Goal: Task Accomplishment & Management: Use online tool/utility

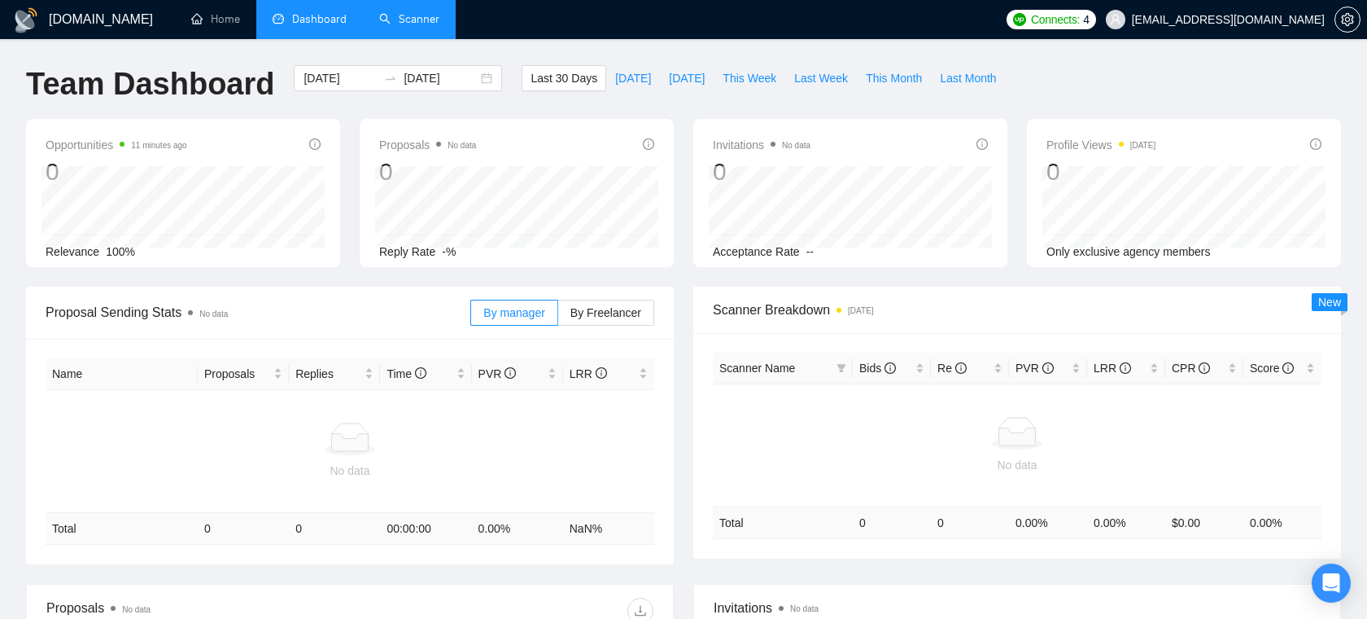
click at [413, 23] on link "Scanner" at bounding box center [409, 19] width 60 height 14
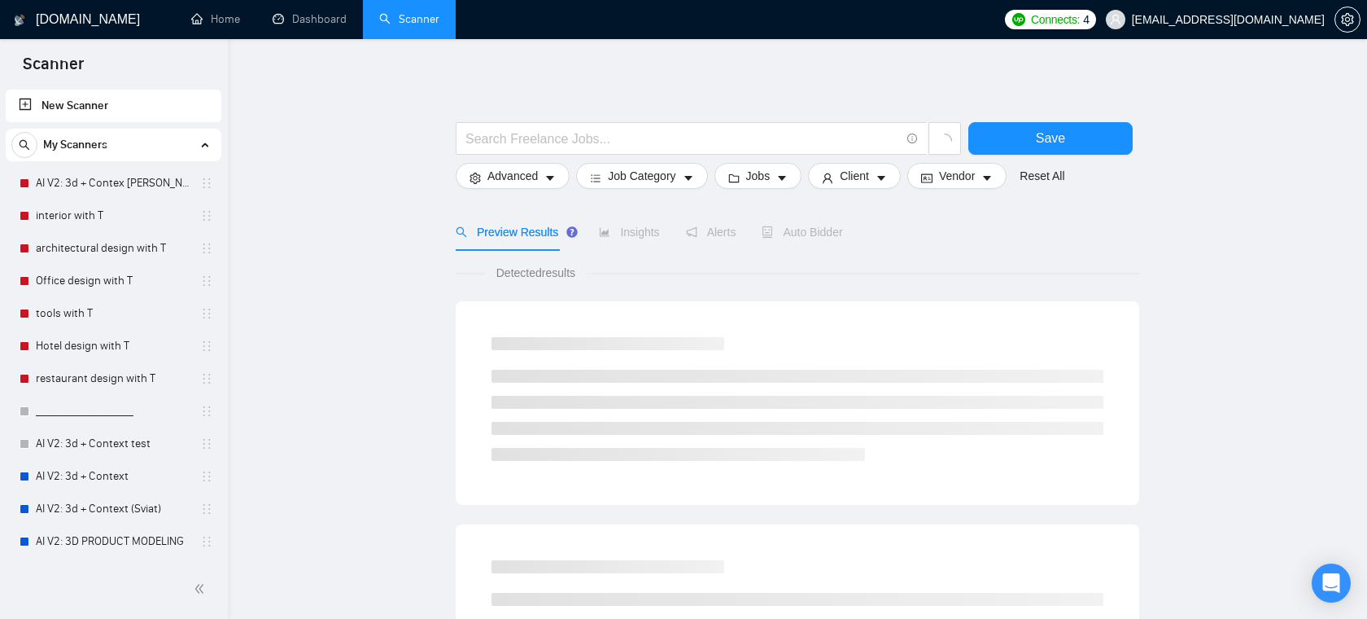
click at [1232, 20] on span "hannadudchenko888@gmail.com" at bounding box center [1228, 20] width 193 height 0
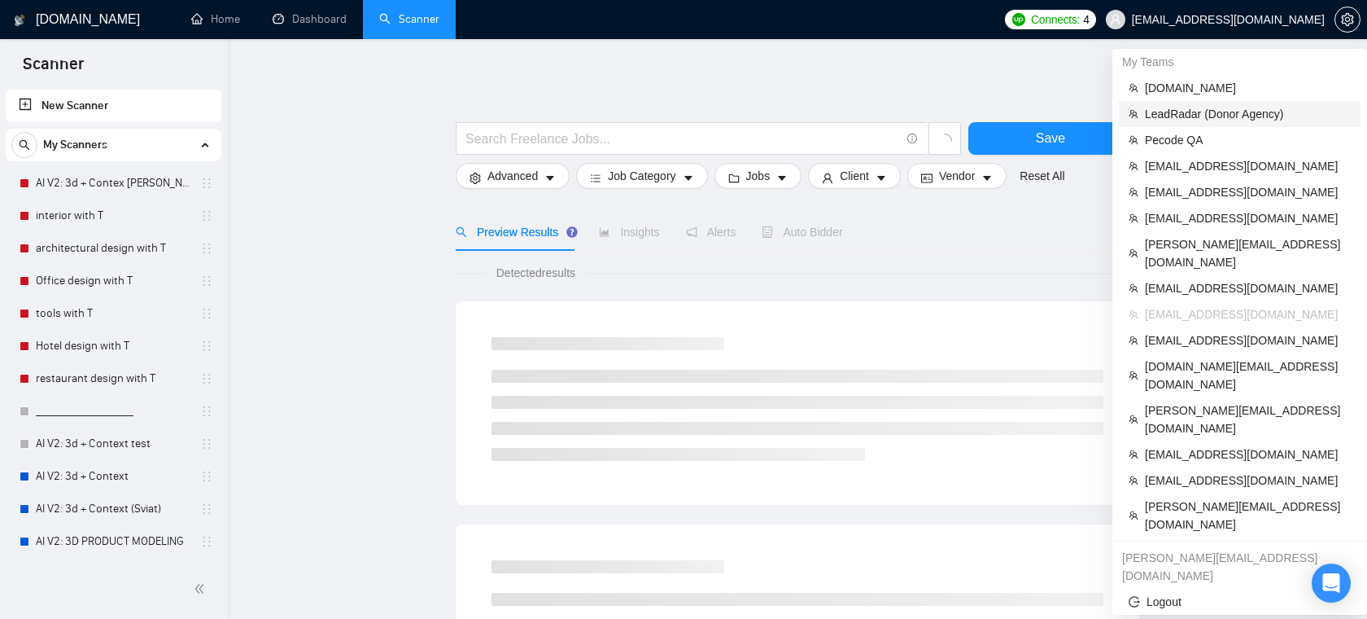
click at [1197, 116] on span "LeadRadar (Donor Agency)" at bounding box center [1248, 114] width 206 height 18
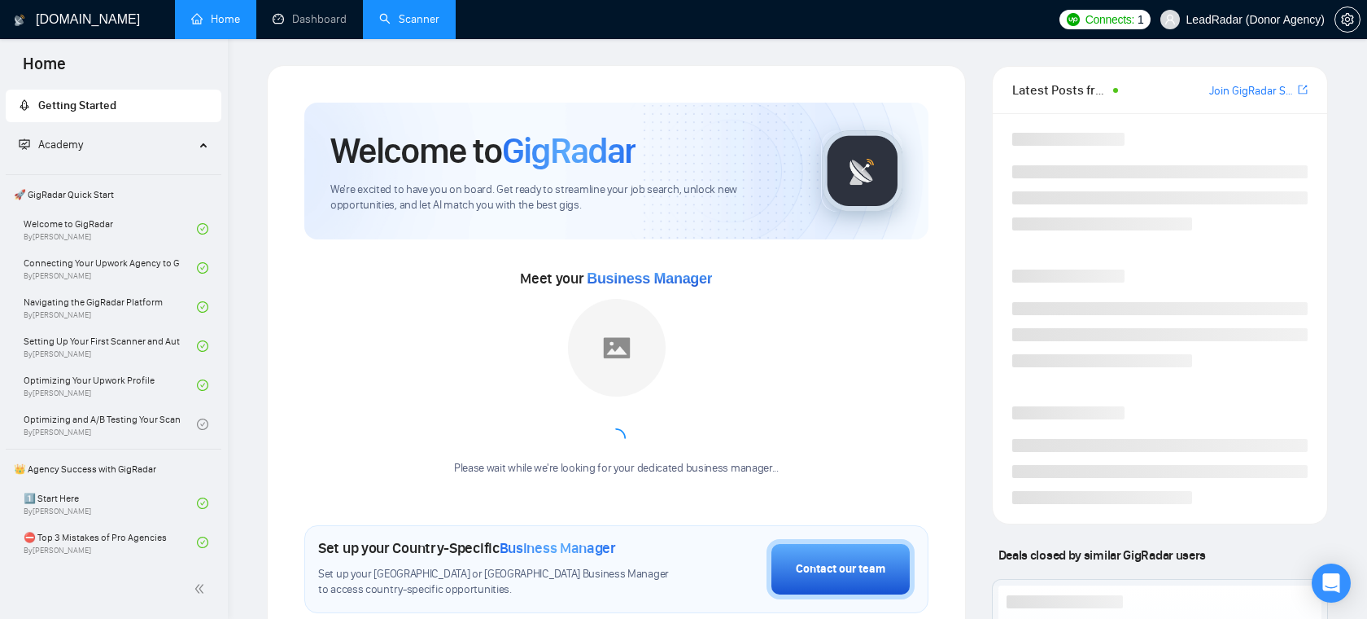
click at [406, 26] on link "Scanner" at bounding box center [409, 19] width 60 height 14
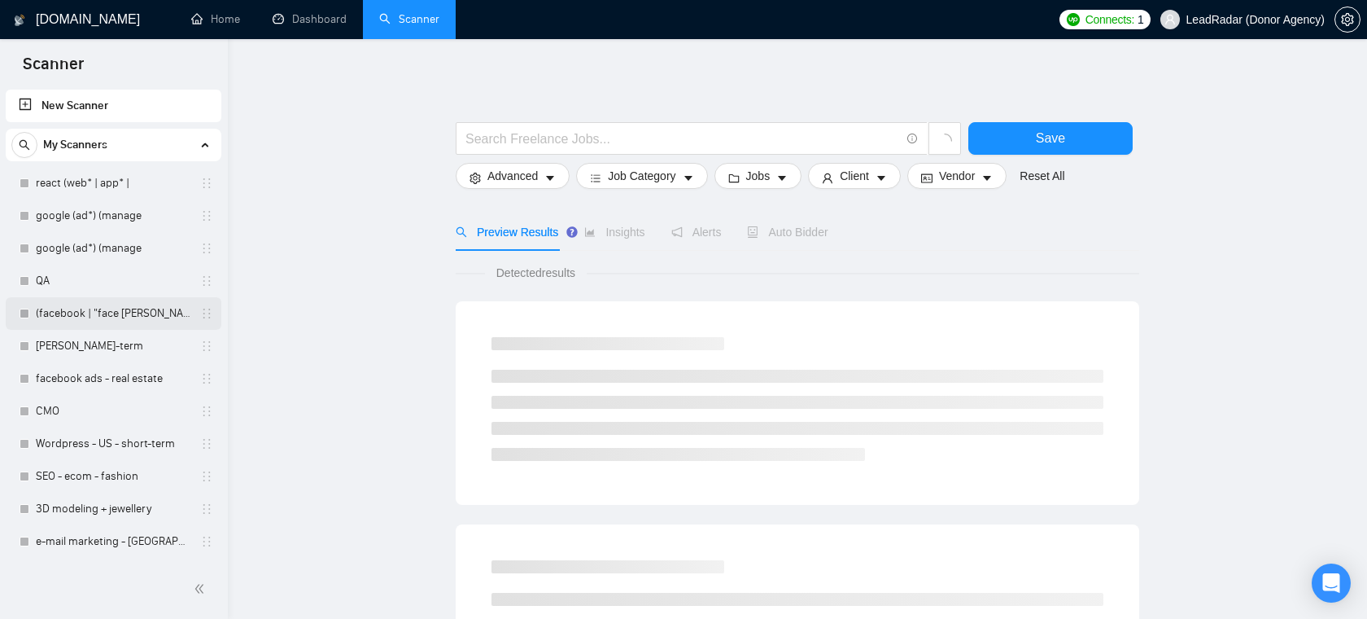
scroll to position [60, 0]
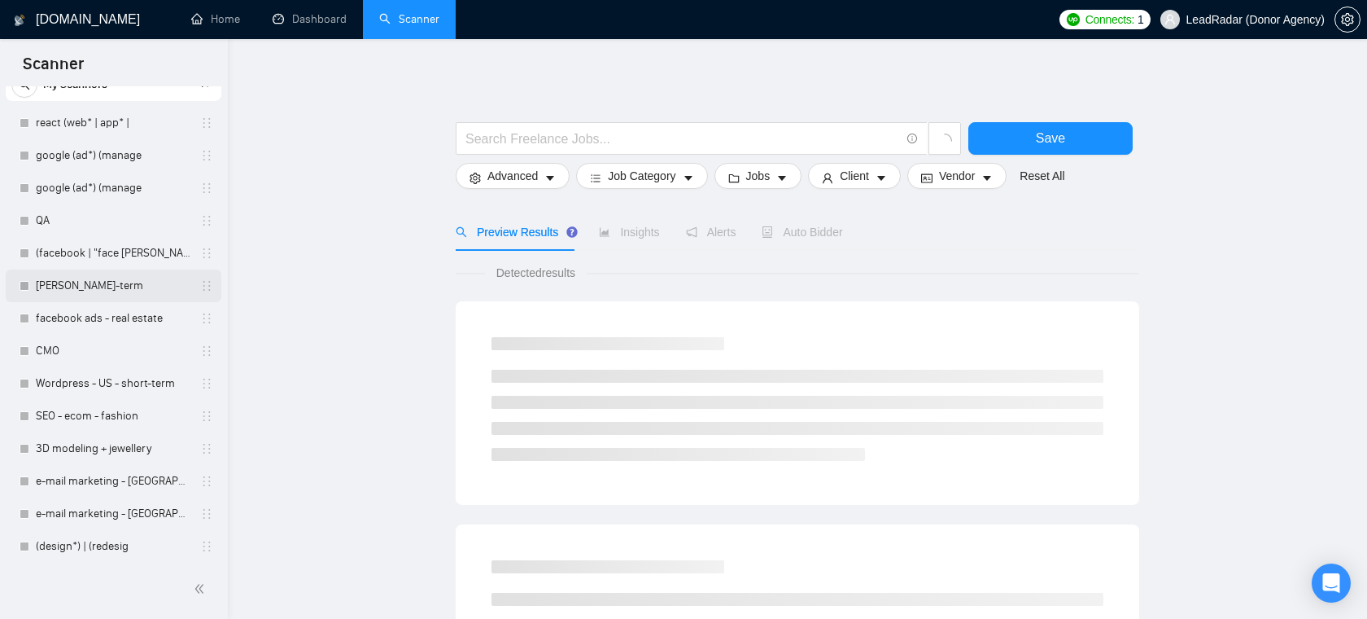
click at [111, 291] on link "[PERSON_NAME]-term" at bounding box center [113, 285] width 155 height 33
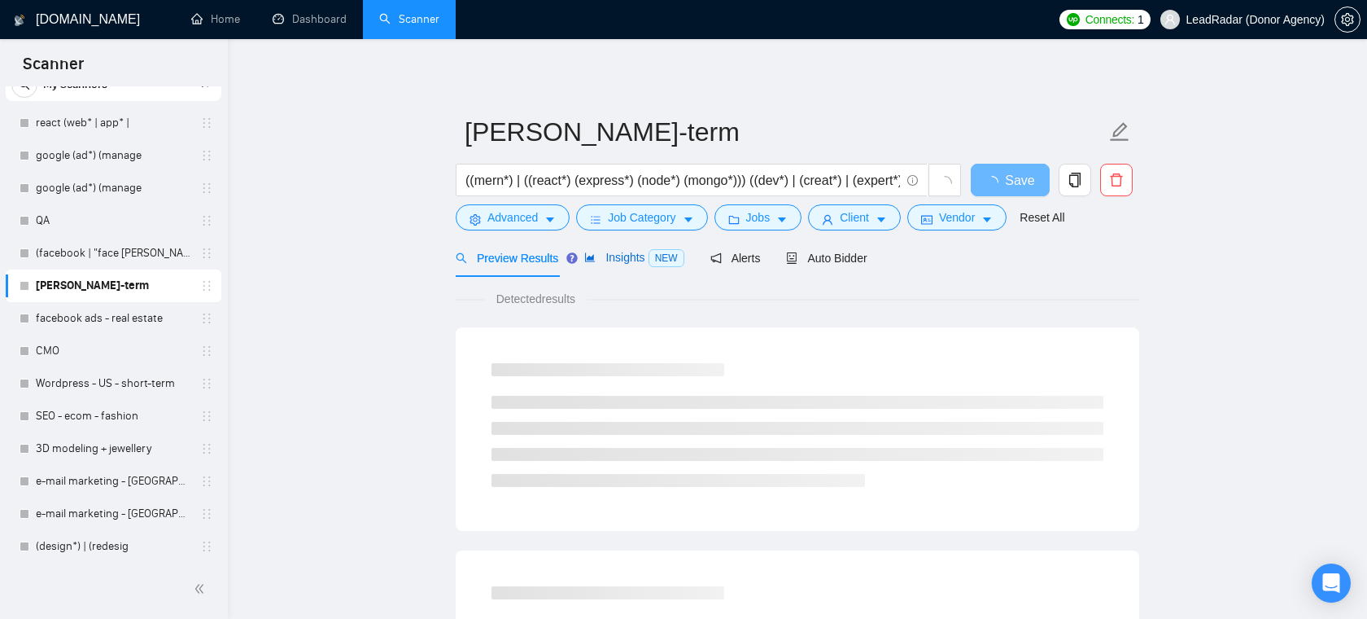
click at [640, 265] on div "Insights NEW" at bounding box center [633, 257] width 99 height 19
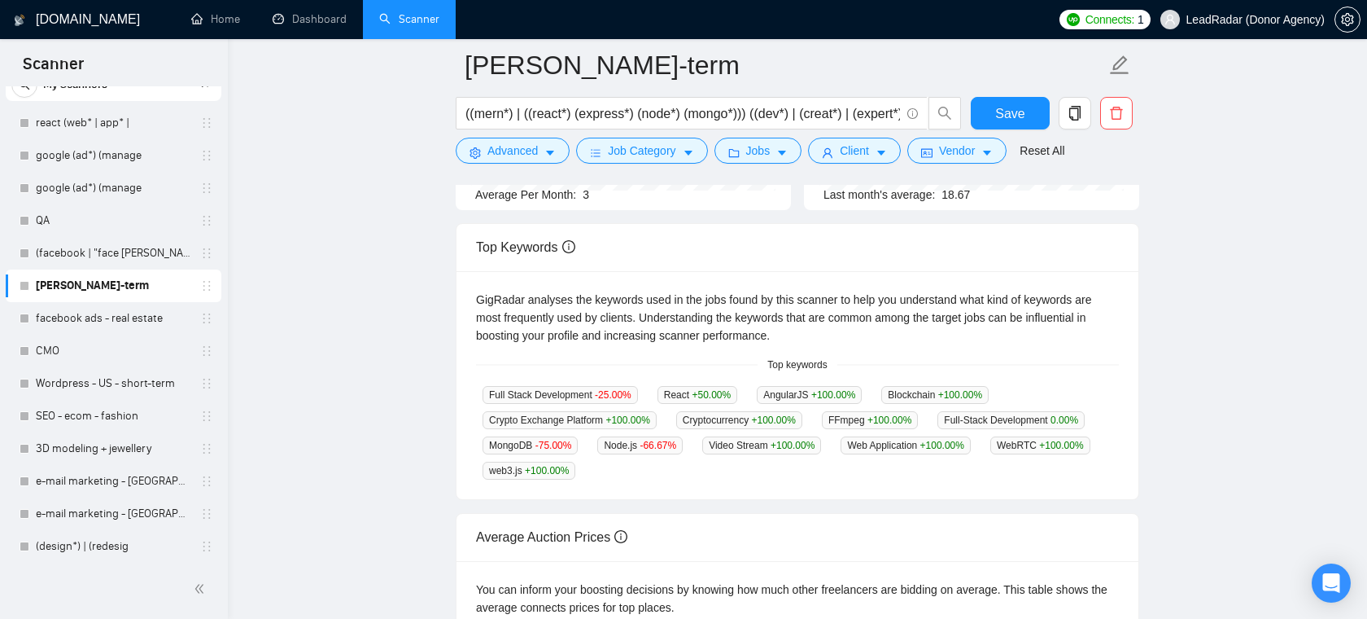
scroll to position [277, 0]
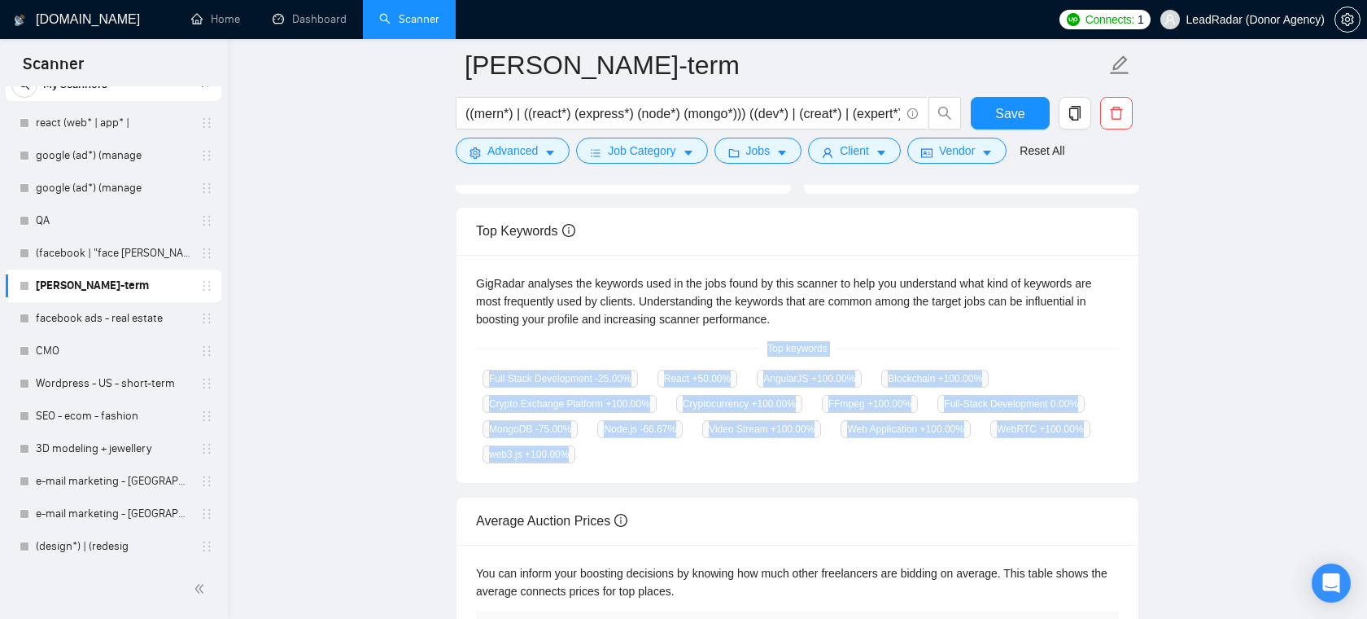
drag, startPoint x: 922, startPoint y: 462, endPoint x: 647, endPoint y: 346, distance: 298.7
click at [647, 346] on div "GigRadar analyses the keywords used in the jobs found by this scanner to help y…" at bounding box center [798, 369] width 682 height 229
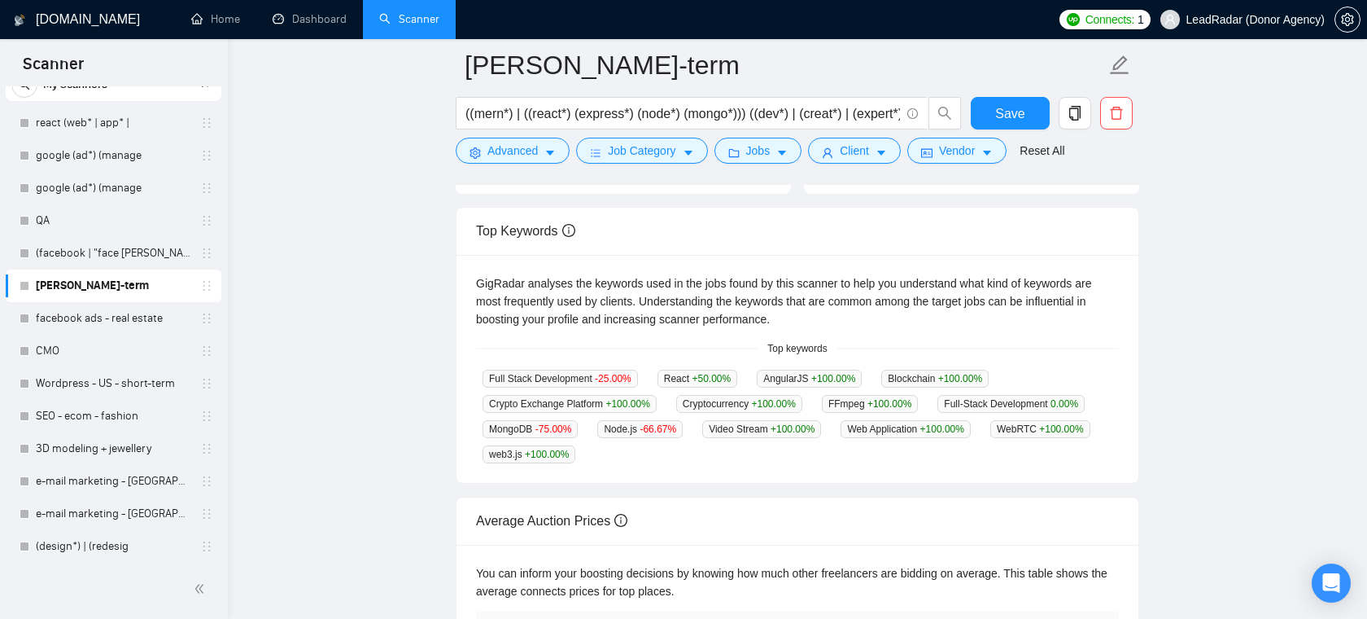
click at [619, 305] on div "GigRadar analyses the keywords used in the jobs found by this scanner to help y…" at bounding box center [797, 301] width 643 height 54
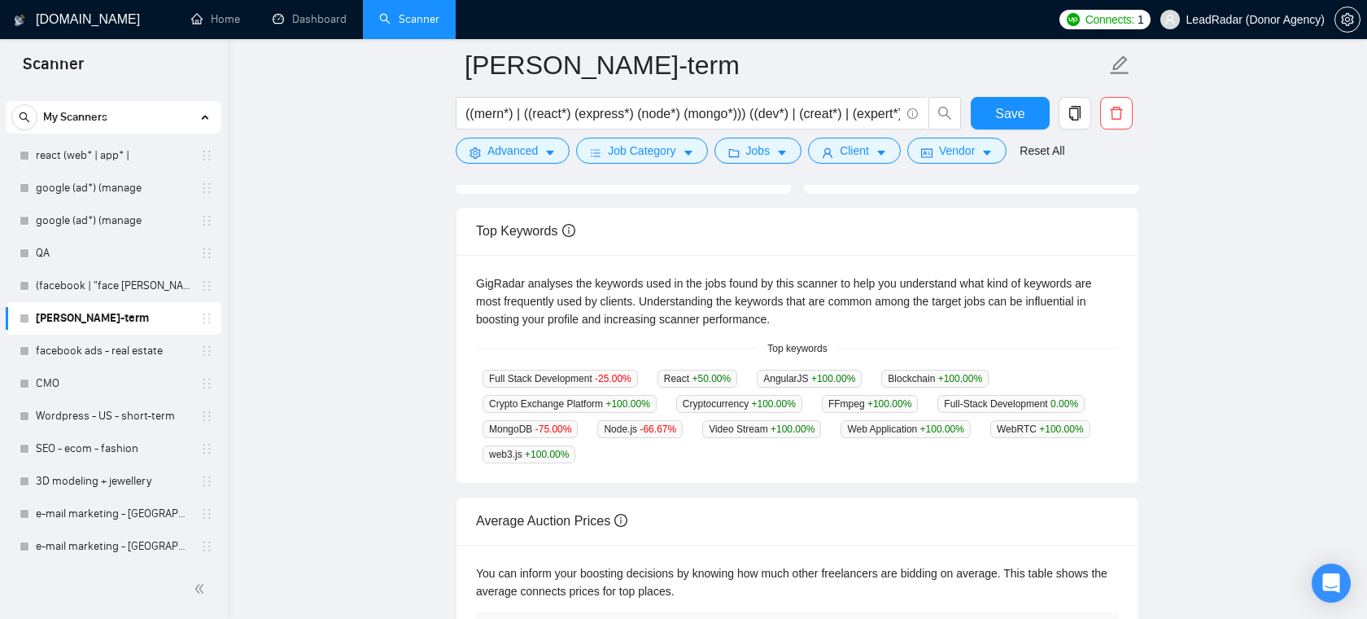
scroll to position [0, 0]
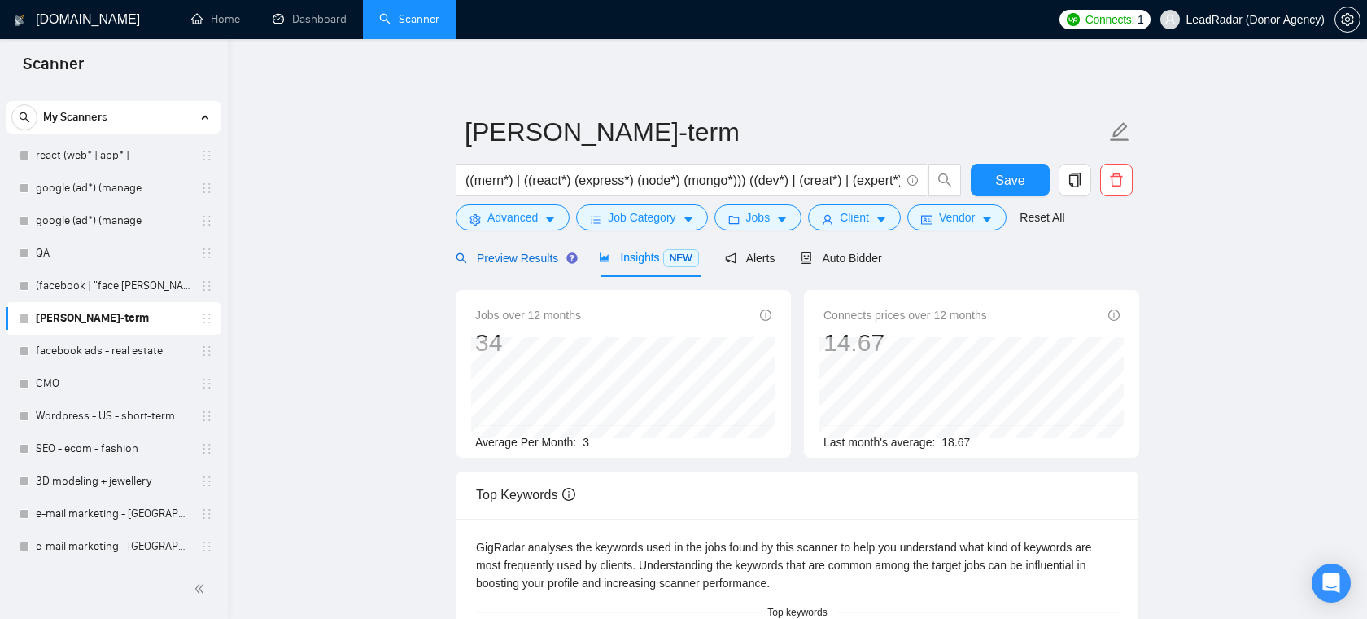
click at [533, 264] on span "Preview Results" at bounding box center [514, 258] width 117 height 13
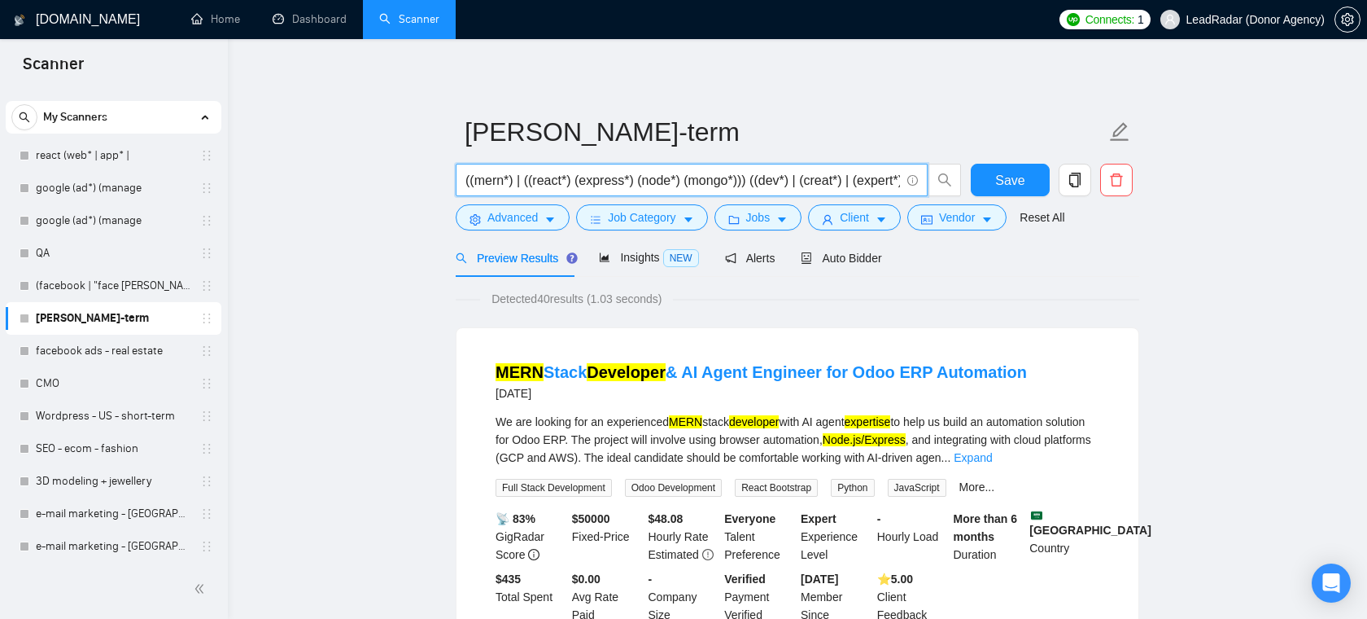
click at [528, 186] on input "((mern*) | ((react*) (express*) (node*) (mongo*))) ((dev*) | (creat*) | (expert…" at bounding box center [683, 180] width 435 height 20
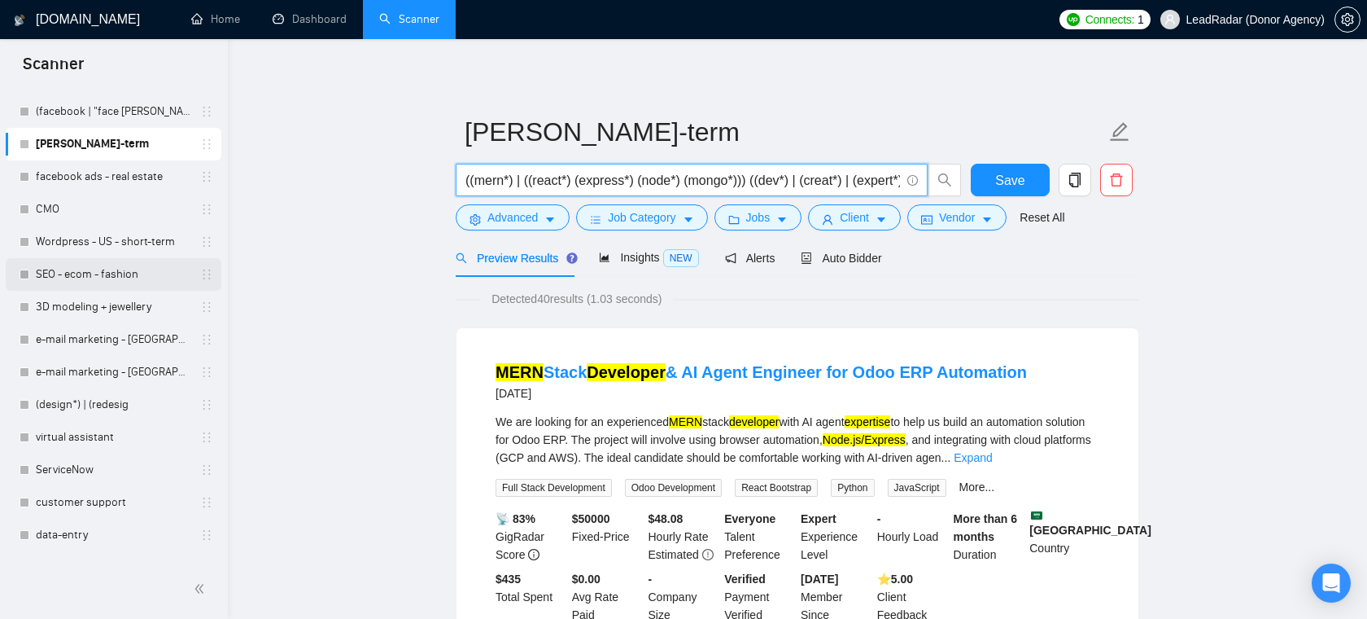
scroll to position [203, 0]
click at [78, 443] on link "virtual assistant" at bounding box center [113, 435] width 155 height 33
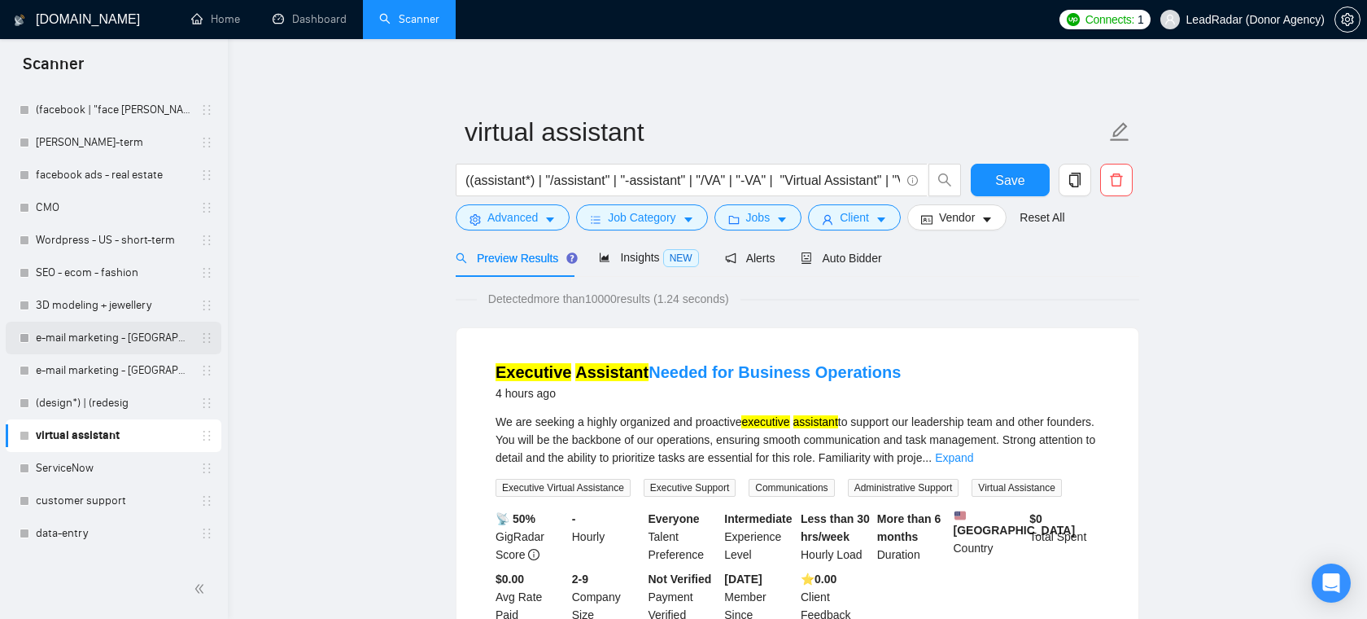
scroll to position [150, 0]
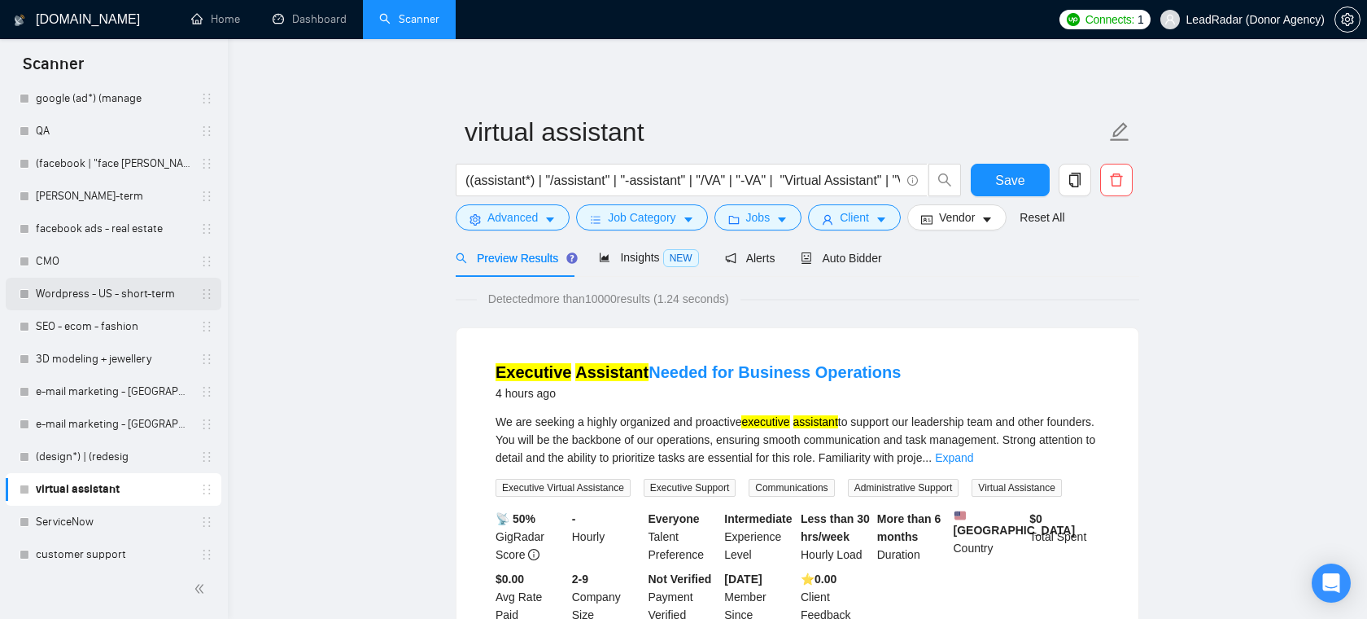
click at [136, 292] on link "Wordpress - US - short-term" at bounding box center [113, 294] width 155 height 33
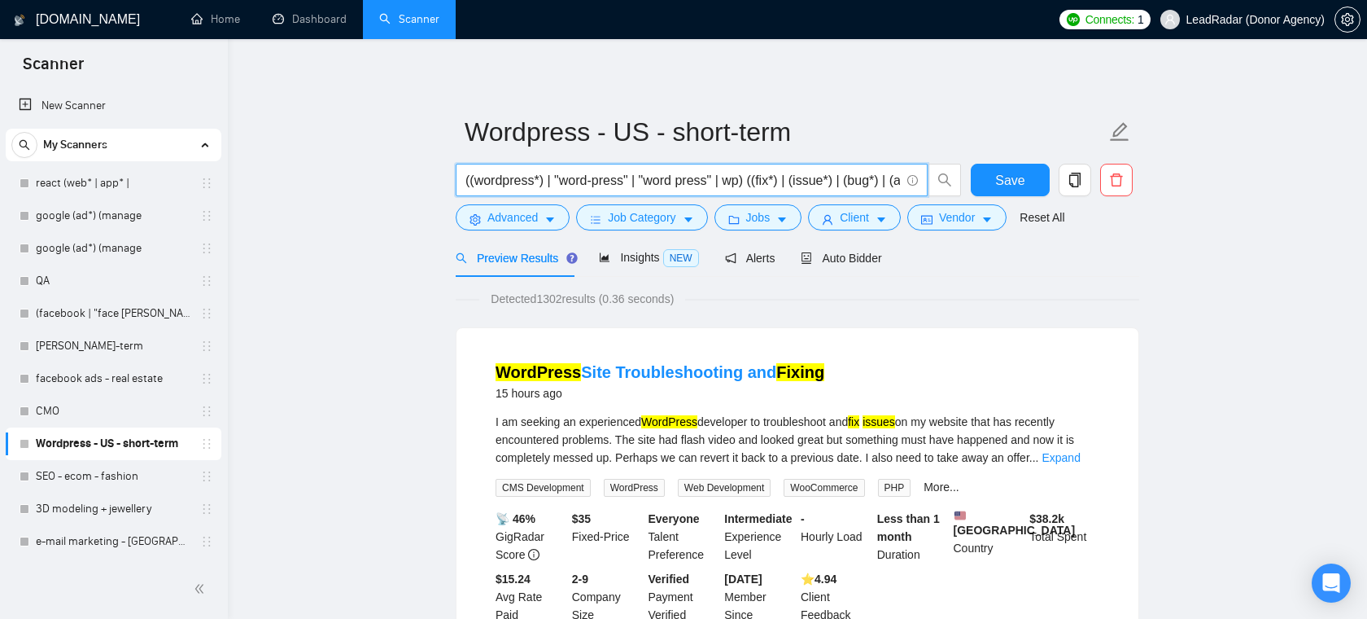
drag, startPoint x: 555, startPoint y: 182, endPoint x: 545, endPoint y: 182, distance: 9.8
click at [545, 182] on input "((wordpress*) | "word-press" | "word press" | wp) ((fix*) | (issue*) | (bug*) |…" at bounding box center [683, 180] width 435 height 20
click at [735, 185] on input "((wordpress*) | "word-press" | "word press" | wp) ((fix*) | (issue*) | (bug*) |…" at bounding box center [683, 180] width 435 height 20
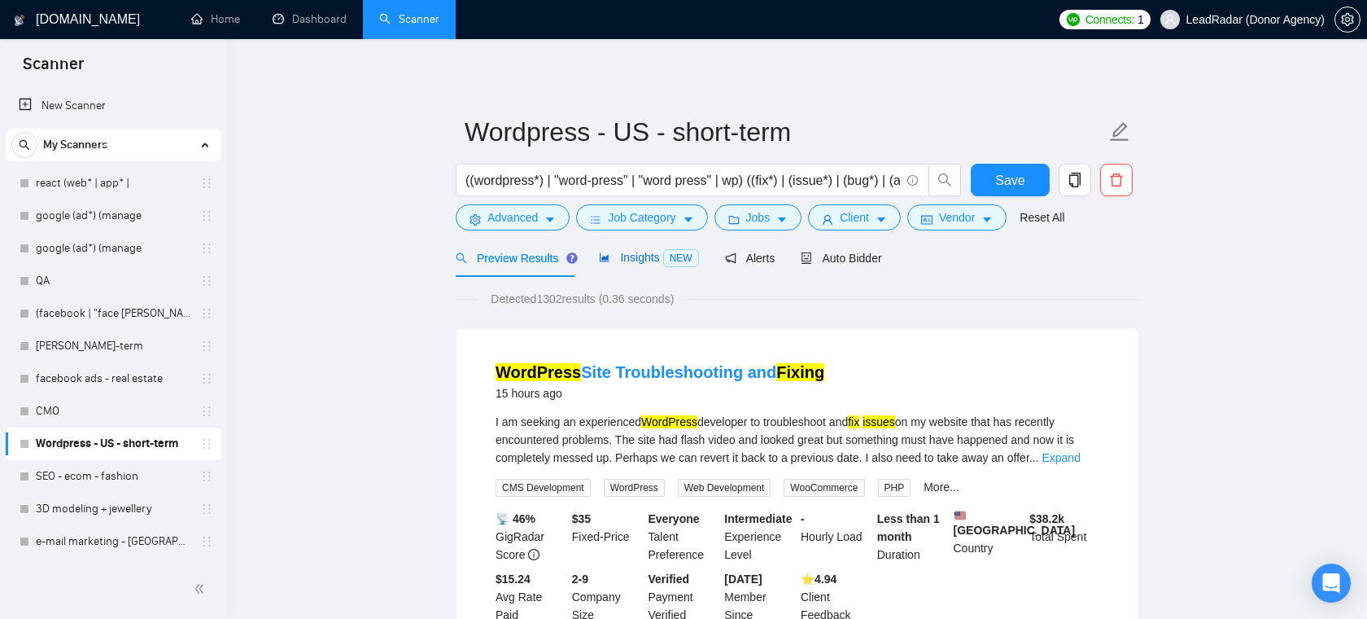
click at [648, 251] on span "Insights NEW" at bounding box center [648, 257] width 99 height 13
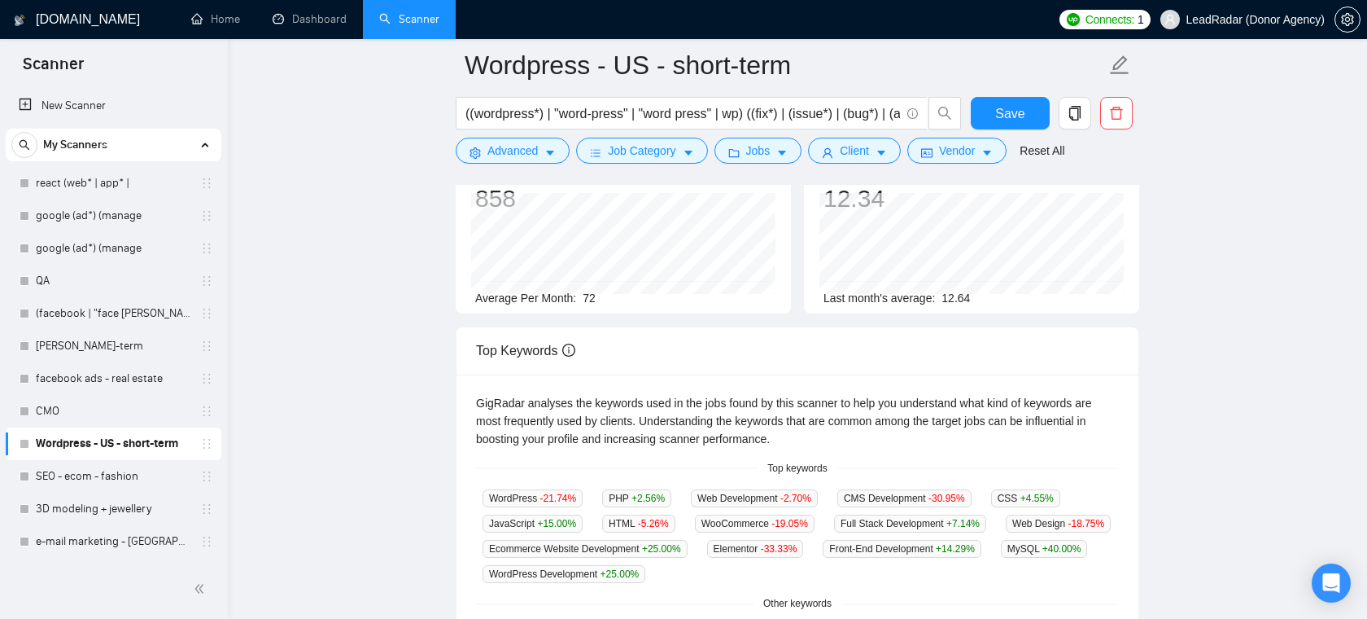
scroll to position [138, 0]
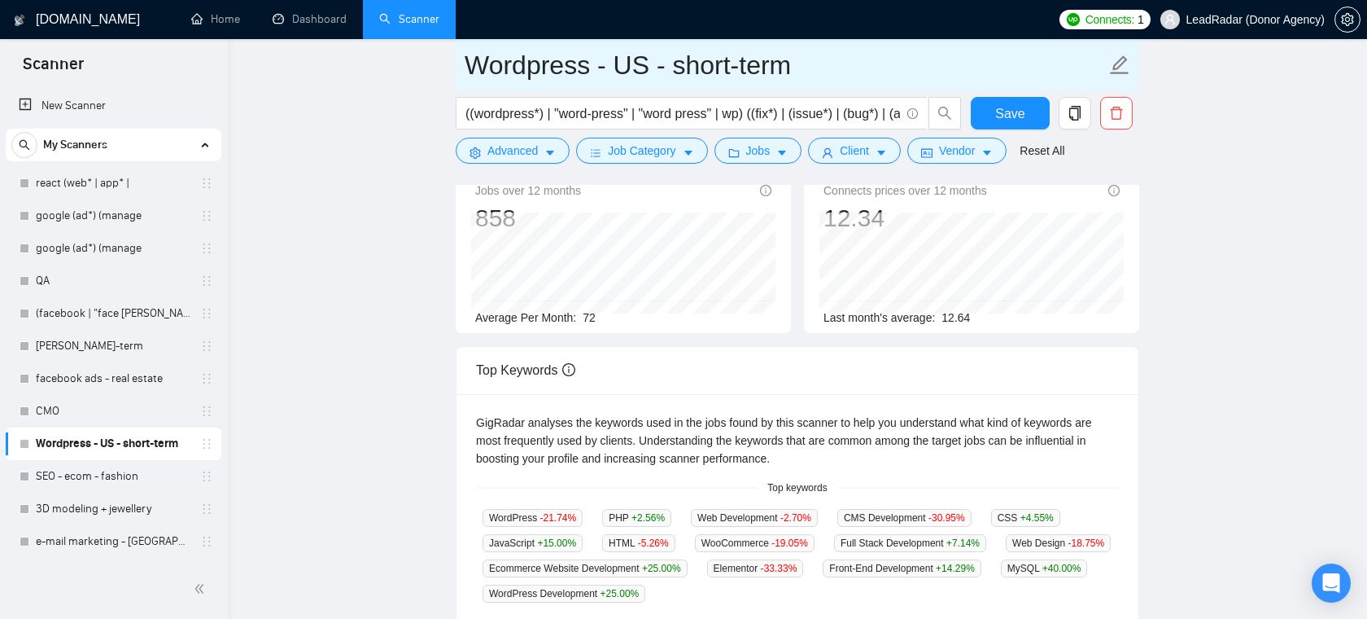
click at [714, 65] on input "Wordpress - US - short-term" at bounding box center [785, 65] width 641 height 41
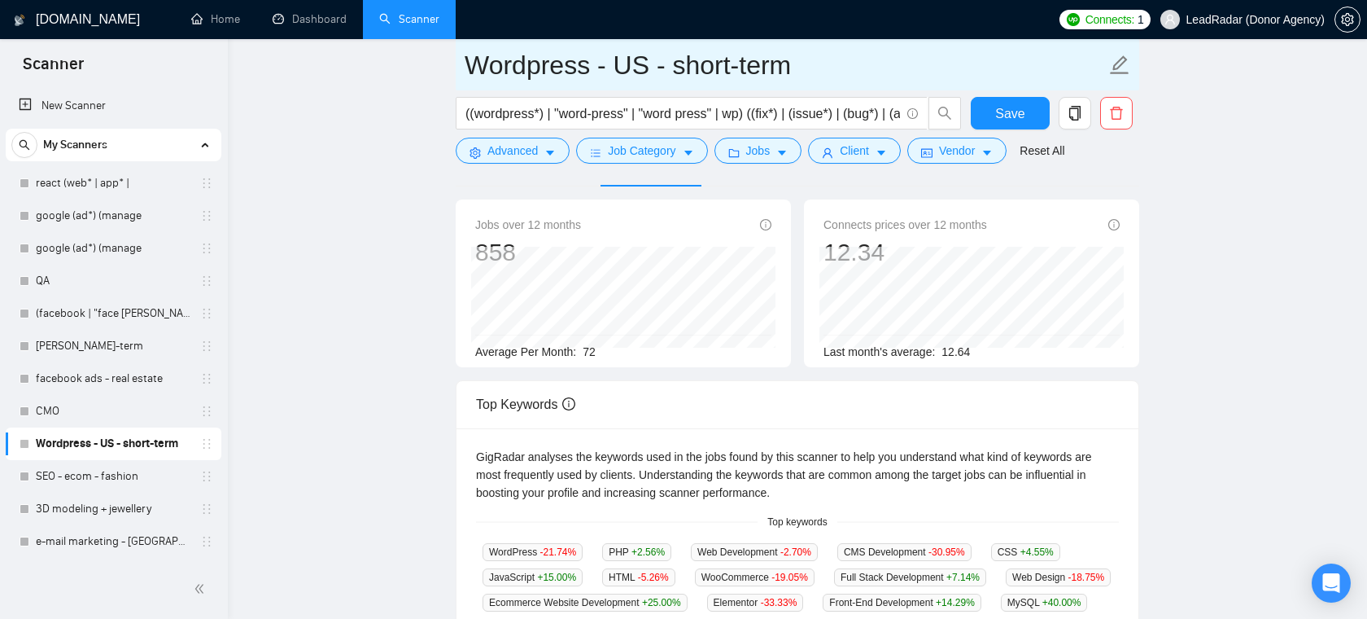
scroll to position [94, 0]
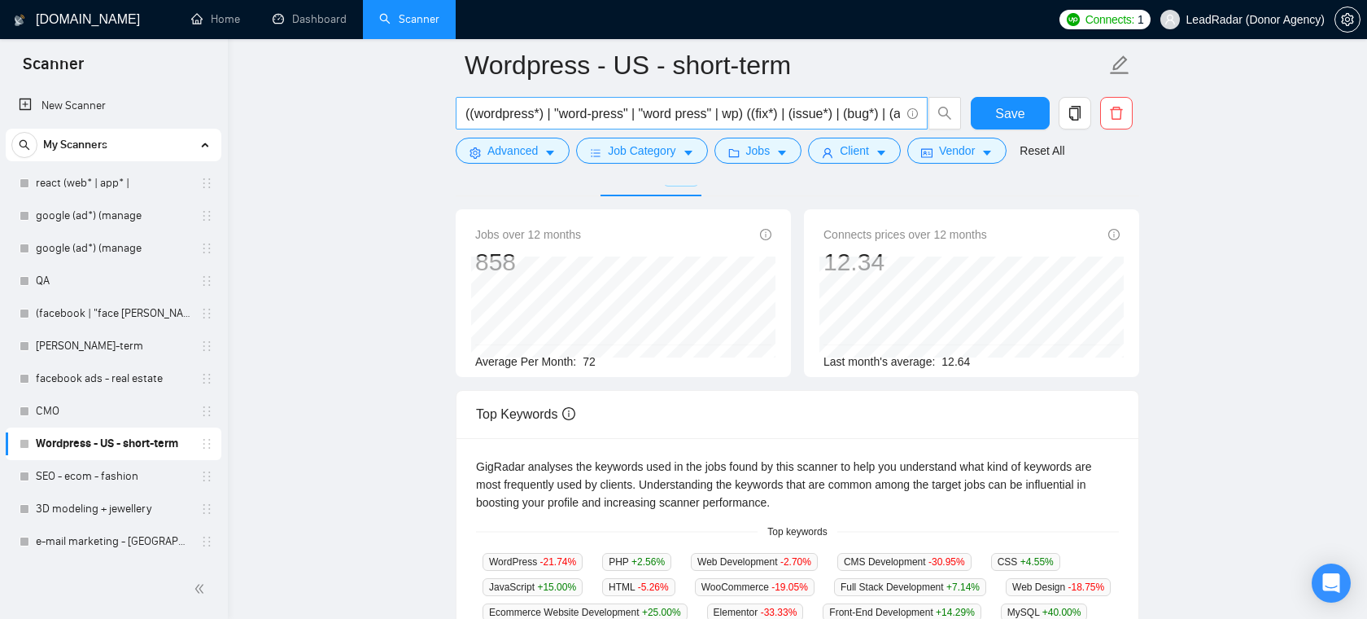
click at [867, 124] on span "((wordpress*) | "word-press" | "word press" | wp) ((fix*) | (issue*) | (bug*) |…" at bounding box center [692, 113] width 472 height 33
click at [870, 116] on input "((wordpress*) | "word-press" | "word press" | wp) ((fix*) | (issue*) | (bug*) |…" at bounding box center [683, 113] width 435 height 20
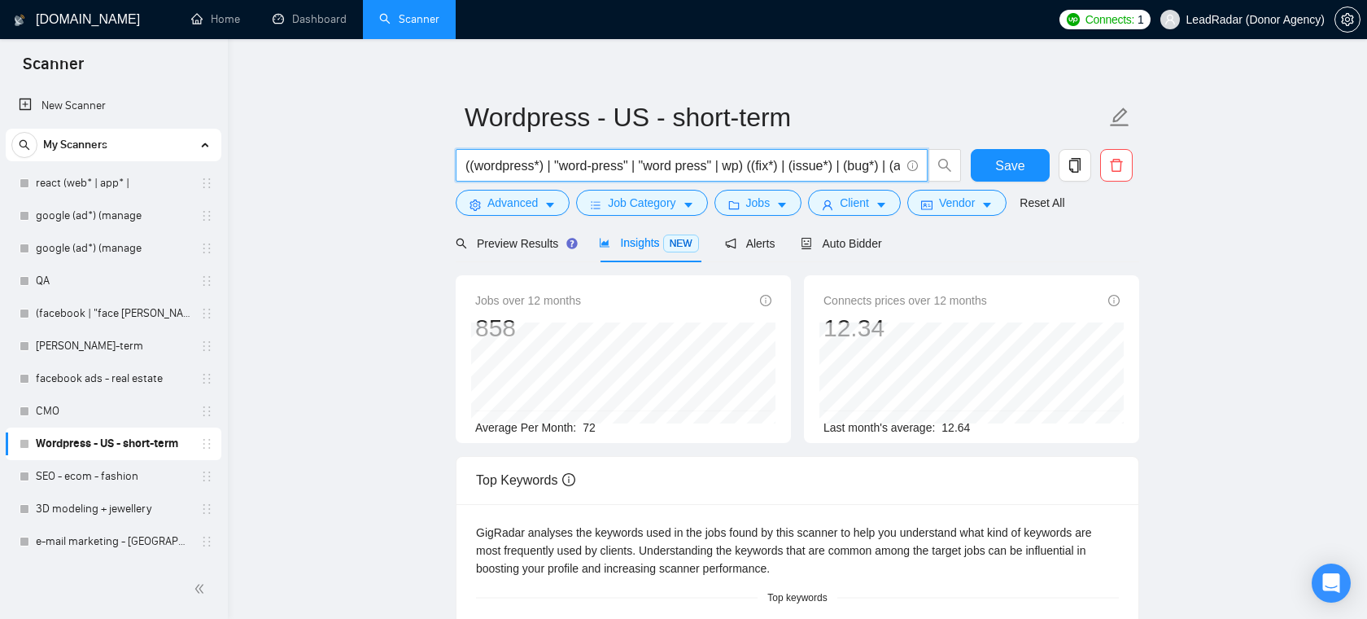
scroll to position [0, 0]
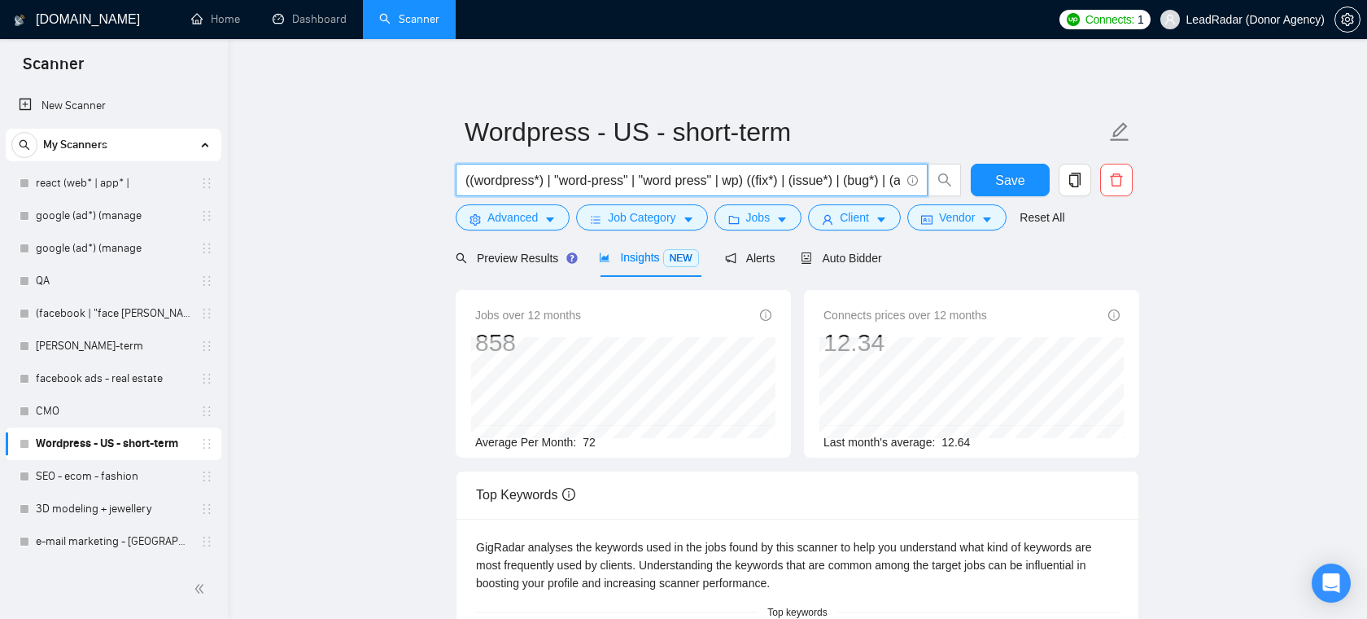
click at [606, 179] on input "((wordpress*) | "word-press" | "word press" | wp) ((fix*) | (issue*) | (bug*) |…" at bounding box center [683, 180] width 435 height 20
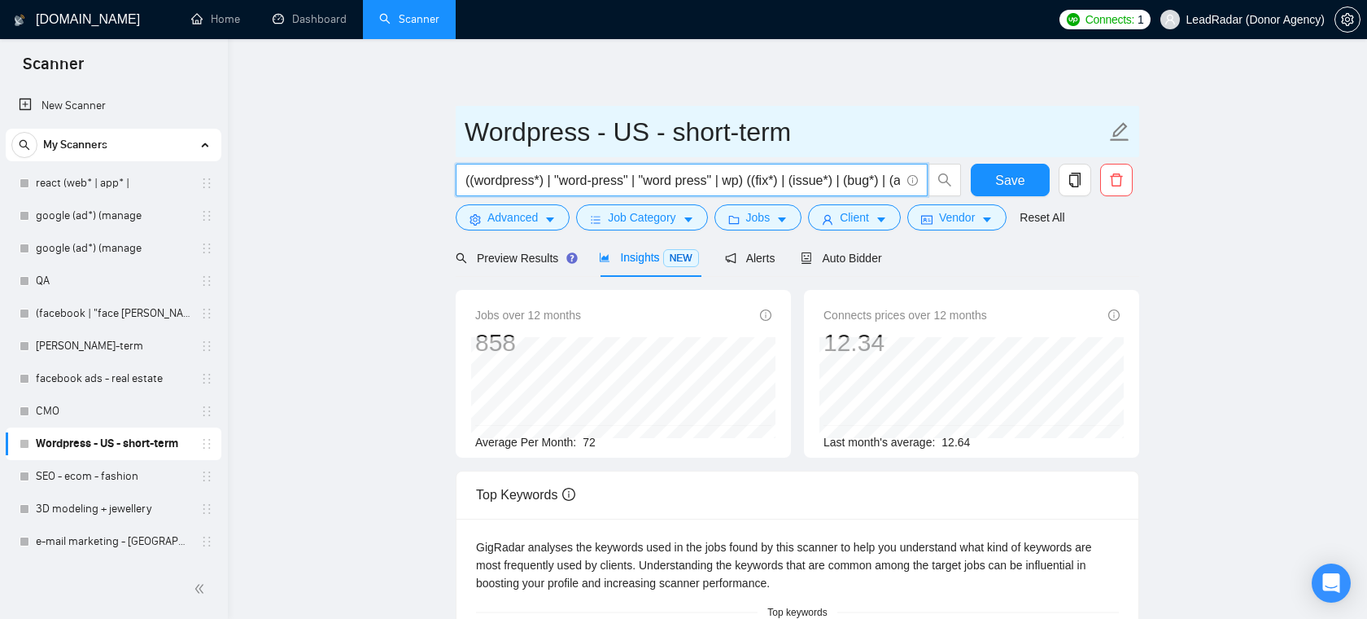
click at [810, 106] on span "Wordpress - US - short-term" at bounding box center [798, 131] width 684 height 51
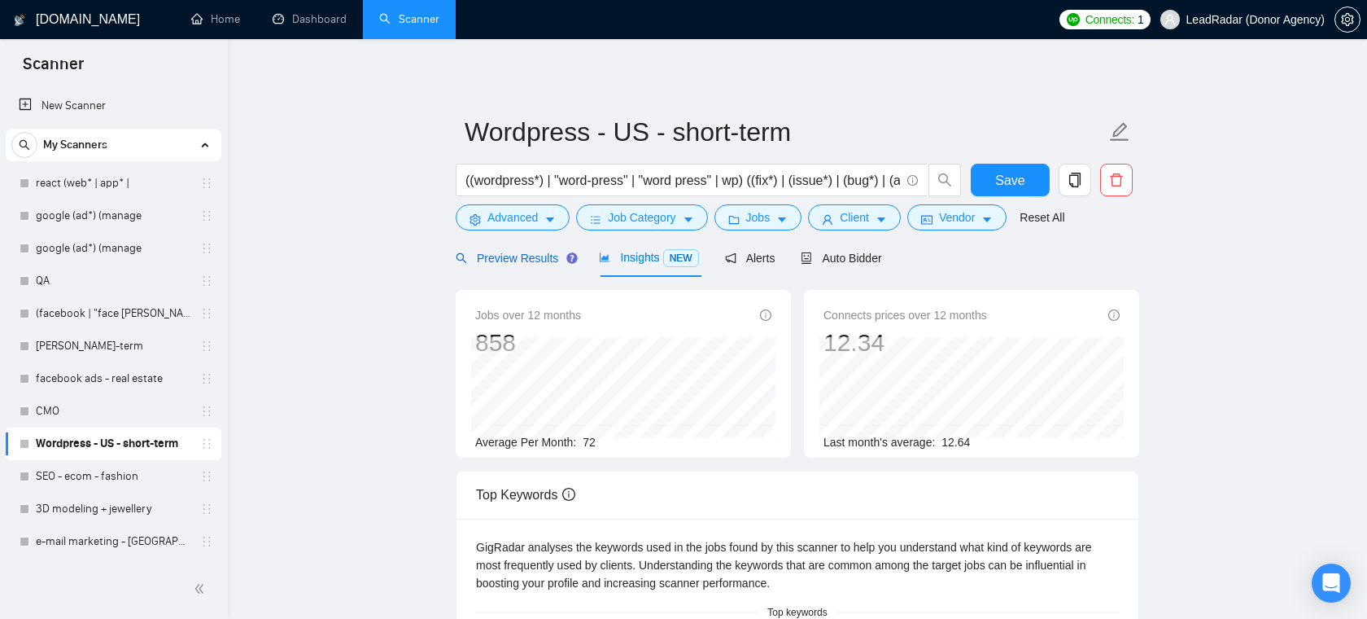
click at [559, 261] on span "Preview Results" at bounding box center [514, 258] width 117 height 13
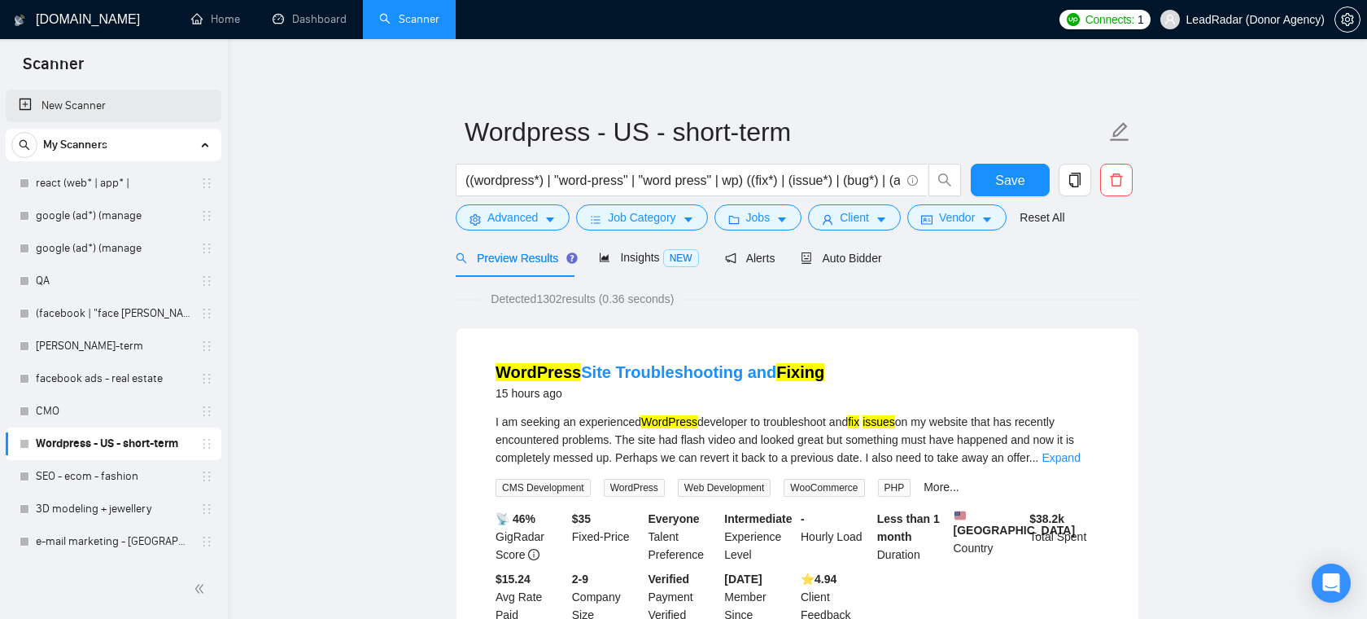
click at [115, 108] on link "New Scanner" at bounding box center [114, 106] width 190 height 33
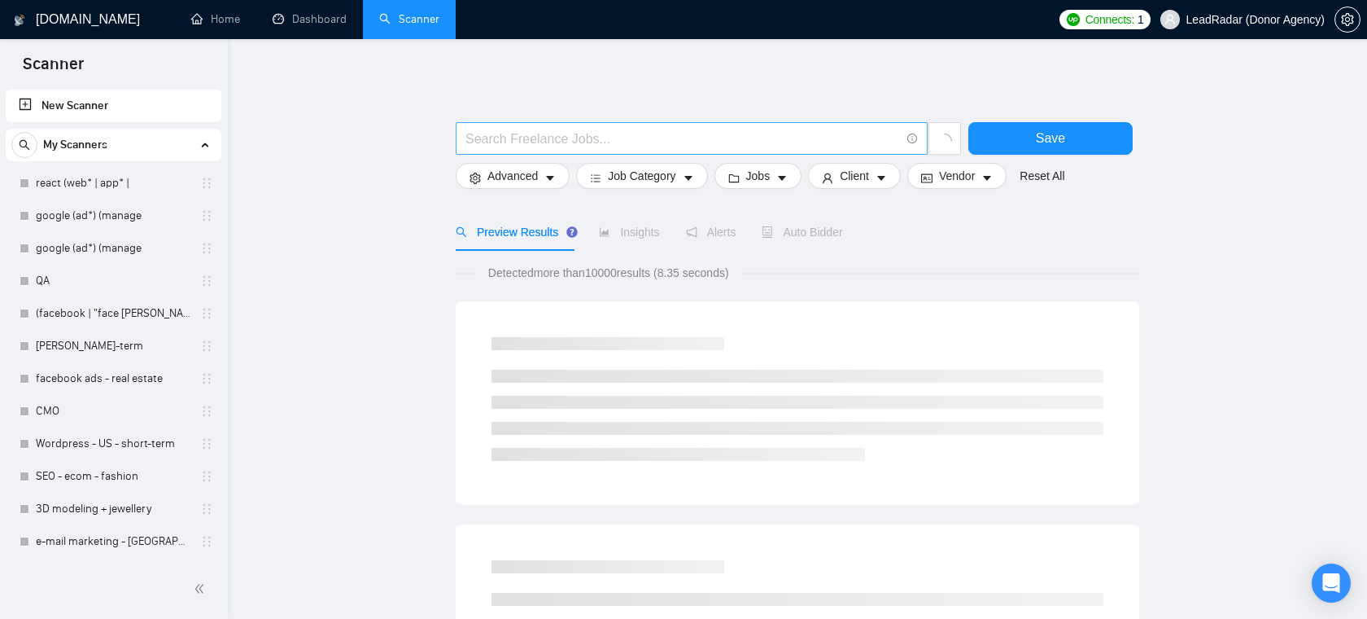
click at [583, 138] on input "text" at bounding box center [683, 139] width 435 height 20
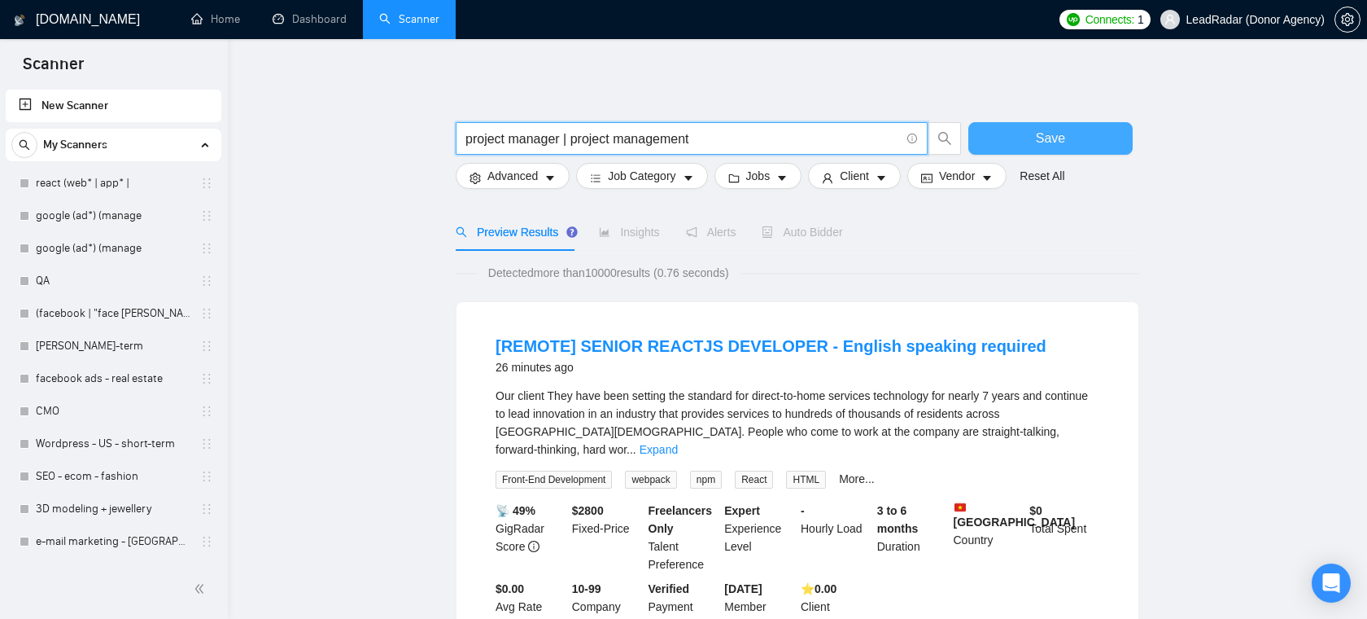
type input "project manager | project management"
click at [1026, 144] on button "Save" at bounding box center [1051, 138] width 164 height 33
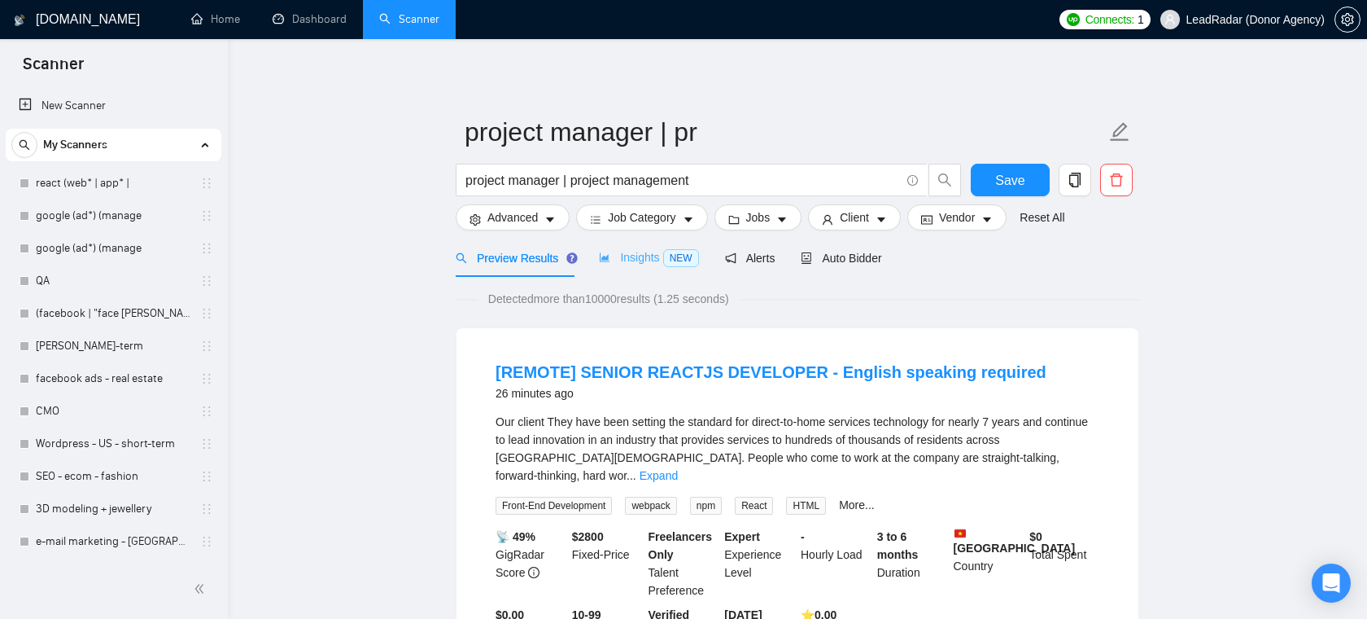
click at [660, 247] on div "Insights NEW" at bounding box center [648, 257] width 99 height 38
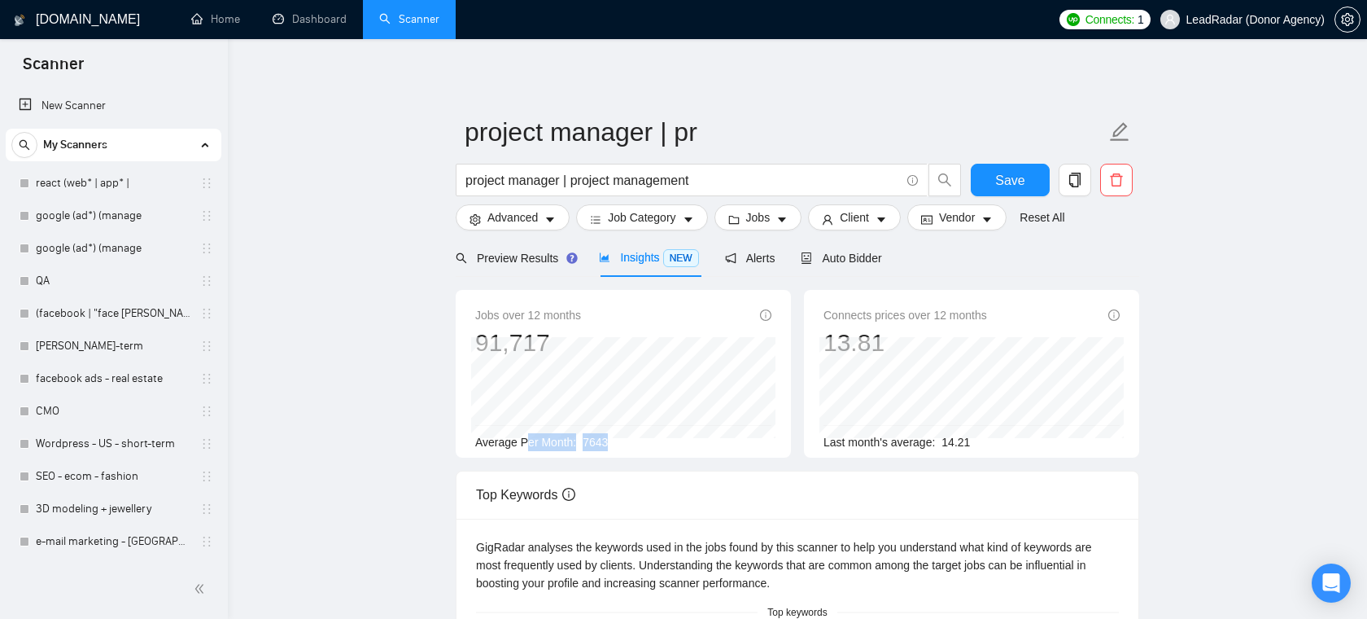
drag, startPoint x: 627, startPoint y: 437, endPoint x: 521, endPoint y: 438, distance: 105.8
click at [521, 438] on div "Average Per Month: 7643" at bounding box center [623, 442] width 296 height 18
click at [641, 441] on div "Average Per Month: 7643" at bounding box center [623, 442] width 296 height 18
click at [846, 217] on span "Client" at bounding box center [854, 217] width 29 height 18
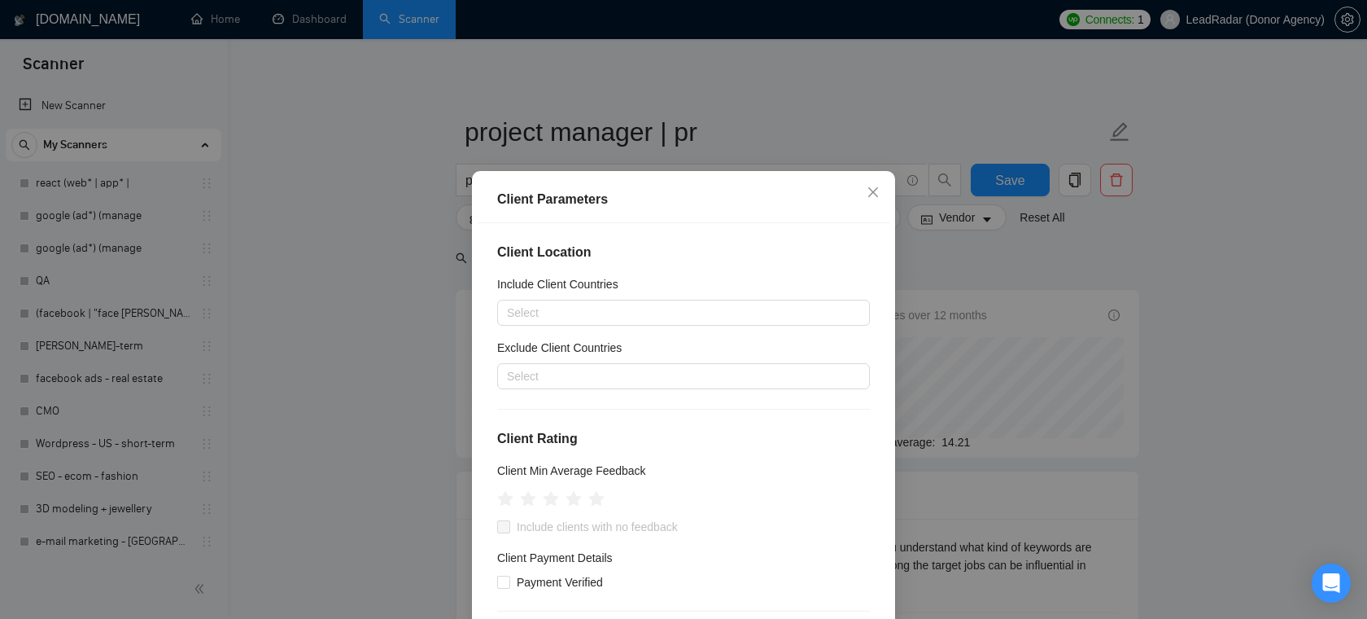
scroll to position [81, 0]
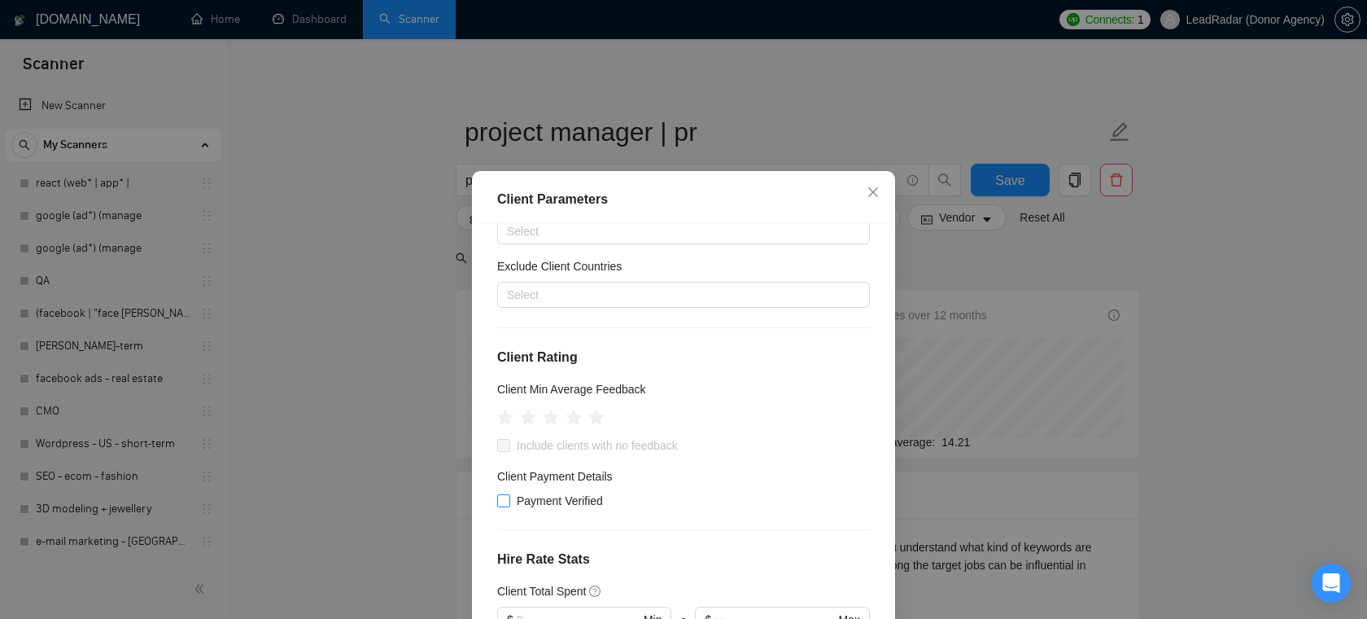
click at [526, 504] on span "Payment Verified" at bounding box center [559, 501] width 99 height 18
click at [509, 504] on input "Payment Verified" at bounding box center [502, 499] width 11 height 11
checkbox input "true"
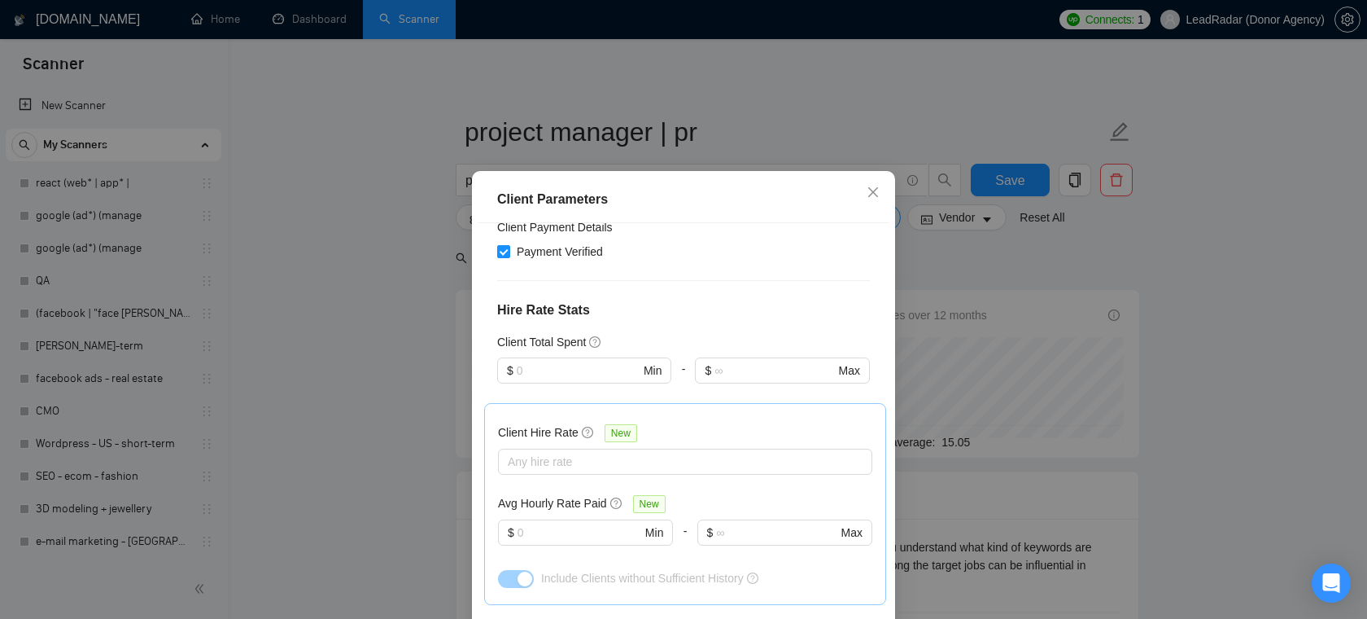
scroll to position [353, 0]
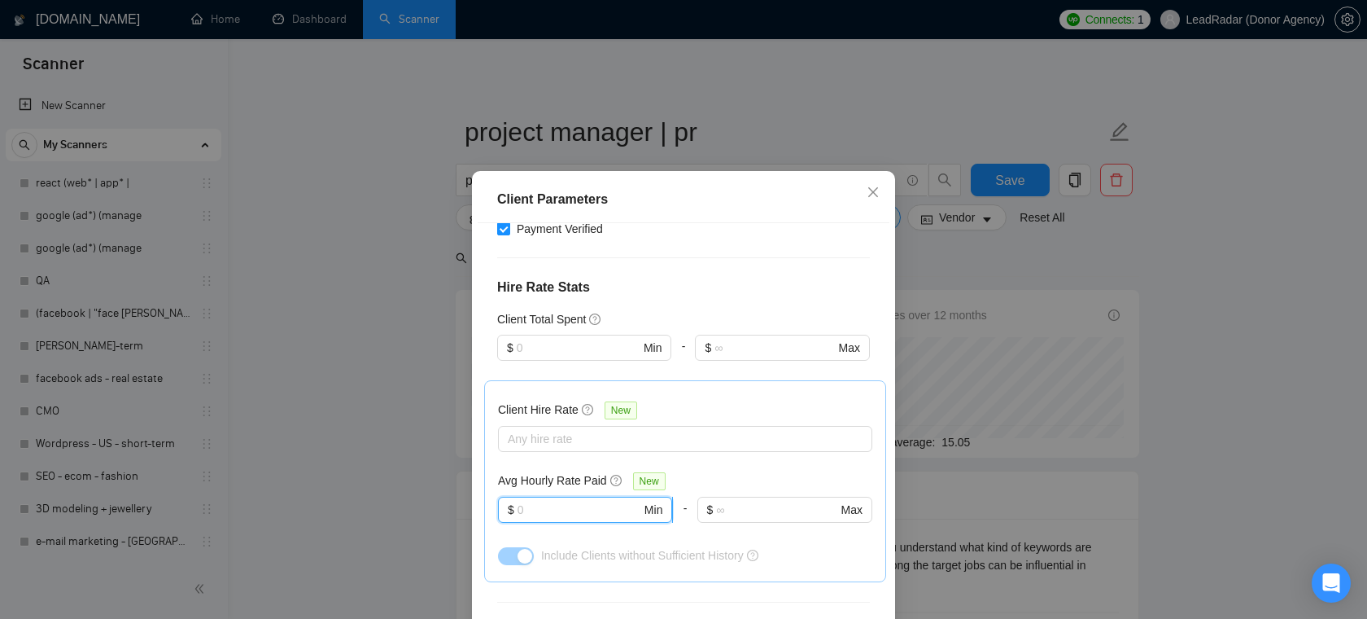
click at [575, 509] on input "text" at bounding box center [580, 510] width 124 height 18
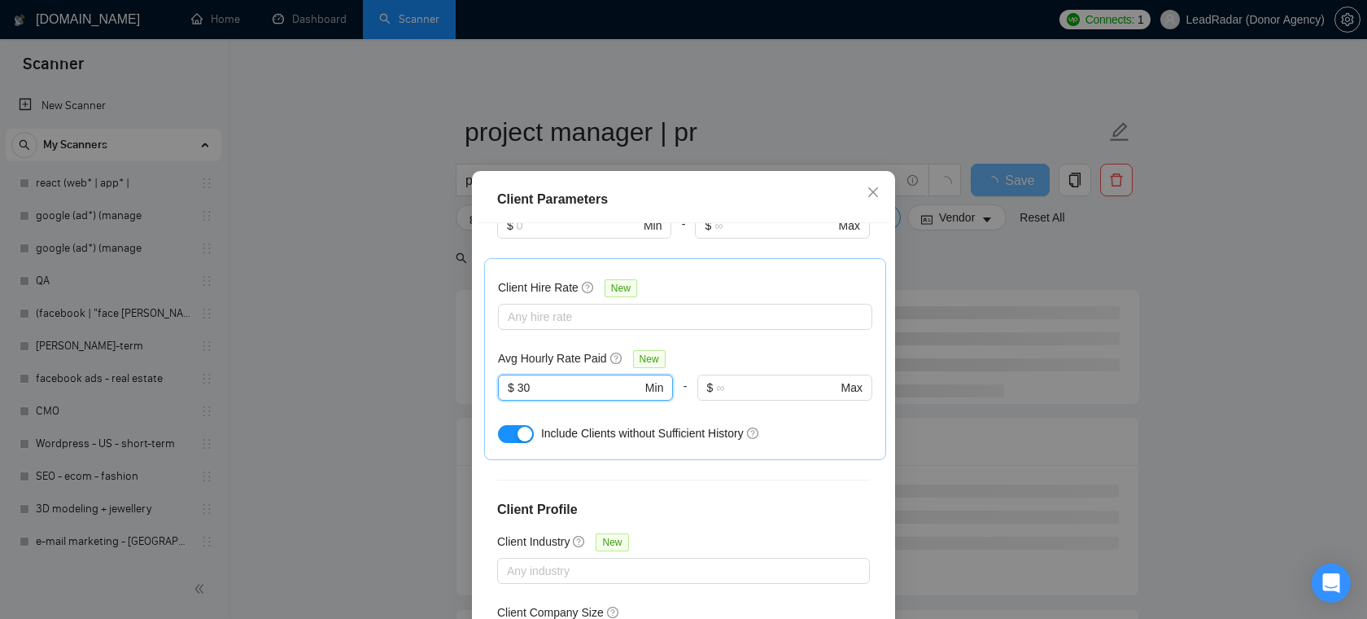
scroll to position [581, 0]
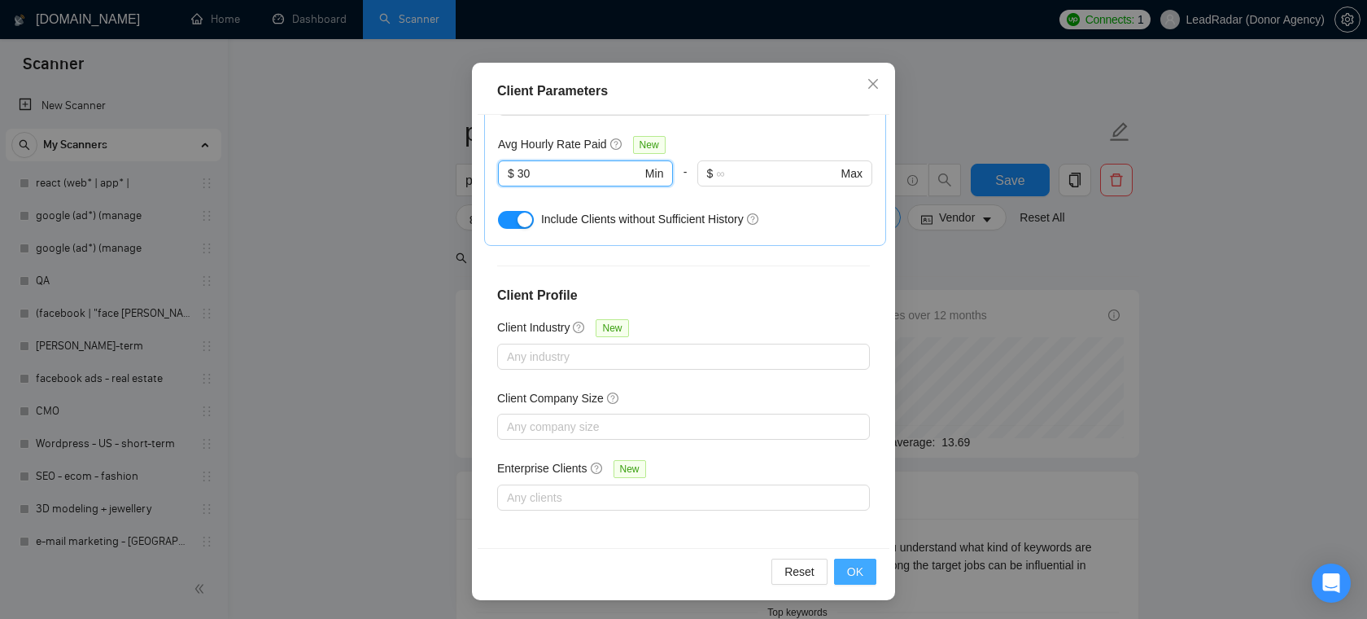
type input "30"
click at [864, 563] on button "OK" at bounding box center [855, 571] width 42 height 26
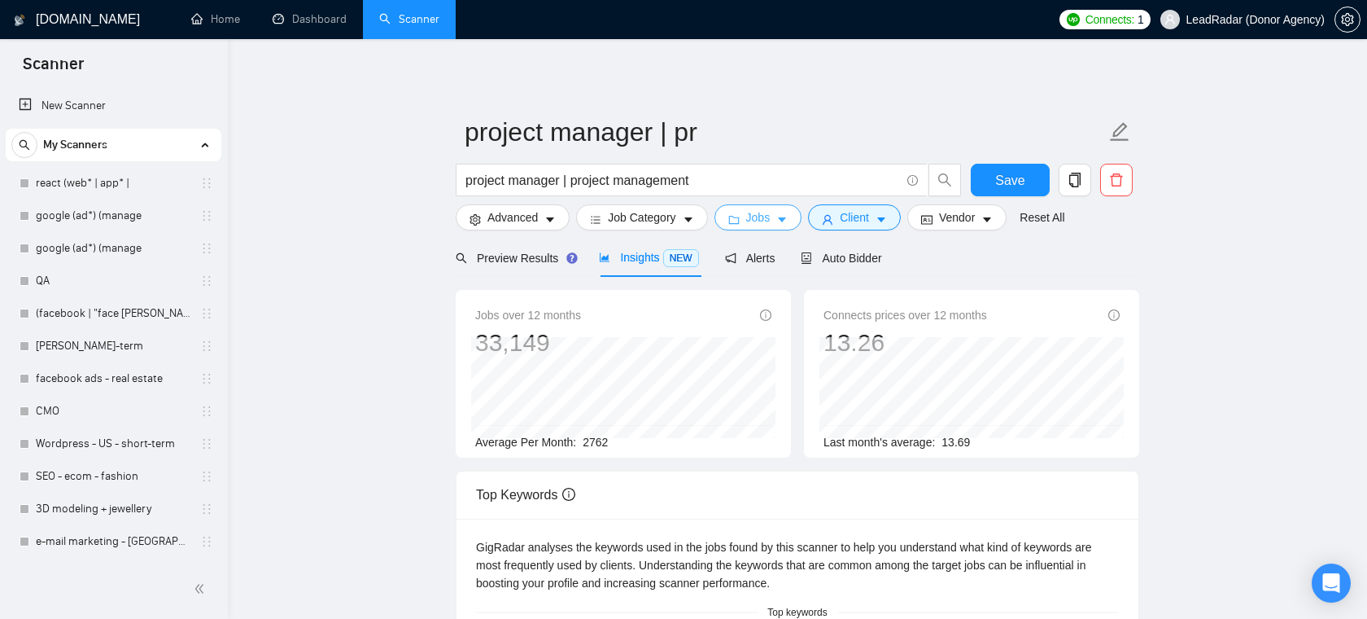
click at [751, 225] on span "Jobs" at bounding box center [758, 217] width 24 height 18
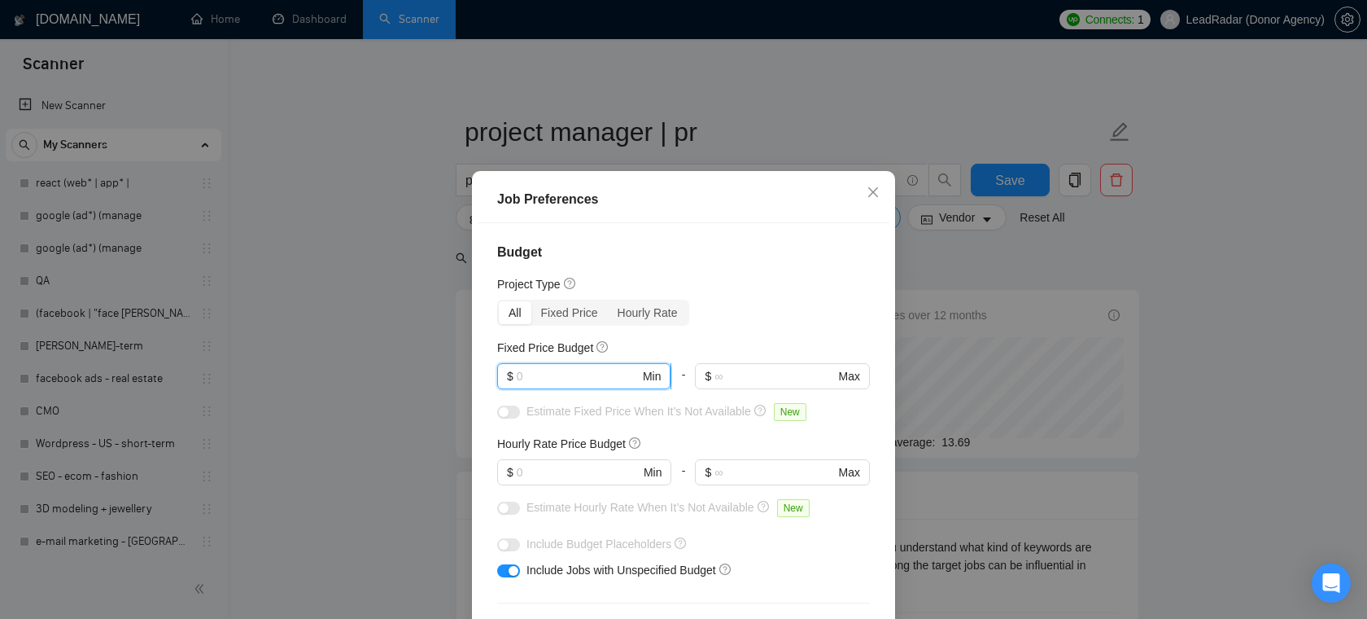
click at [547, 380] on input "text" at bounding box center [578, 376] width 123 height 18
click at [875, 187] on icon "close" at bounding box center [873, 192] width 13 height 13
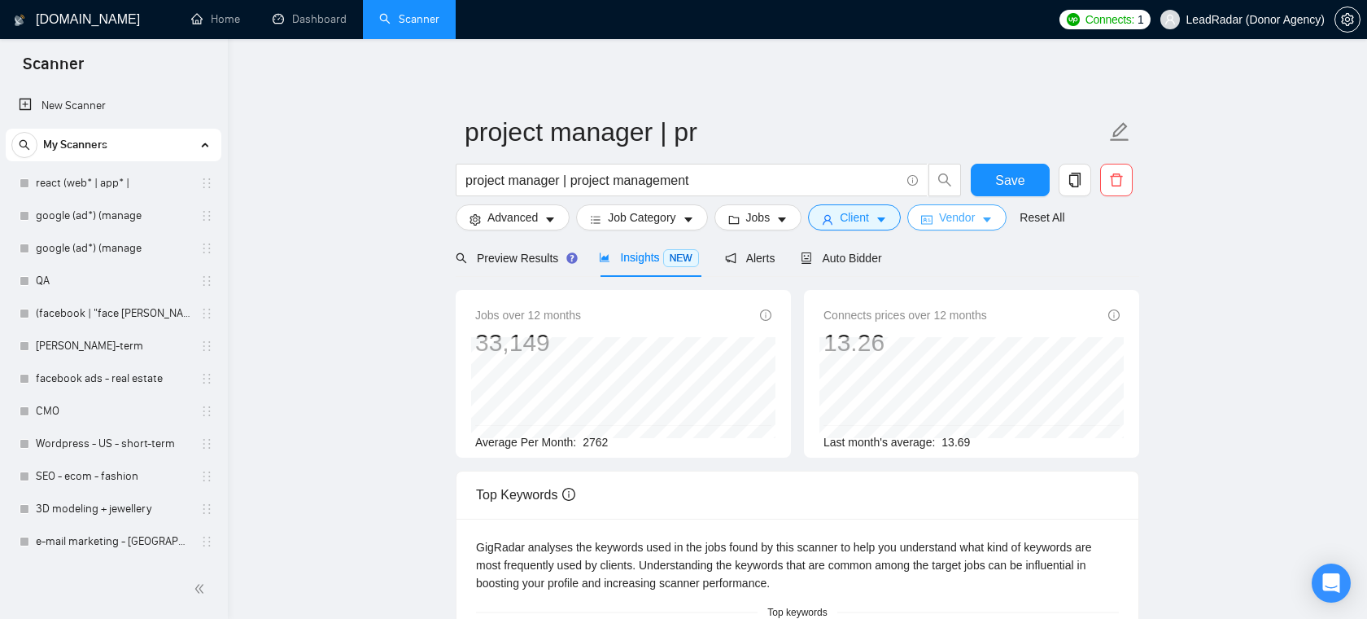
click at [985, 215] on button "Vendor" at bounding box center [957, 217] width 99 height 26
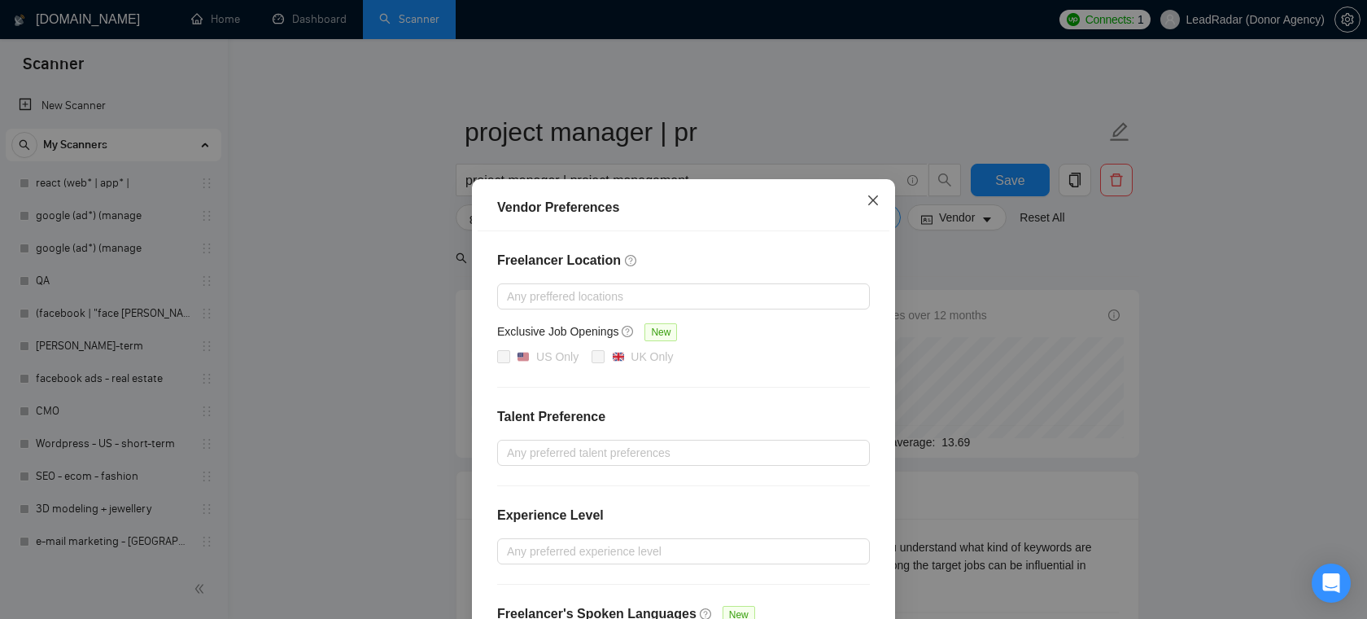
click at [879, 203] on icon "close" at bounding box center [873, 200] width 13 height 13
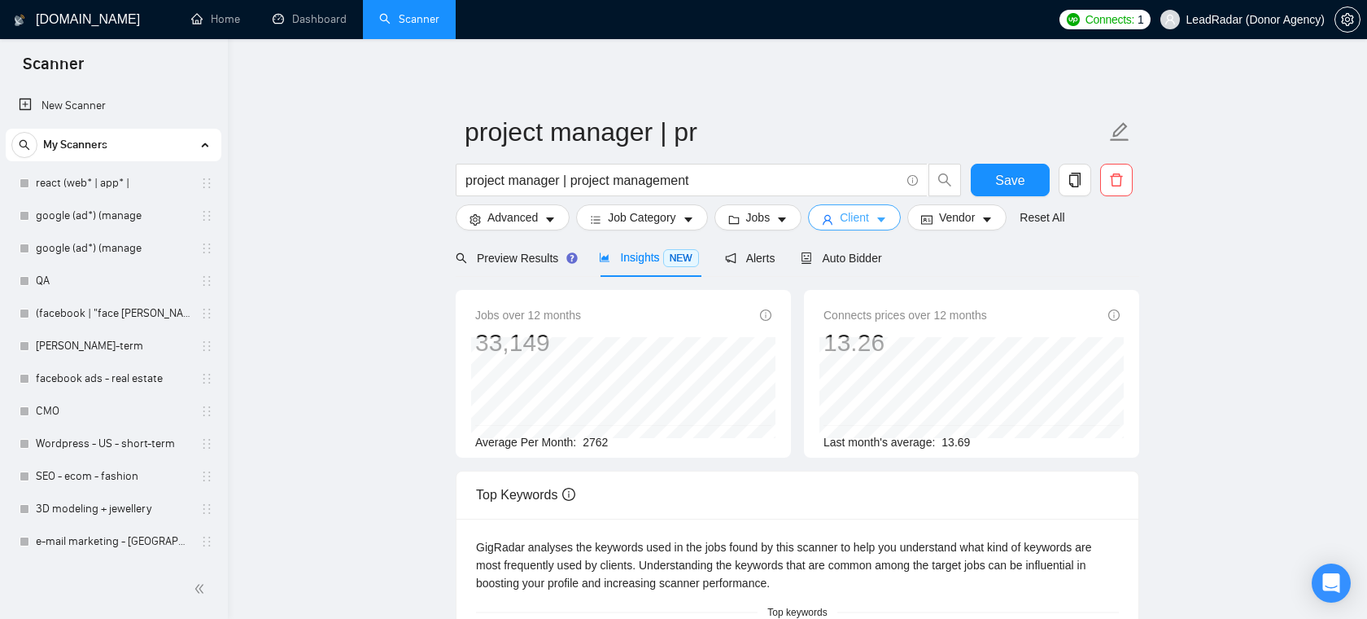
click at [884, 213] on span "caret-down" at bounding box center [881, 219] width 11 height 12
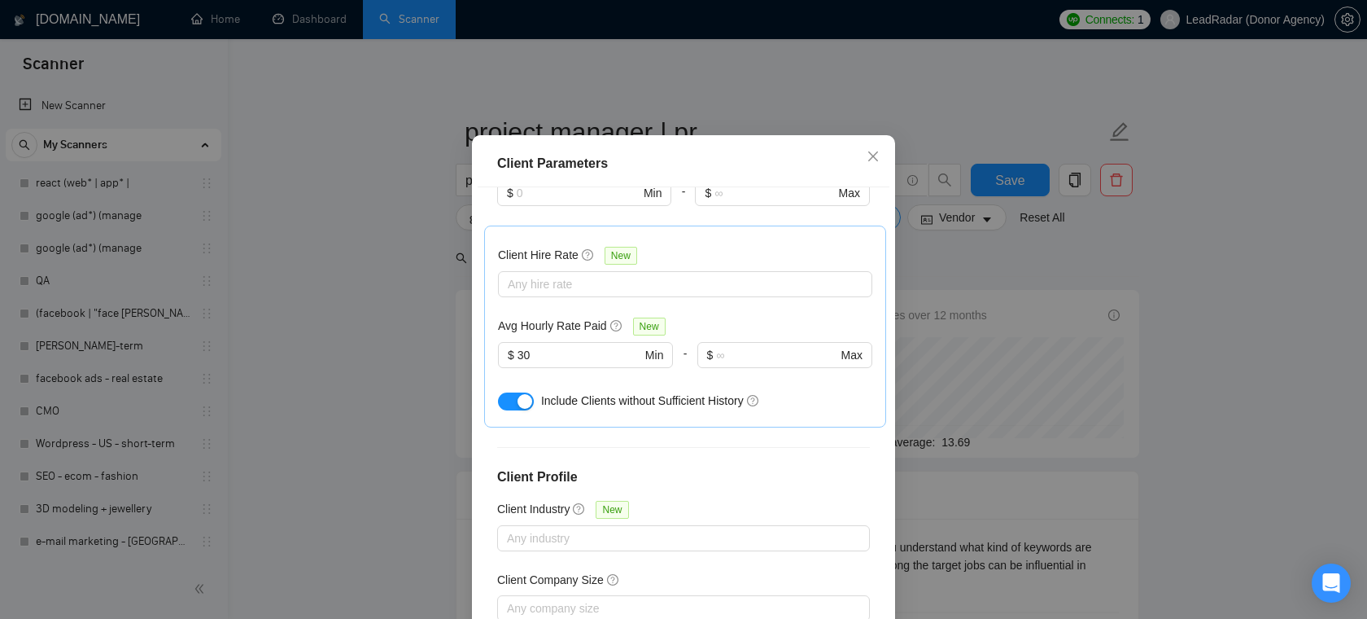
scroll to position [444, 0]
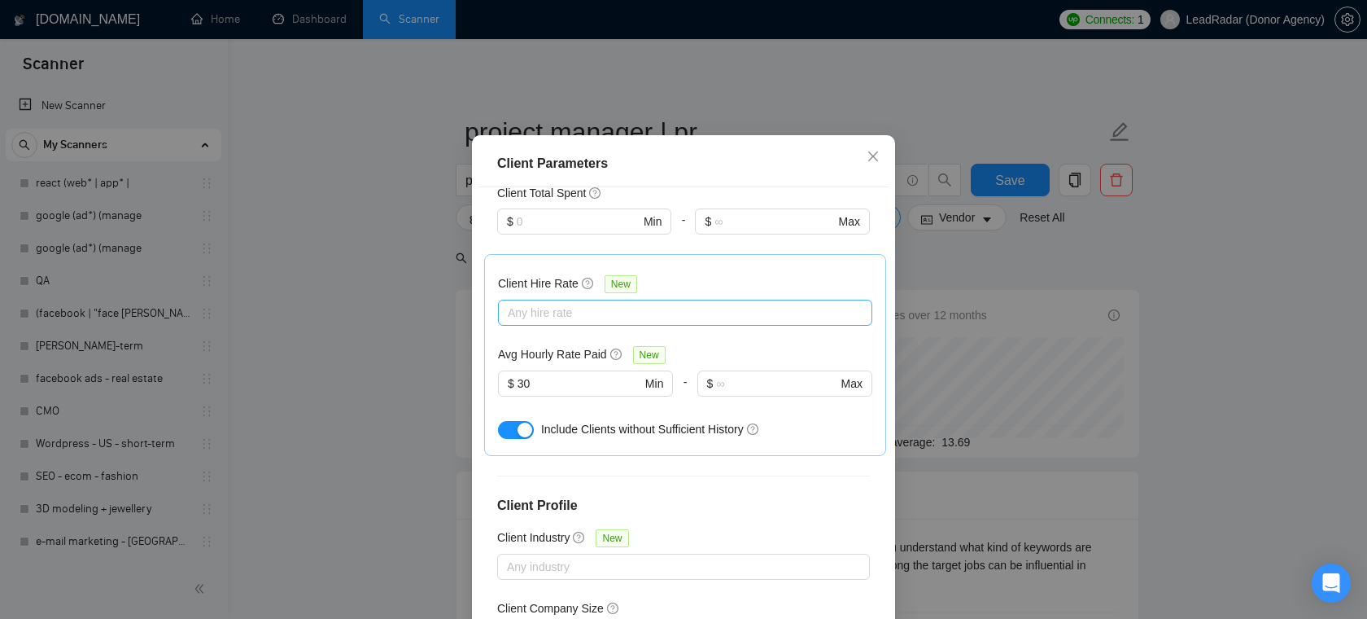
click at [661, 322] on div at bounding box center [677, 313] width 350 height 20
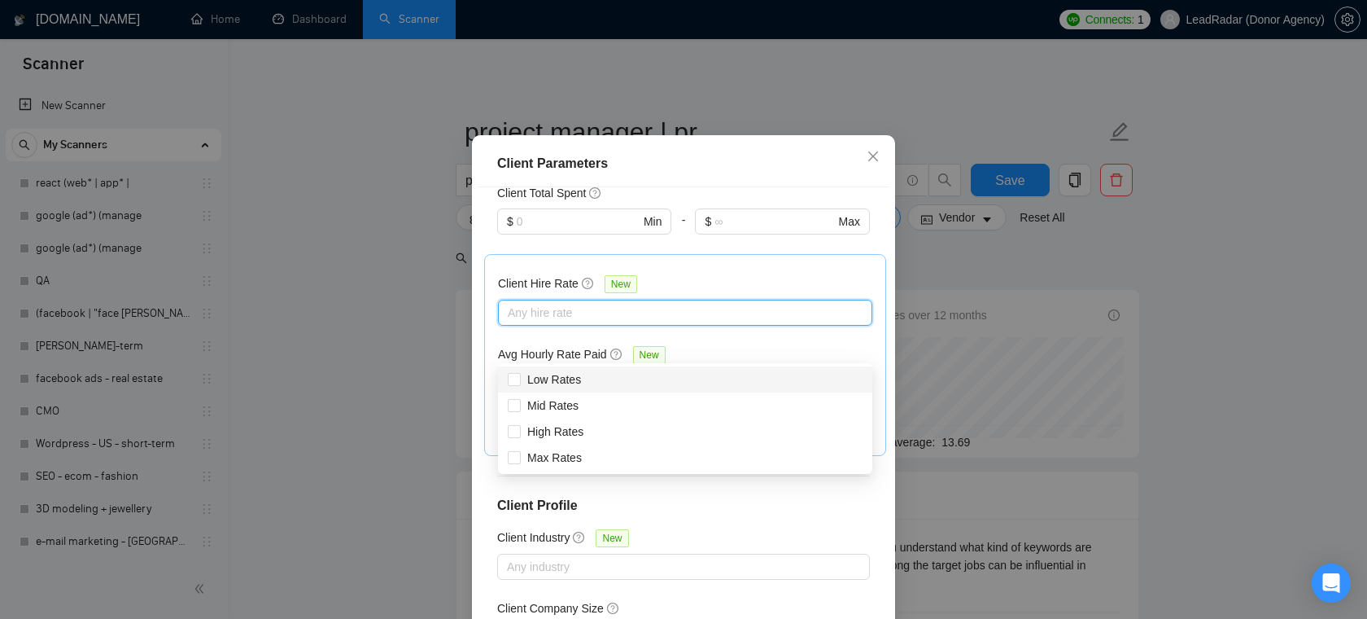
click at [672, 300] on div "Client Hire Rate New" at bounding box center [685, 286] width 374 height 25
click at [631, 322] on div at bounding box center [677, 313] width 350 height 20
click at [522, 459] on span "Max Rates" at bounding box center [555, 457] width 68 height 18
click at [519, 459] on input "Max Rates" at bounding box center [513, 456] width 11 height 11
checkbox input "false"
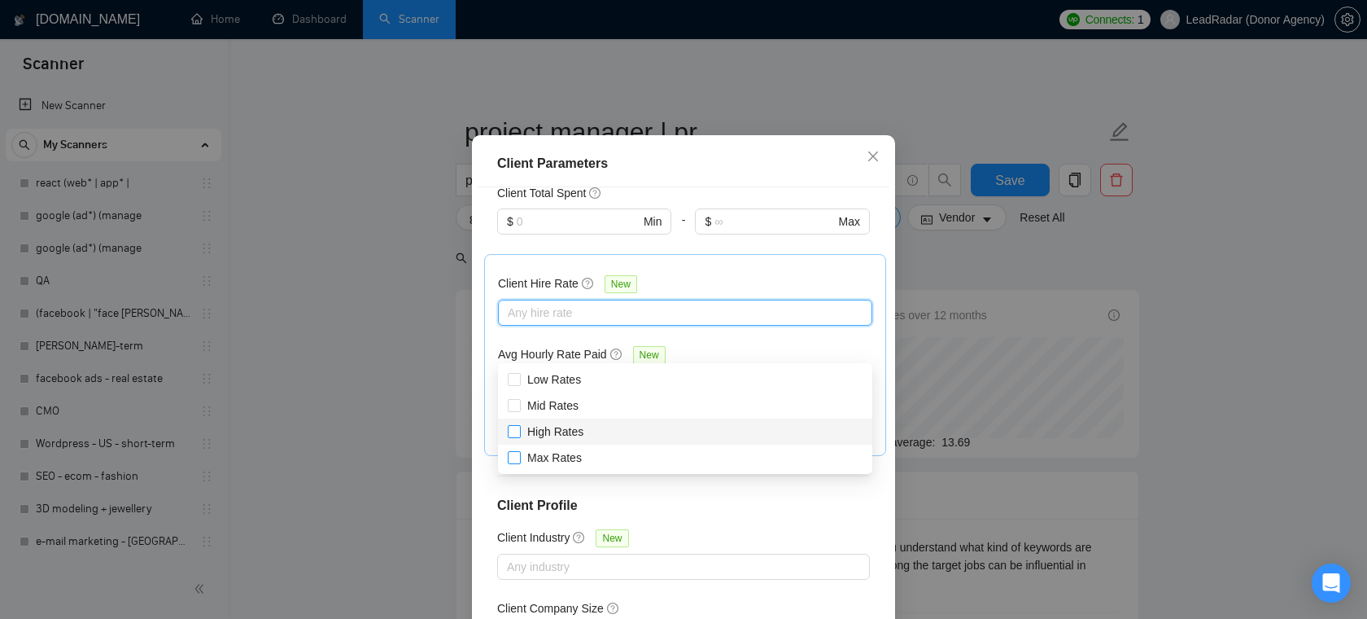
click at [514, 430] on input "High Rates" at bounding box center [513, 430] width 11 height 11
checkbox input "true"
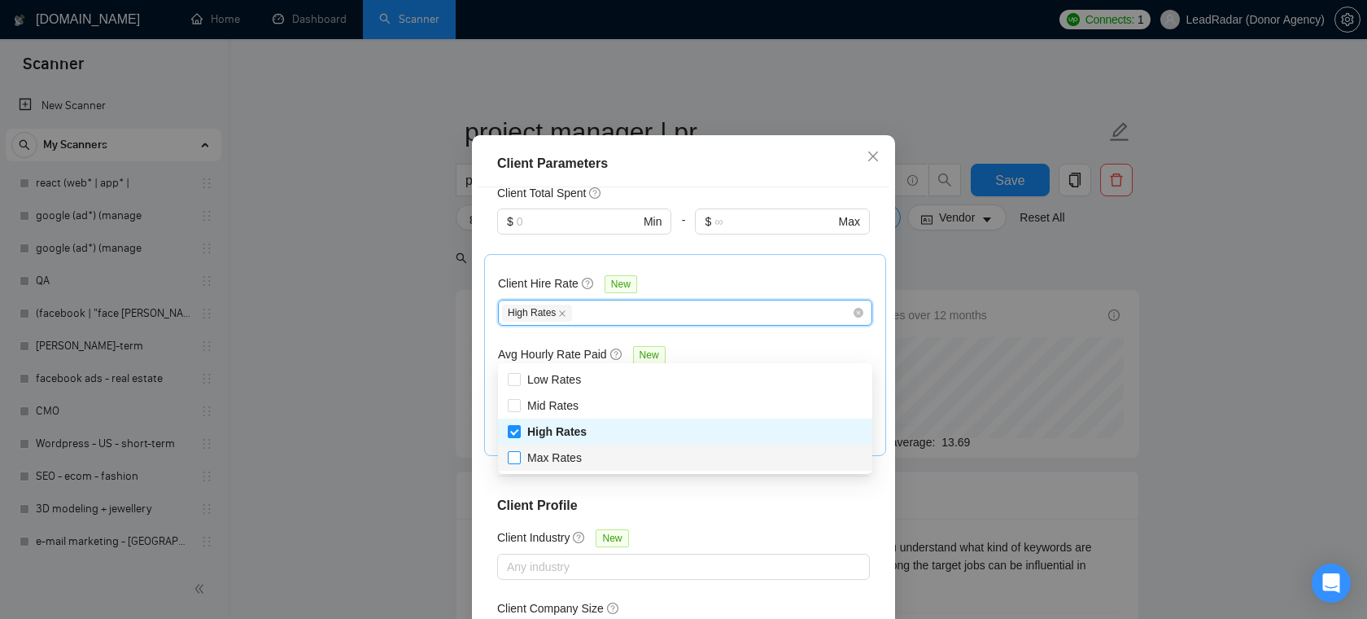
click at [513, 458] on input "Max Rates" at bounding box center [513, 456] width 11 height 11
checkbox input "true"
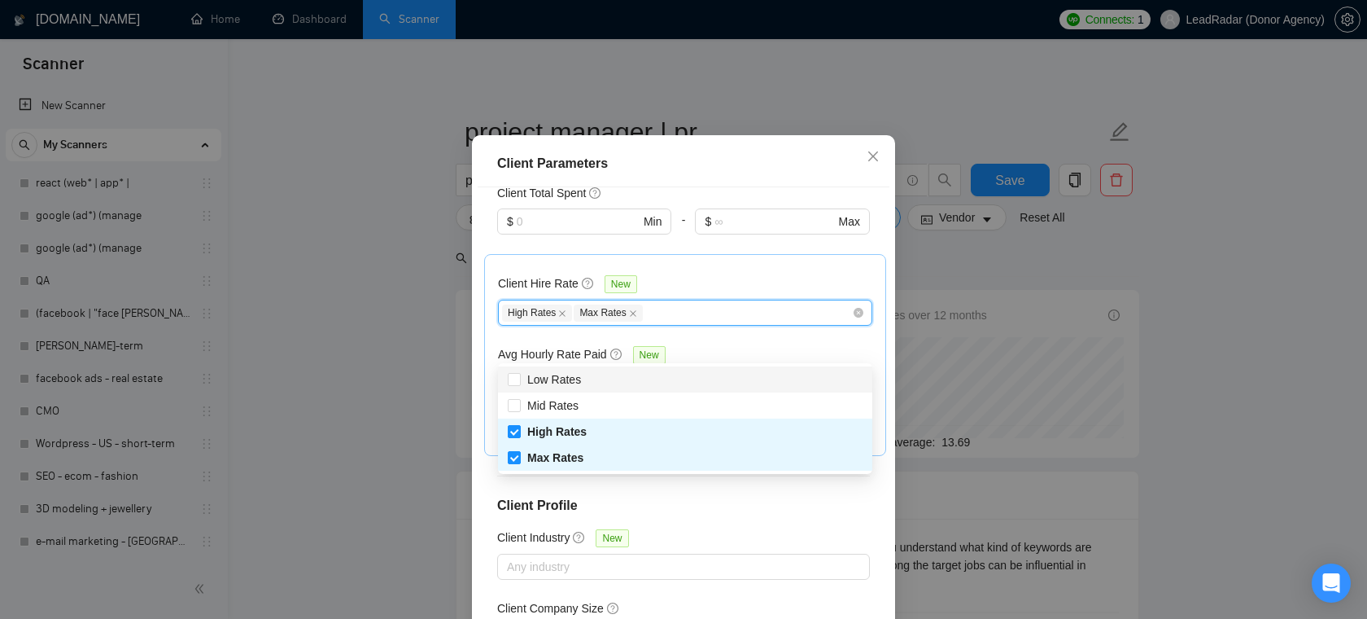
click at [700, 300] on div "Client Hire Rate New" at bounding box center [685, 286] width 374 height 25
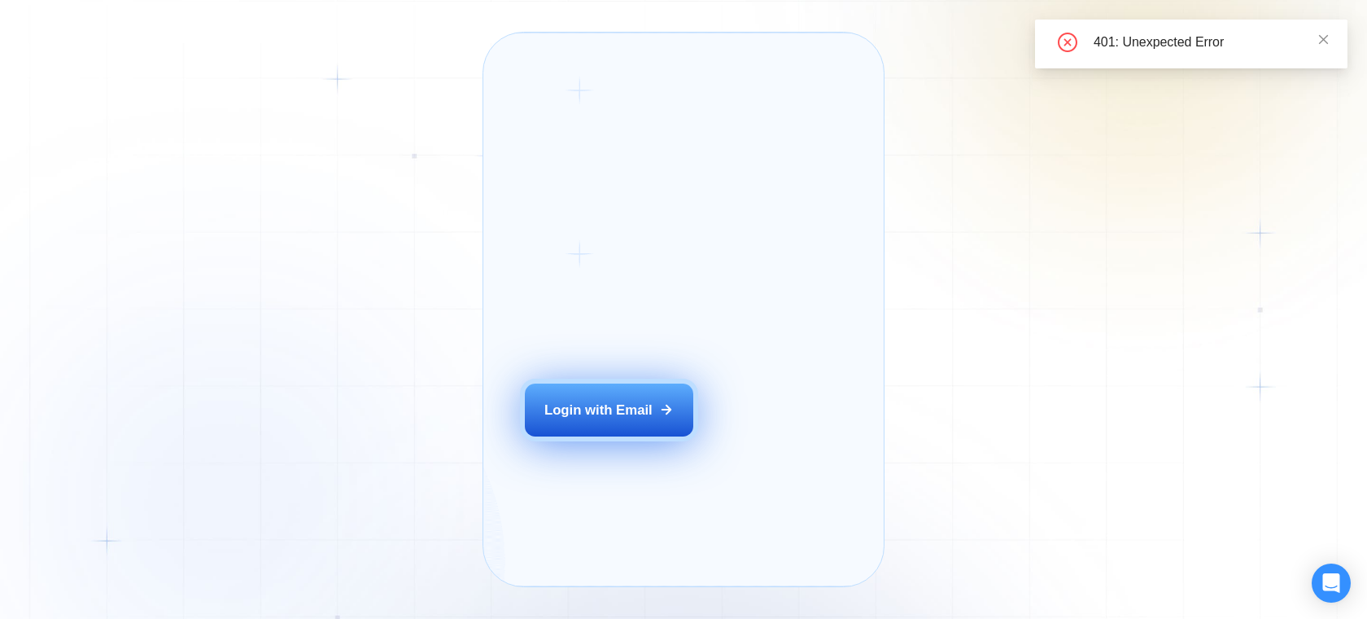
click at [606, 419] on div "Login with Email" at bounding box center [599, 409] width 108 height 19
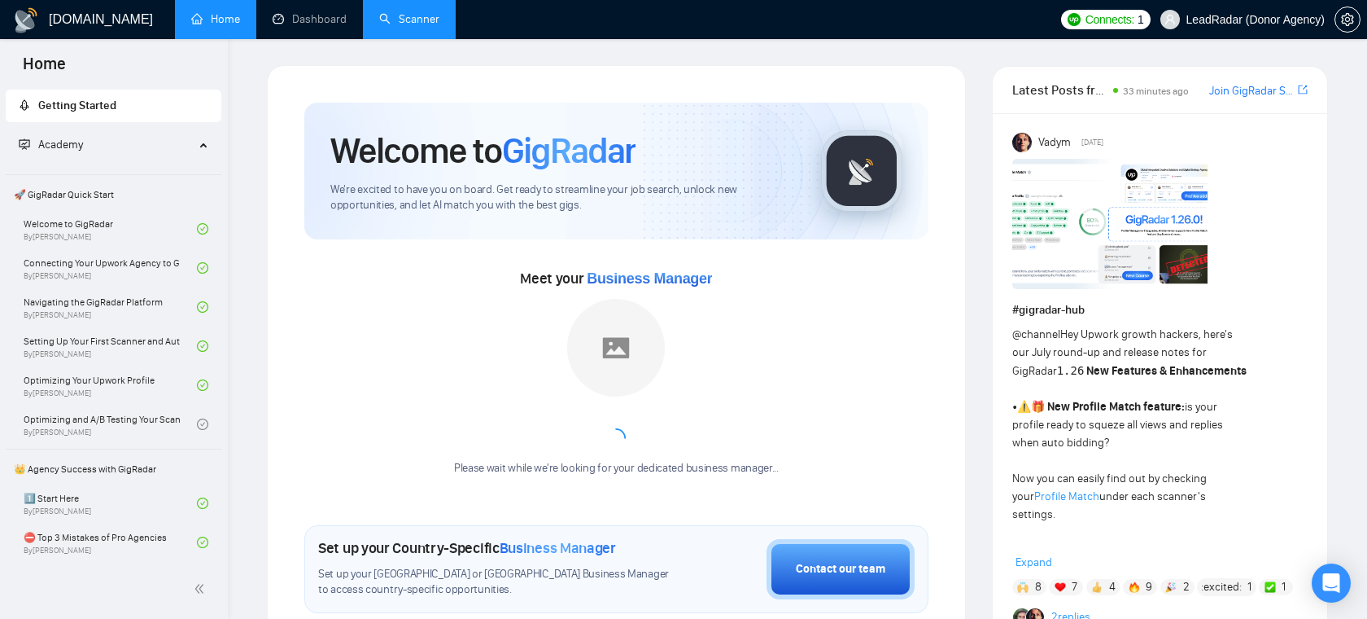
click at [403, 17] on link "Scanner" at bounding box center [409, 19] width 60 height 14
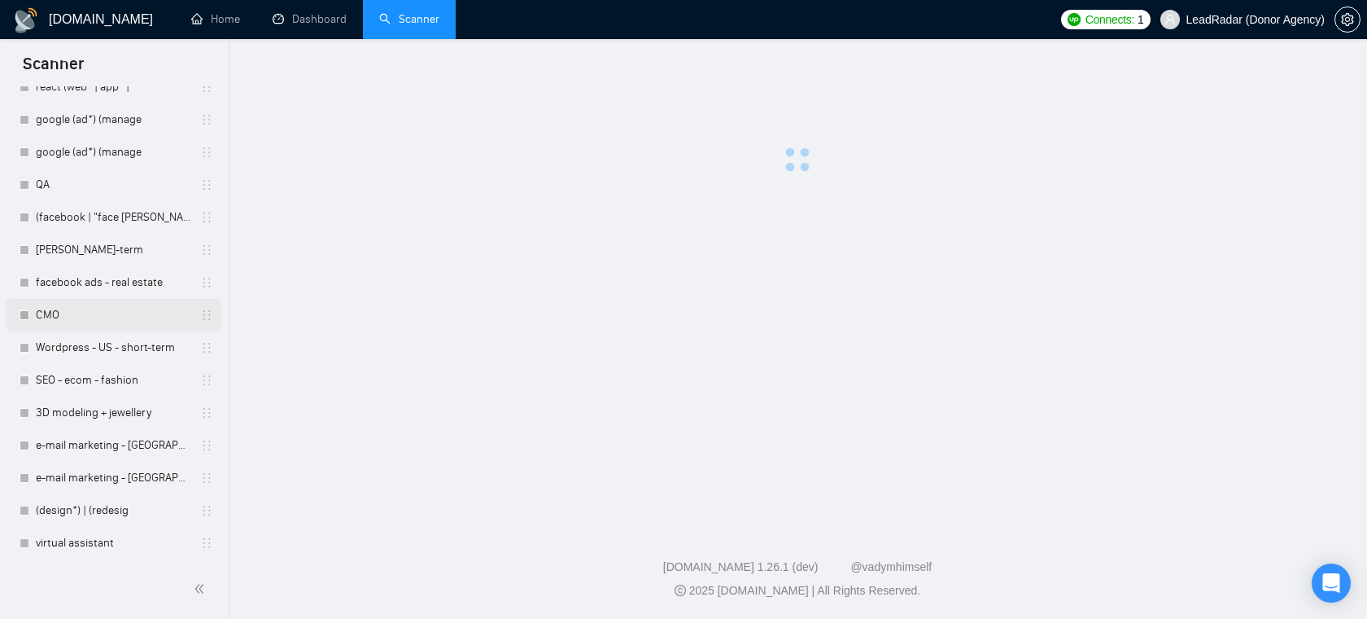
scroll to position [291, 0]
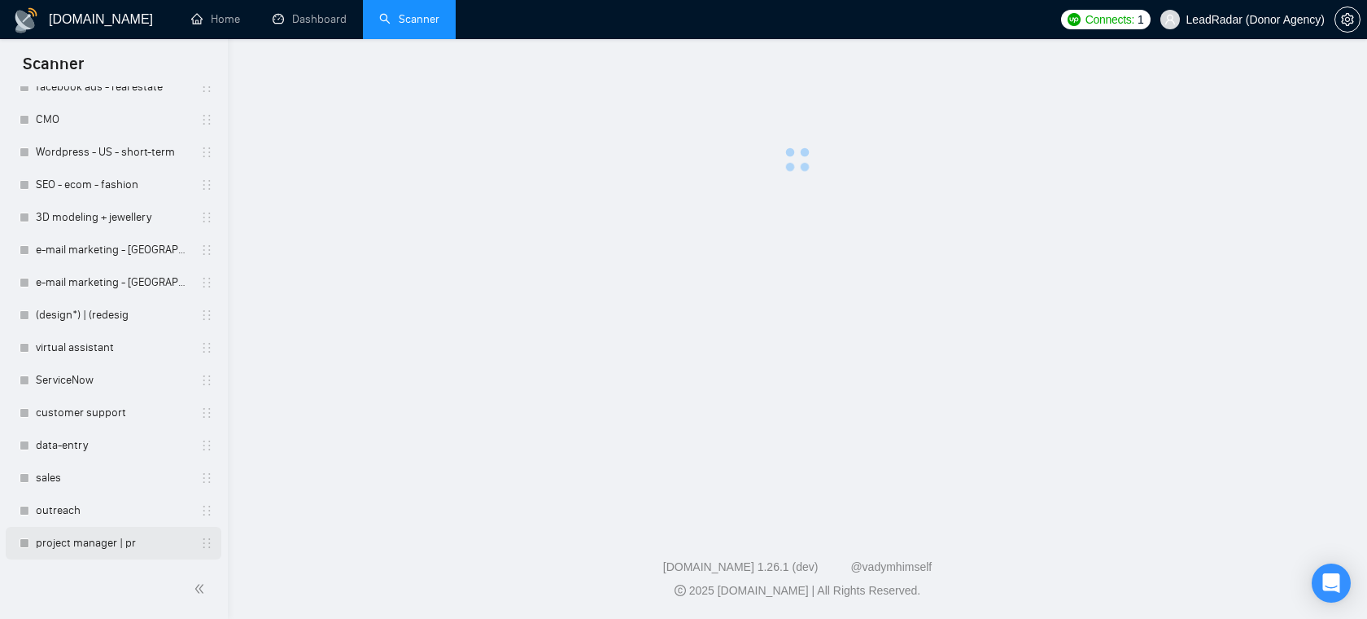
click at [90, 549] on link "project manager | pr" at bounding box center [113, 543] width 155 height 33
click at [101, 544] on link "project manager | pr" at bounding box center [113, 543] width 155 height 33
click at [801, 340] on main at bounding box center [797, 279] width 1087 height 428
click at [855, 119] on div at bounding box center [797, 118] width 1087 height 107
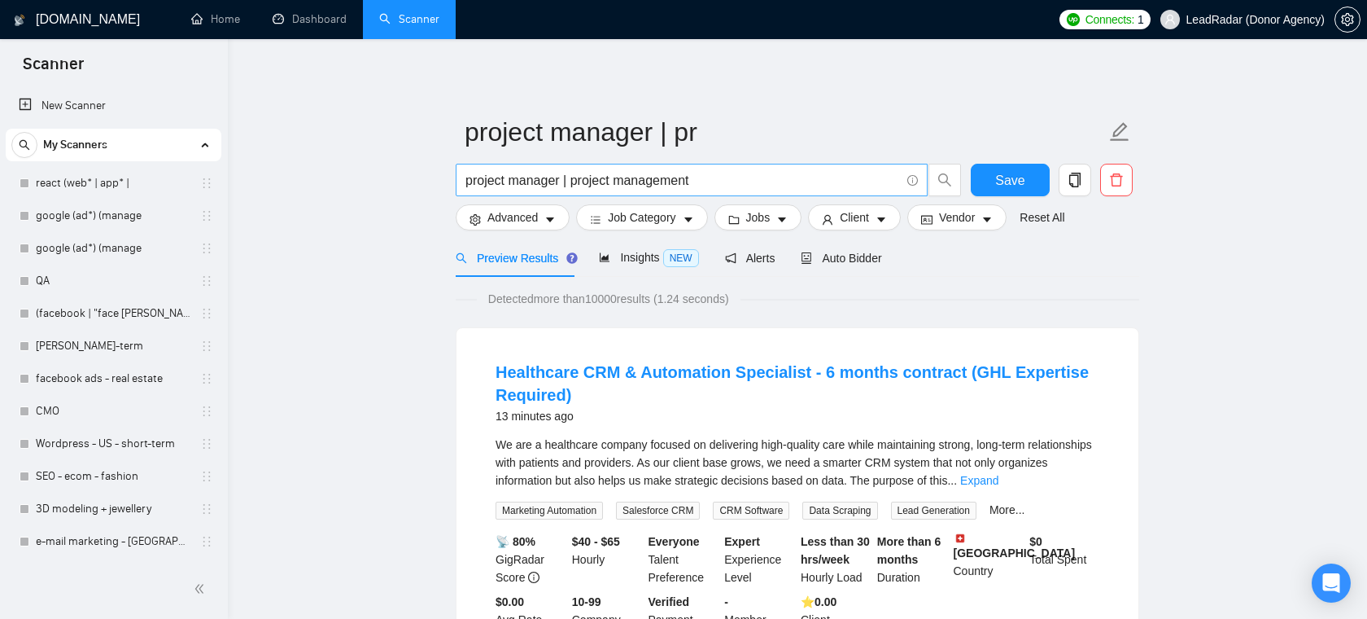
click at [725, 170] on input "project manager | project management" at bounding box center [683, 180] width 435 height 20
click at [783, 216] on icon "caret-down" at bounding box center [782, 219] width 11 height 11
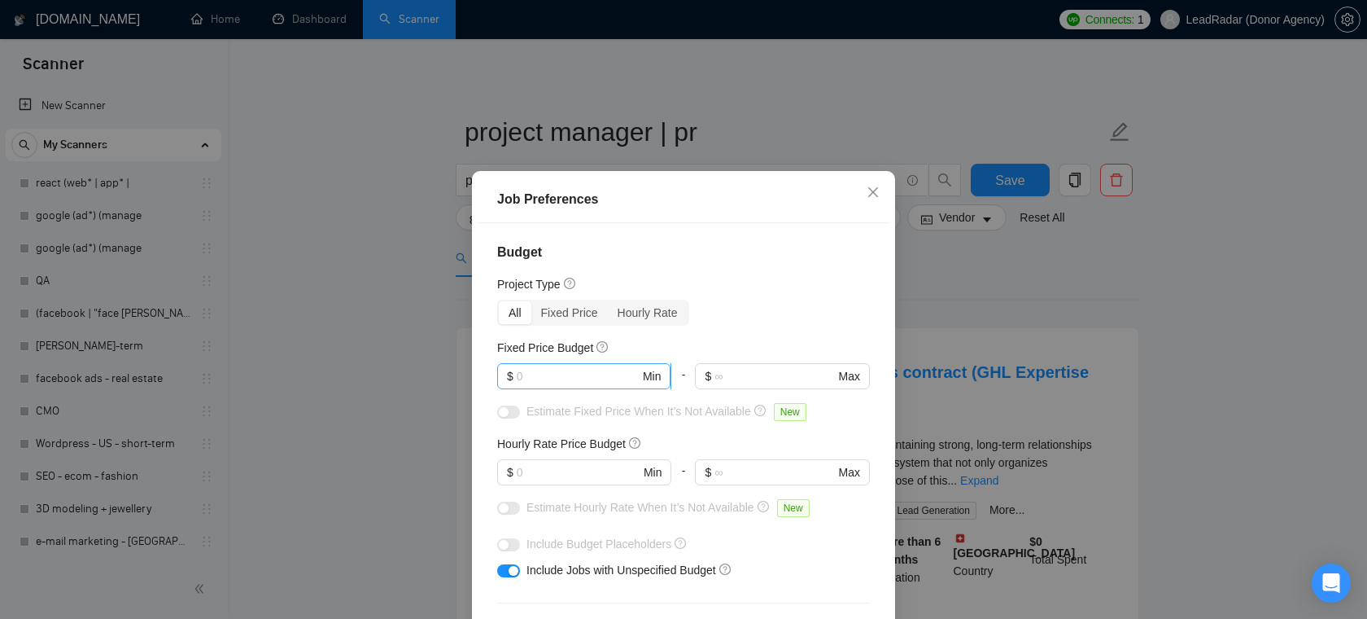
click at [571, 376] on input "text" at bounding box center [578, 376] width 123 height 18
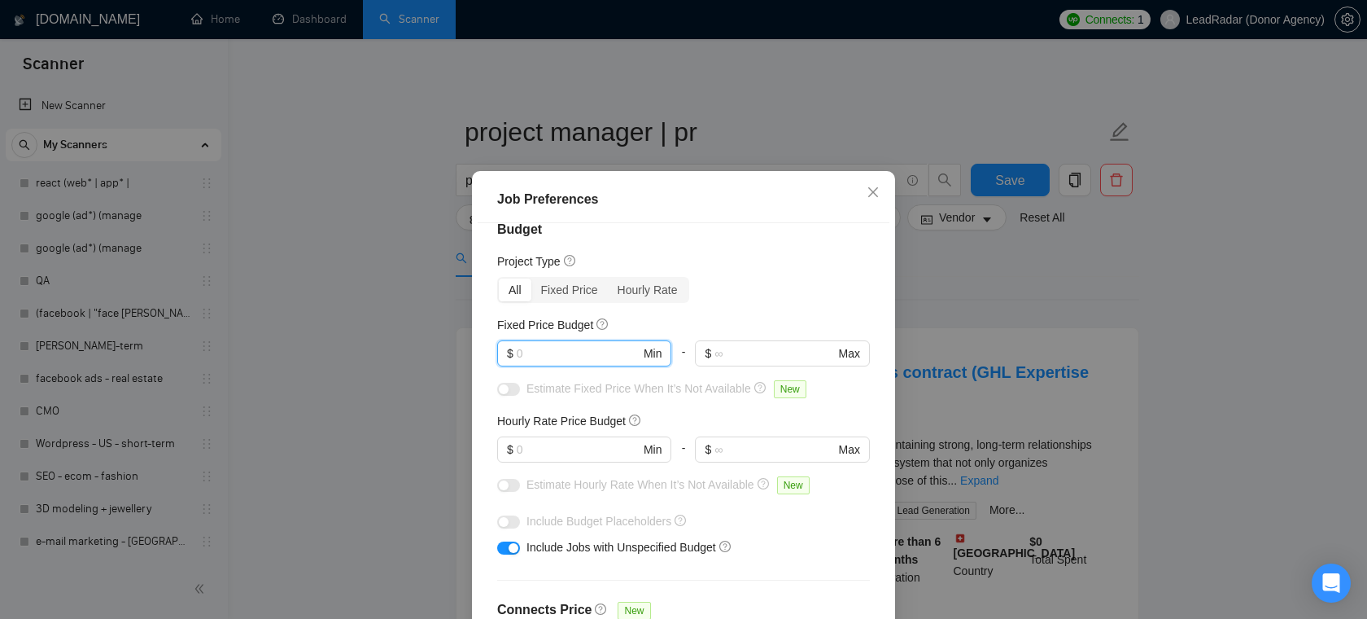
scroll to position [42, 0]
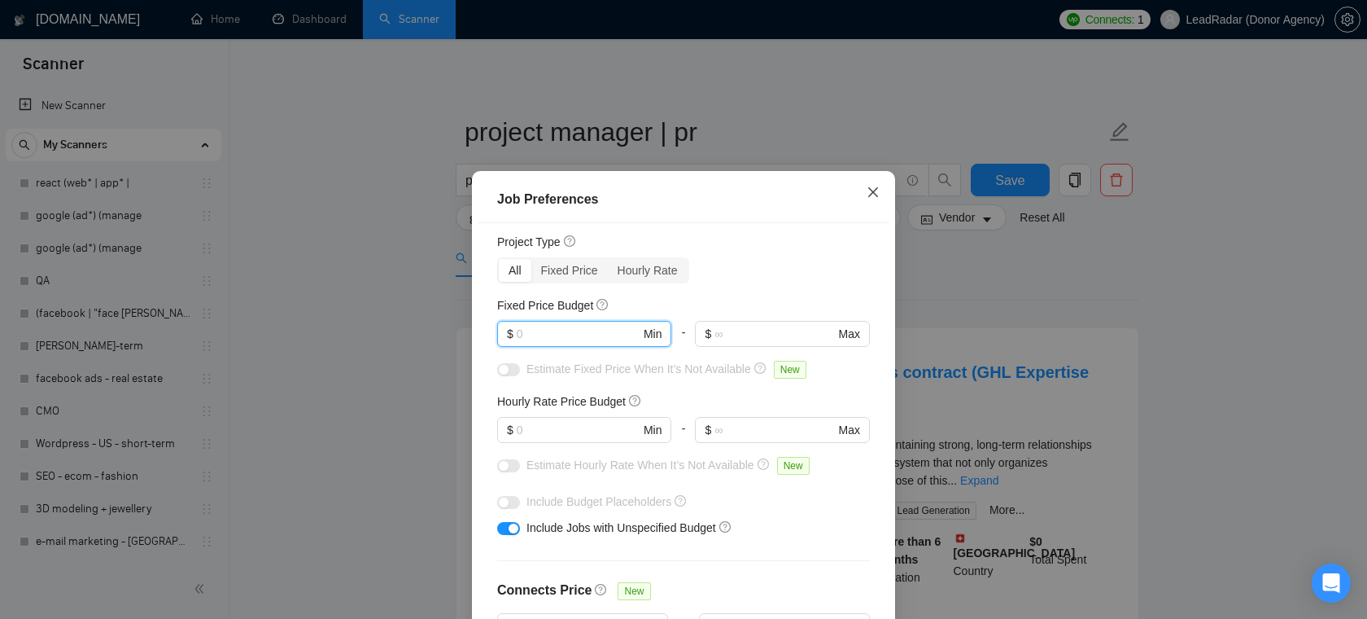
click at [863, 176] on span "Close" at bounding box center [873, 193] width 44 height 44
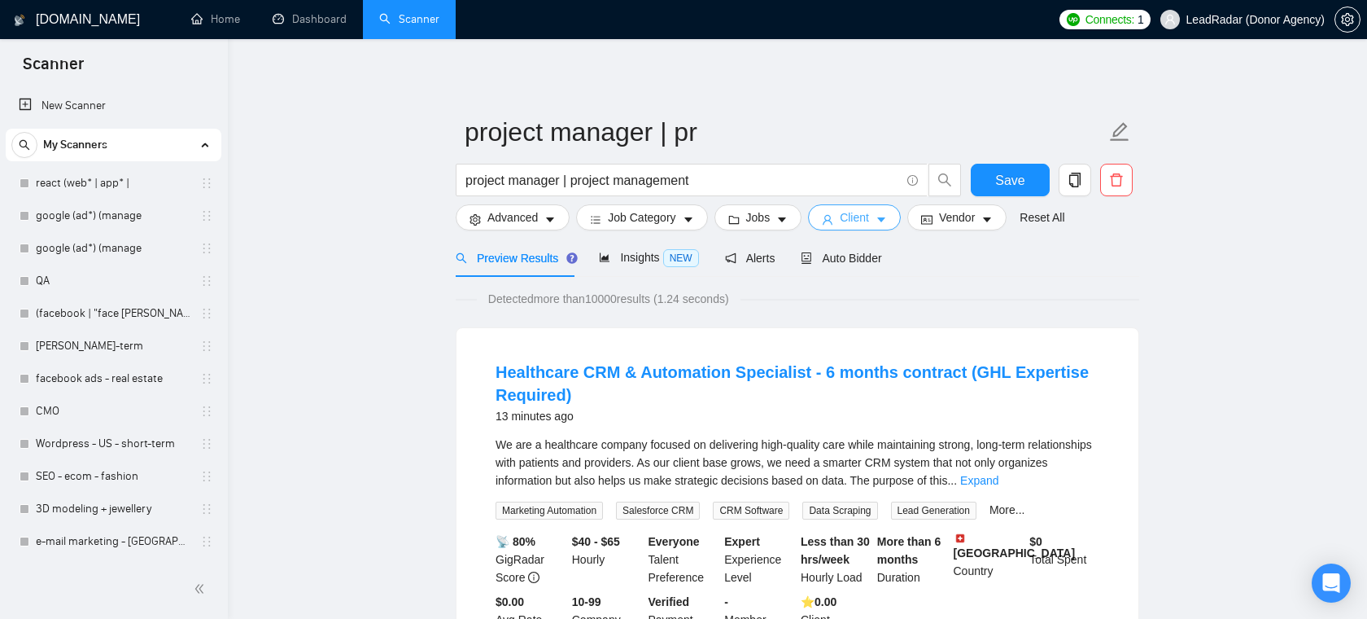
click at [852, 220] on span "Client" at bounding box center [854, 217] width 29 height 18
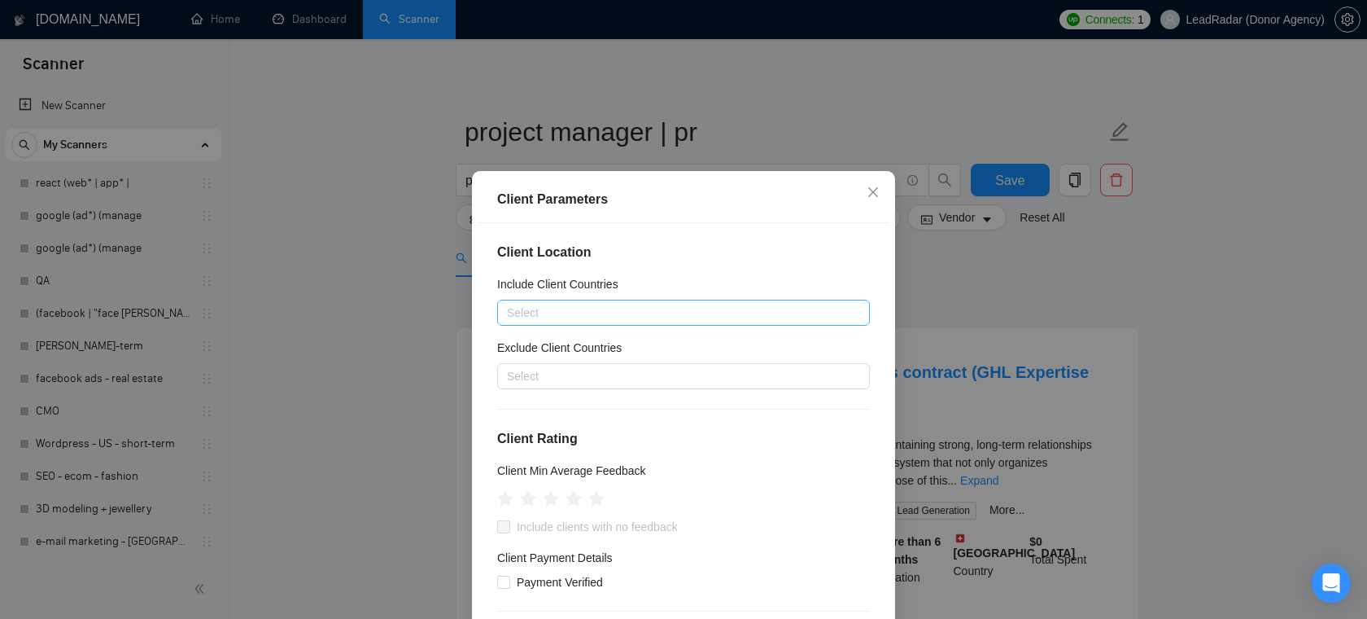
click at [562, 309] on div at bounding box center [675, 313] width 348 height 20
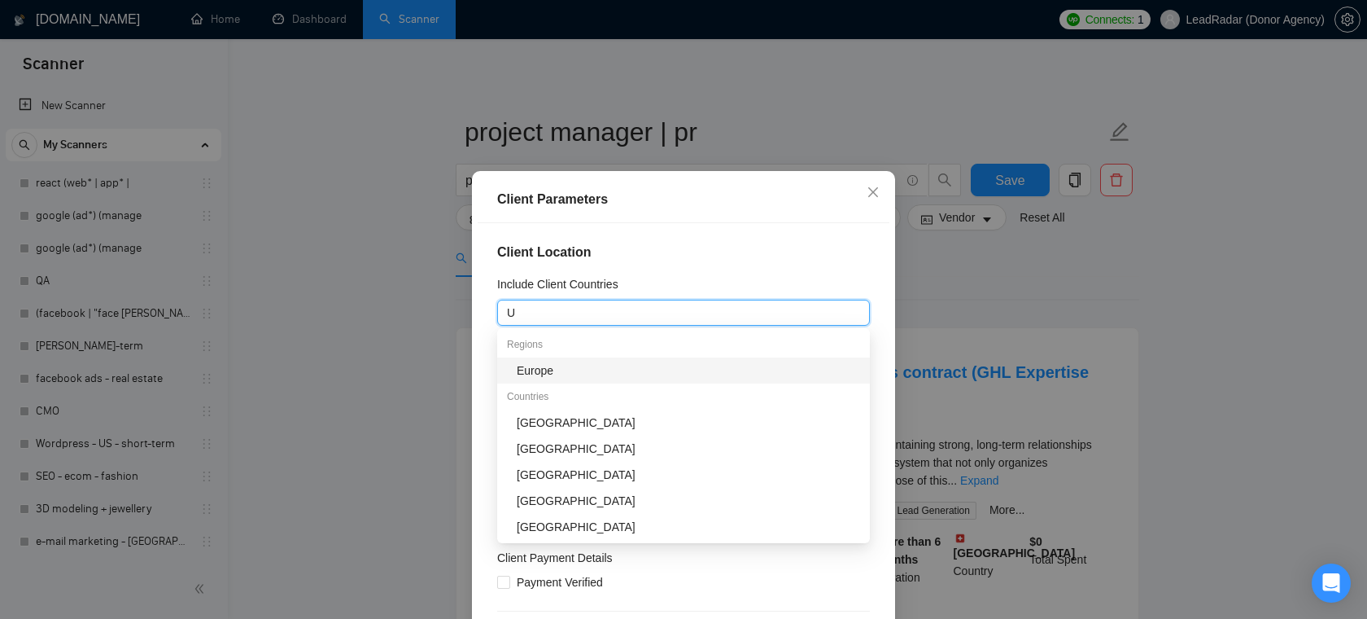
type input "Un"
click at [558, 374] on div "[GEOGRAPHIC_DATA]" at bounding box center [688, 370] width 343 height 18
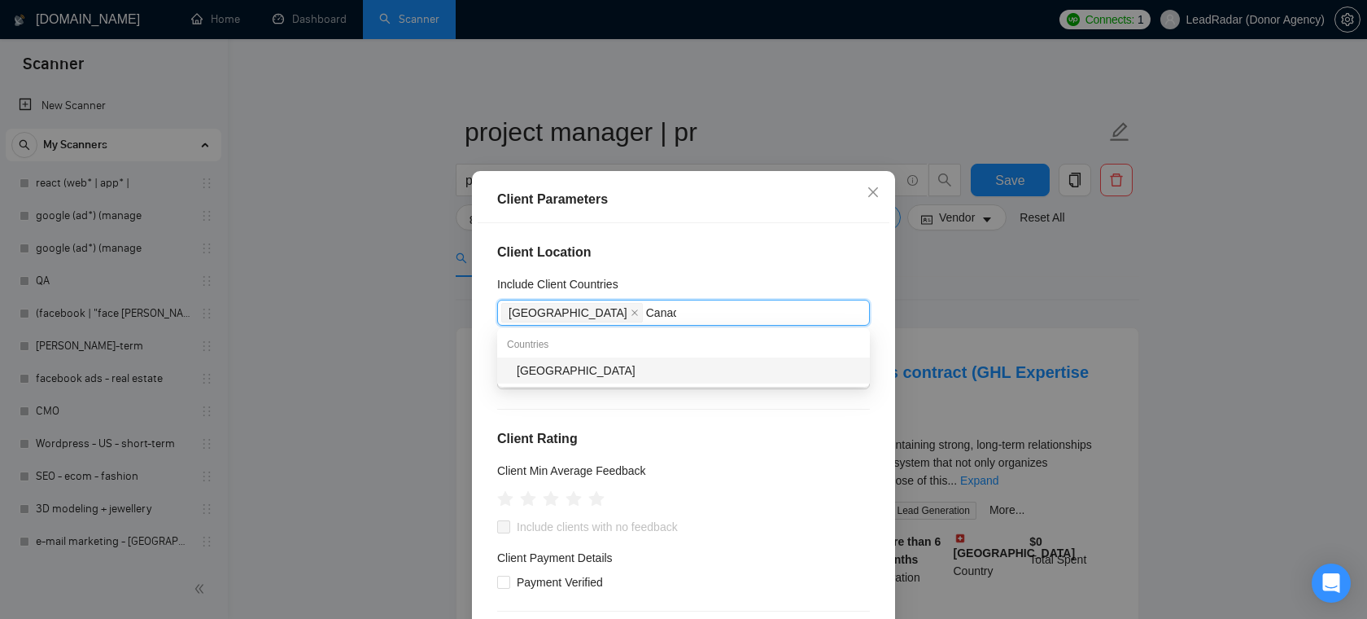
type input "[GEOGRAPHIC_DATA]"
click at [588, 358] on div "[GEOGRAPHIC_DATA]" at bounding box center [683, 370] width 373 height 26
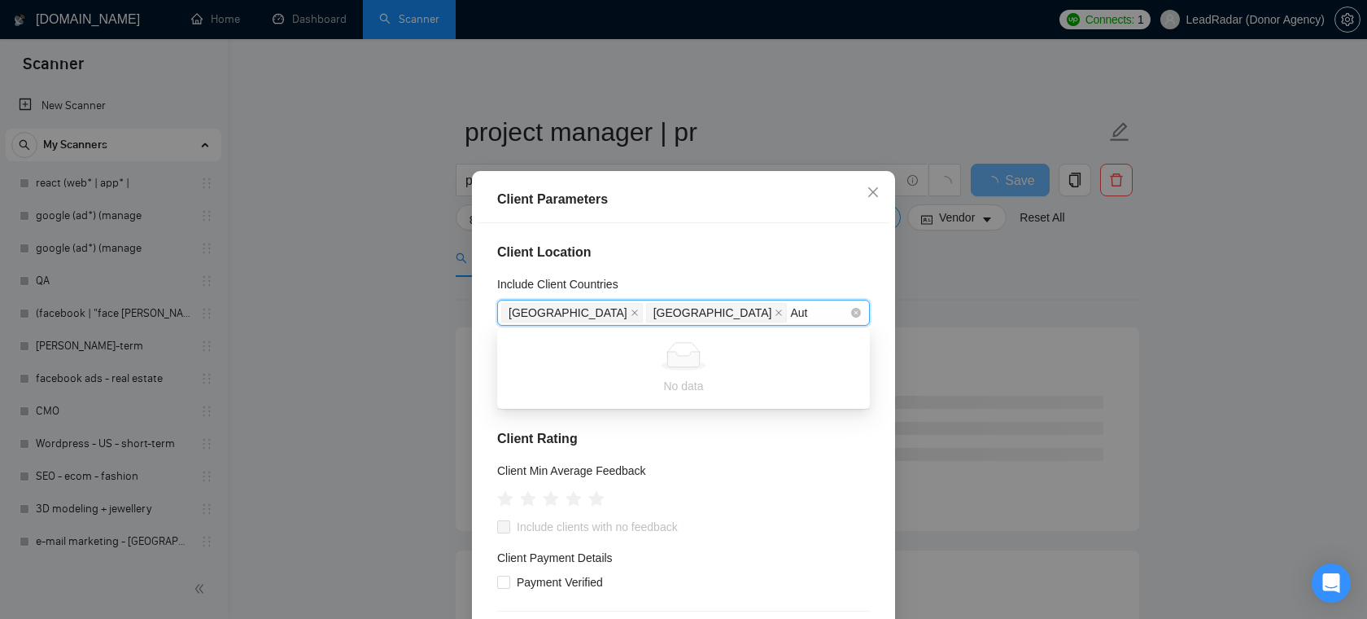
type input "Au"
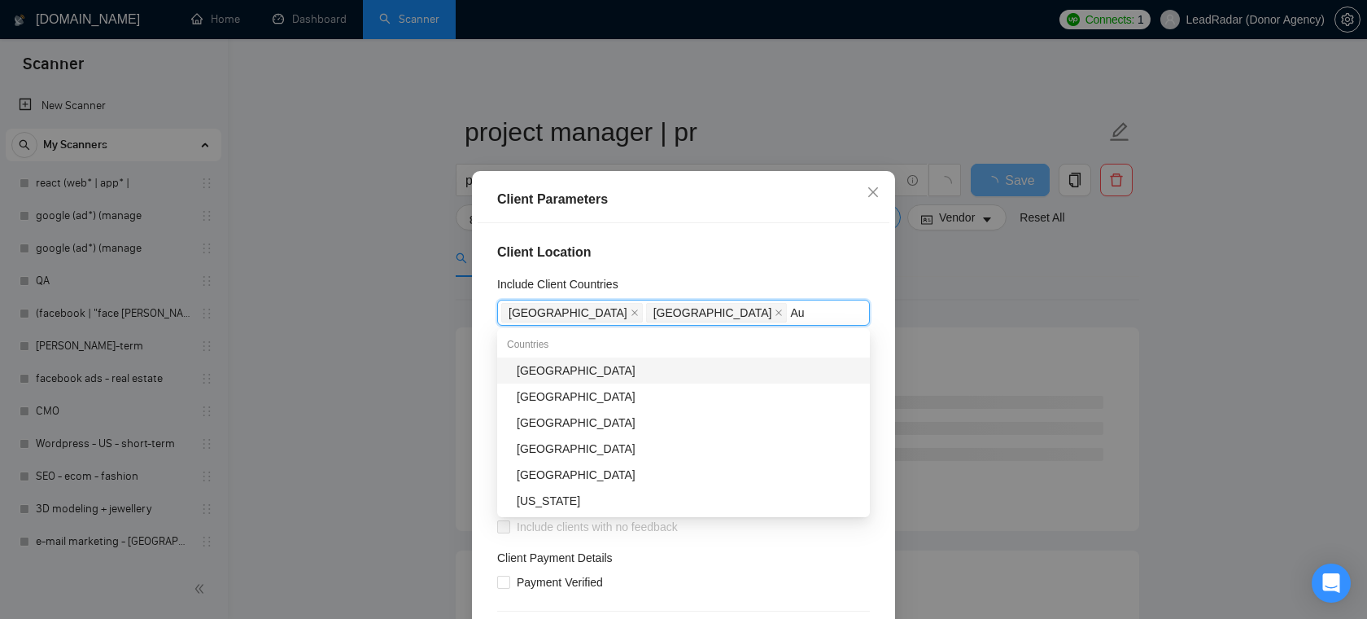
click at [653, 366] on div "[GEOGRAPHIC_DATA]" at bounding box center [688, 370] width 343 height 18
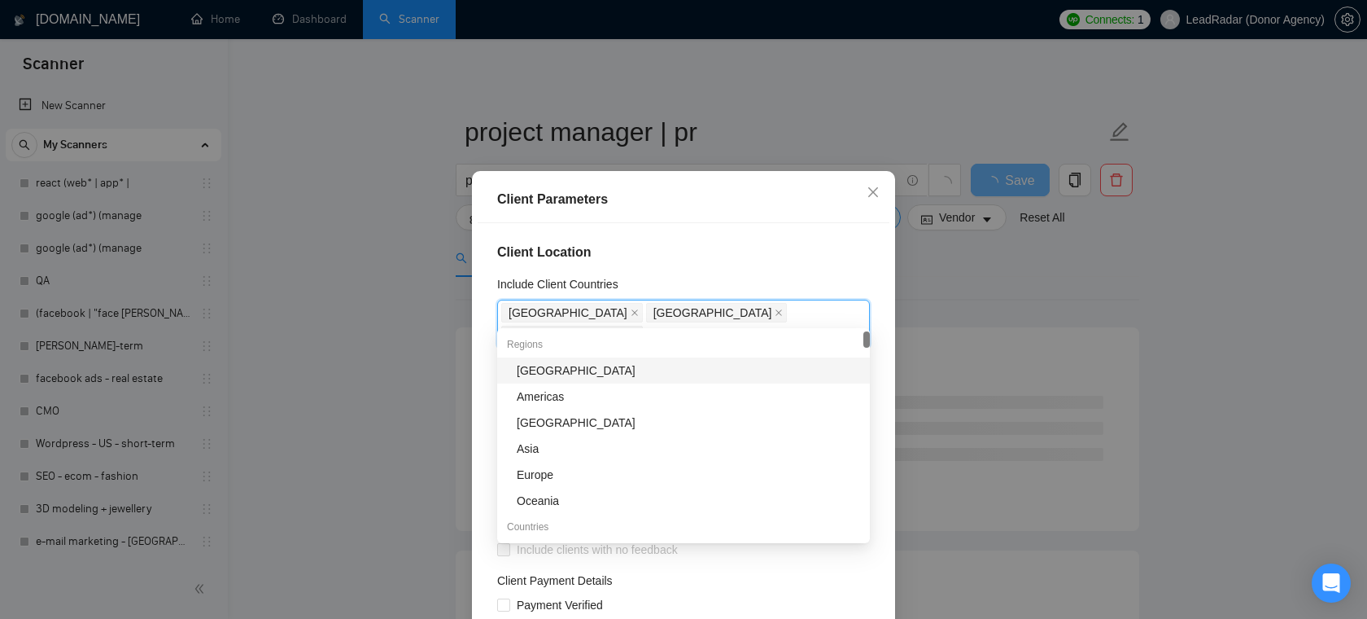
click at [747, 188] on div "Client Parameters" at bounding box center [684, 200] width 412 height 46
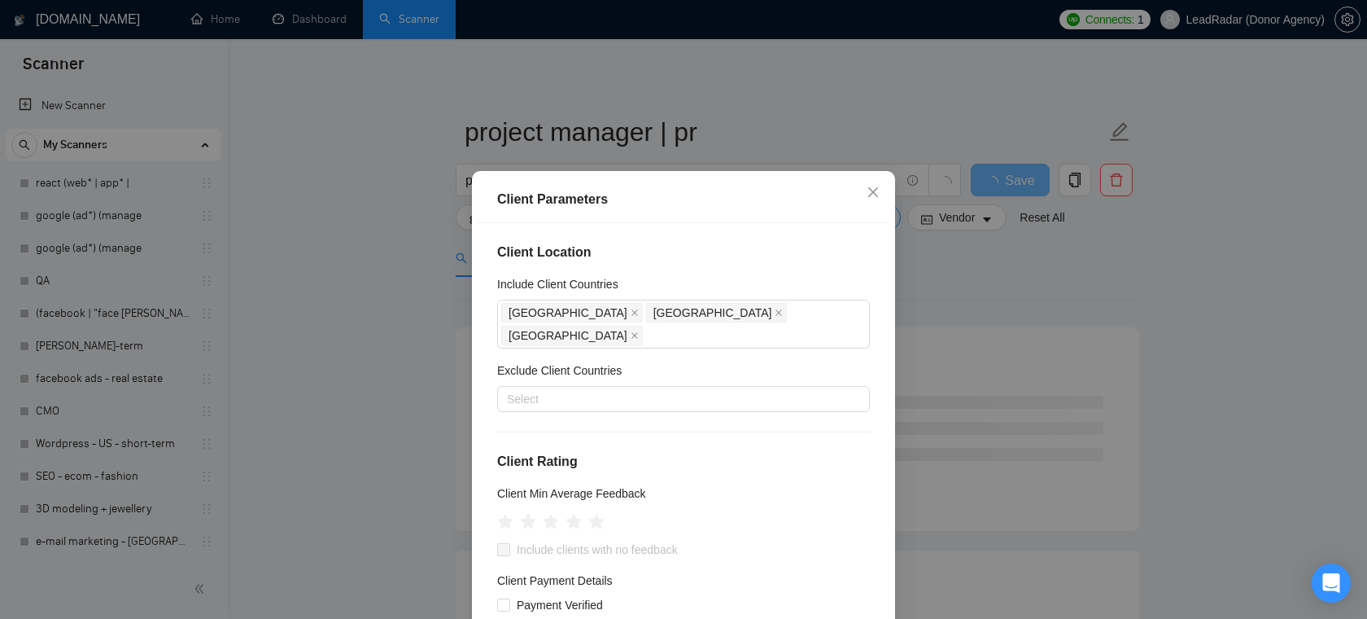
click at [724, 237] on div "Client Location Include Client Countries [GEOGRAPHIC_DATA] [GEOGRAPHIC_DATA] [G…" at bounding box center [684, 439] width 412 height 433
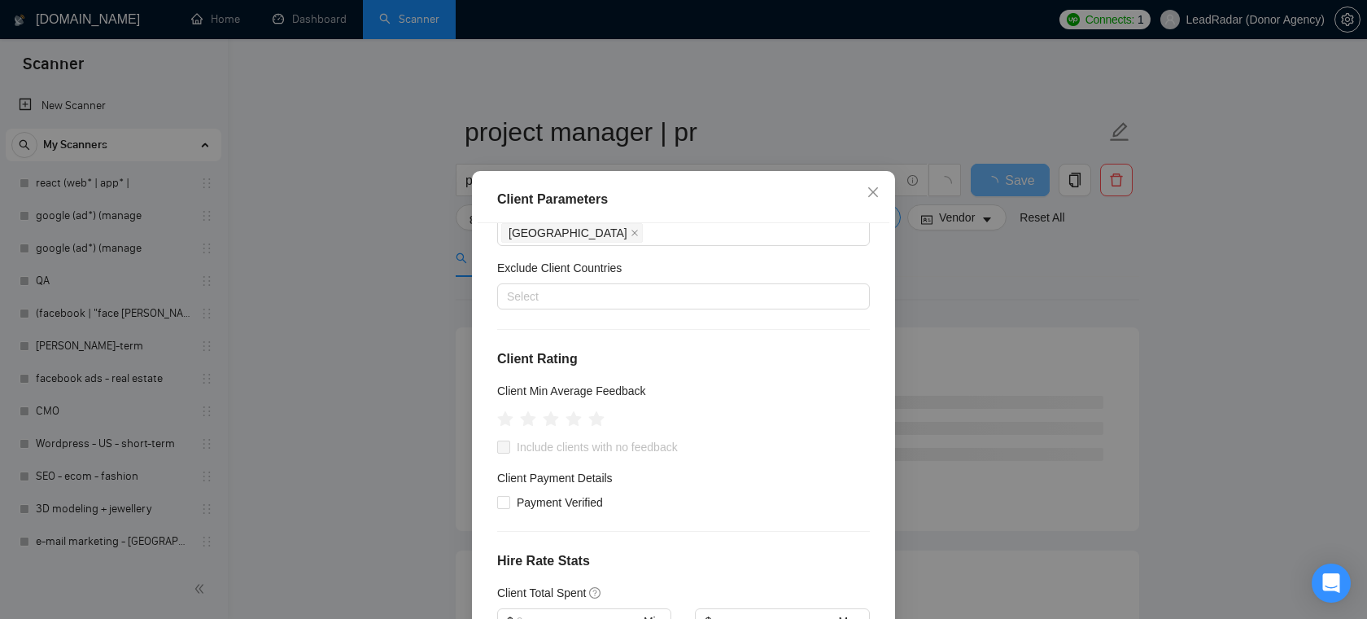
scroll to position [131, 0]
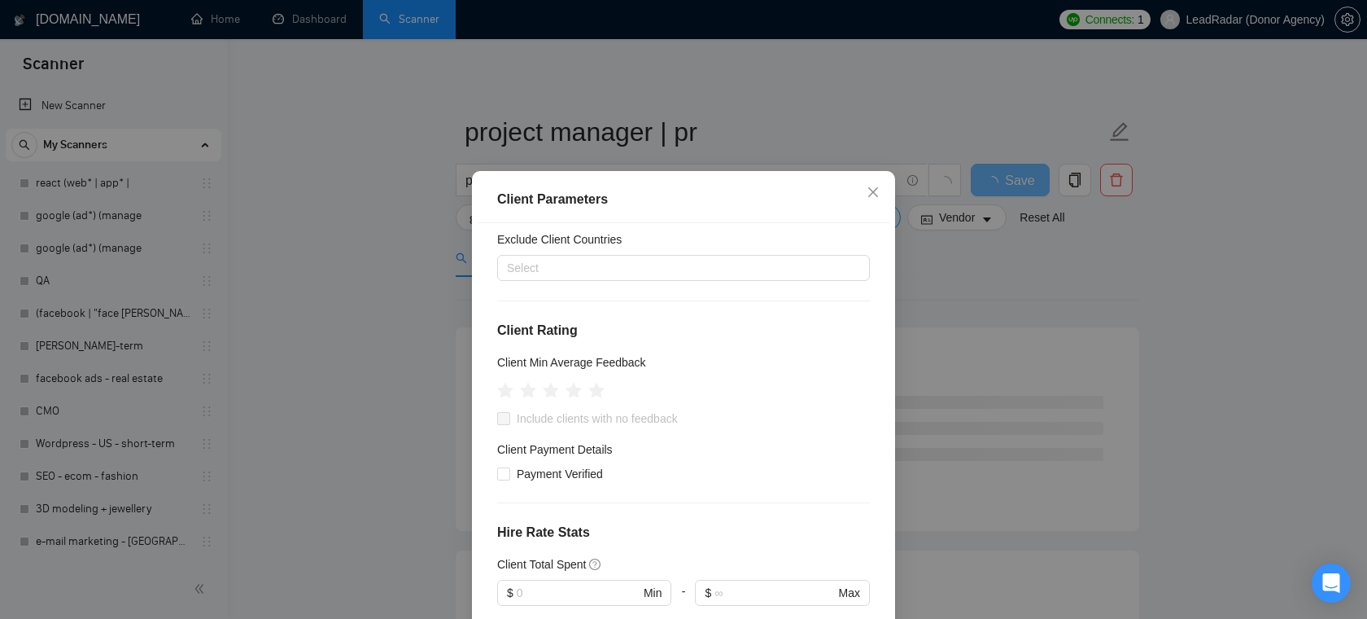
click at [496, 454] on div "Client Location Include Client Countries [GEOGRAPHIC_DATA] [GEOGRAPHIC_DATA] [G…" at bounding box center [684, 439] width 412 height 433
click at [511, 465] on span "Payment Verified" at bounding box center [559, 474] width 99 height 18
click at [509, 467] on input "Payment Verified" at bounding box center [502, 472] width 11 height 11
checkbox input "true"
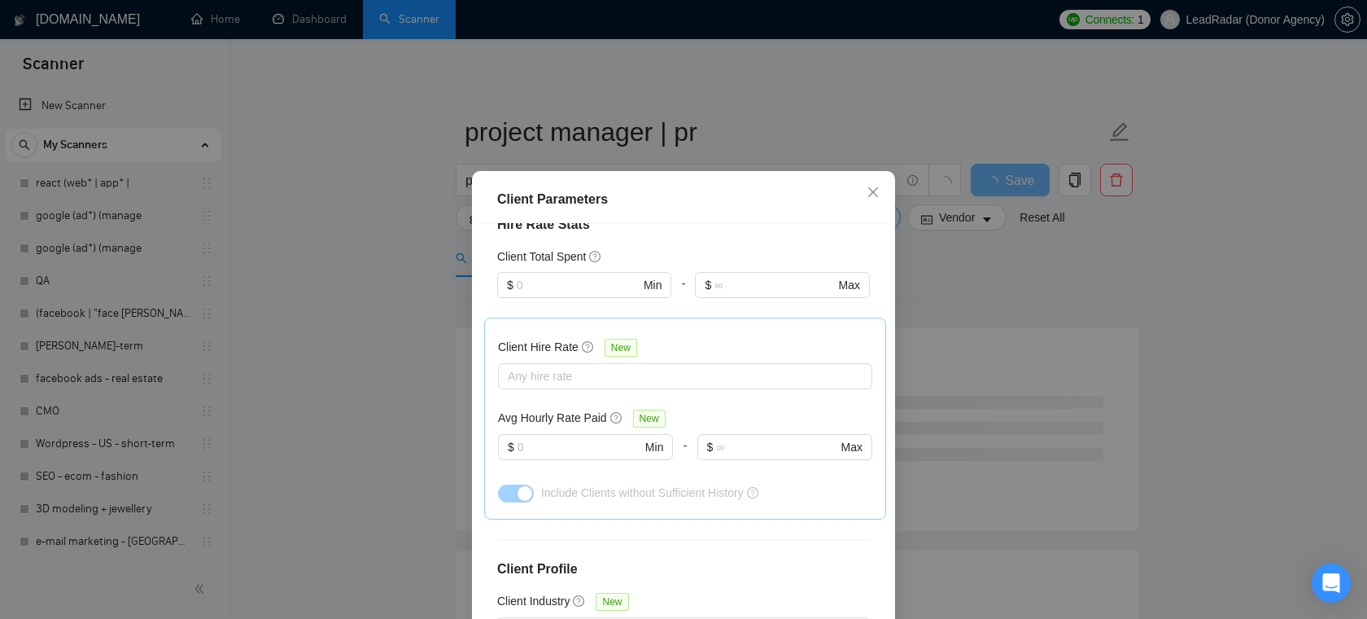
scroll to position [460, 0]
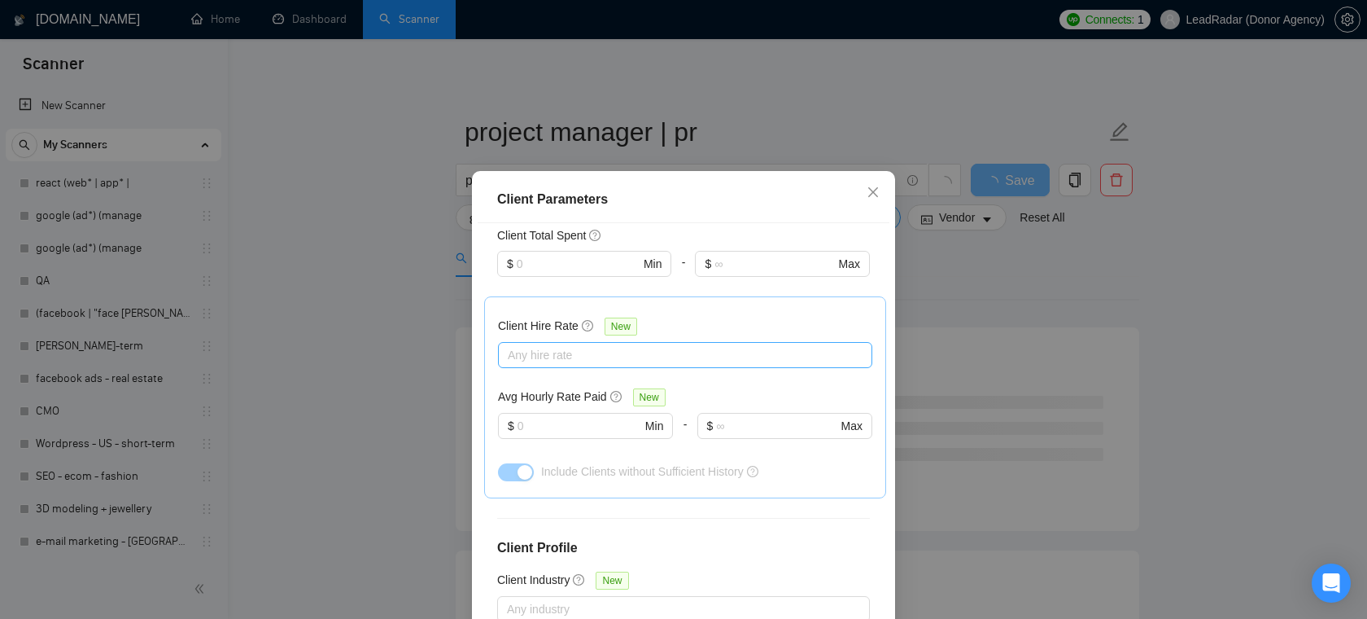
click at [582, 345] on div at bounding box center [677, 355] width 350 height 20
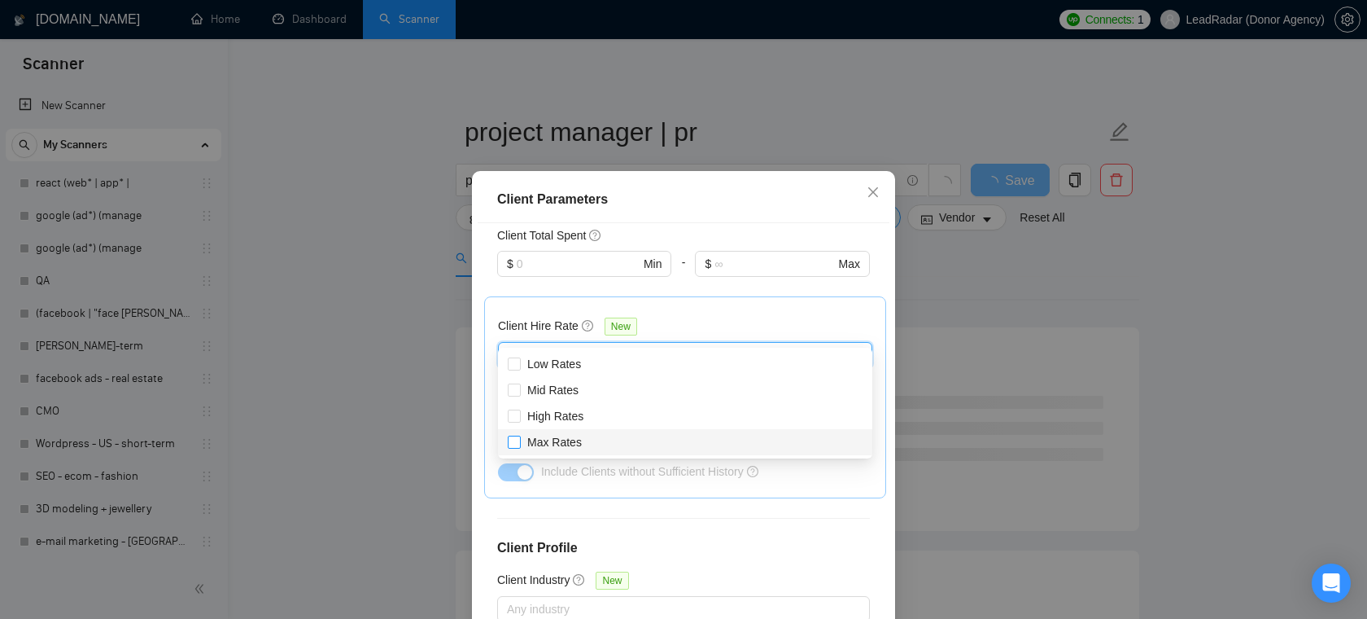
click at [539, 450] on span "Max Rates" at bounding box center [555, 442] width 68 height 18
click at [519, 447] on input "Max Rates" at bounding box center [513, 440] width 11 height 11
checkbox input "false"
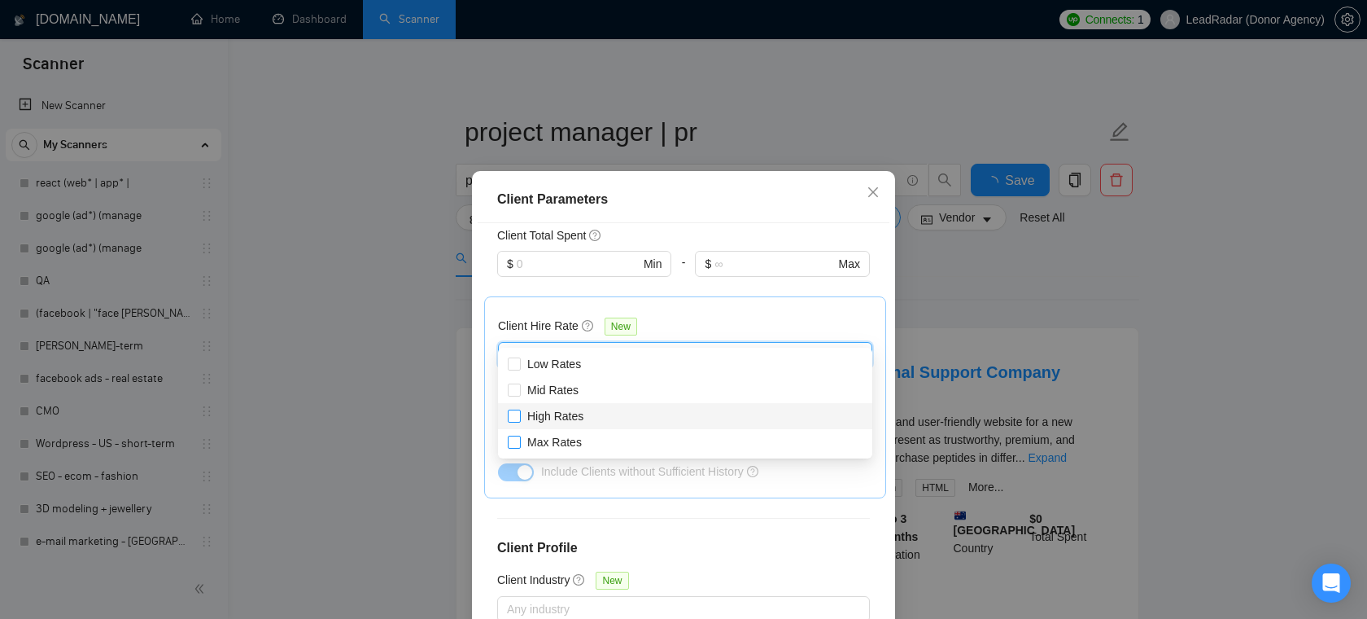
click at [517, 420] on input "High Rates" at bounding box center [513, 414] width 11 height 11
checkbox input "true"
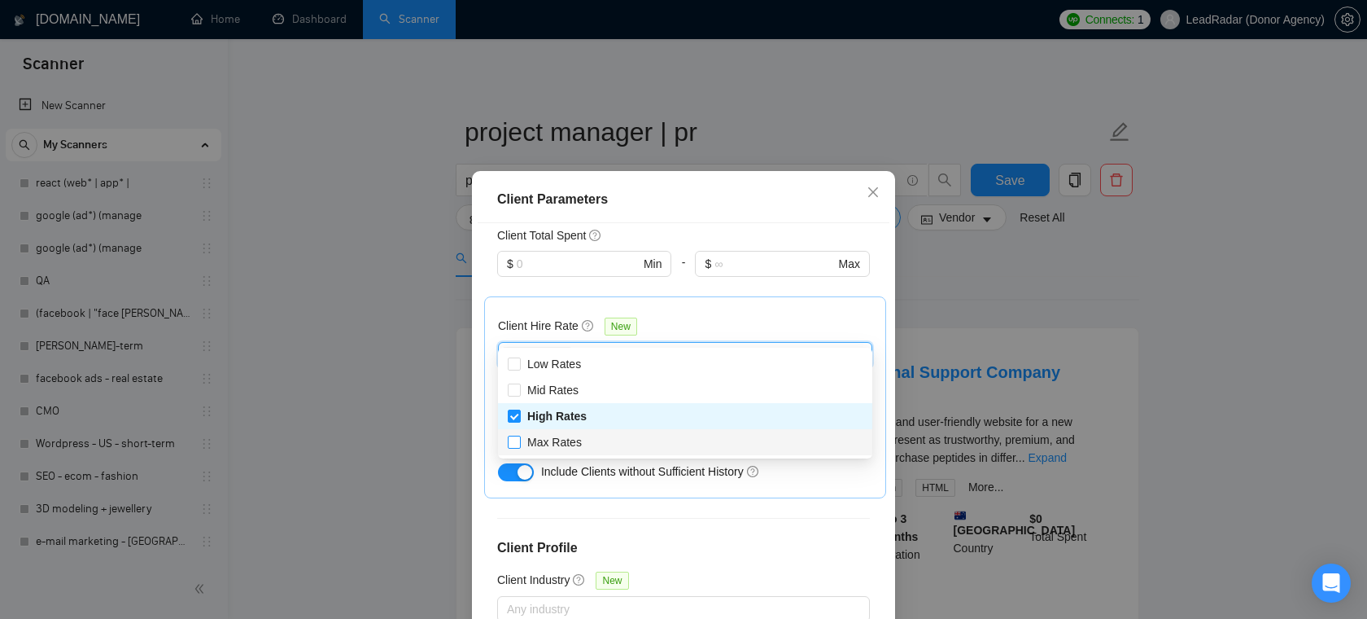
click at [513, 444] on input "Max Rates" at bounding box center [513, 440] width 11 height 11
checkbox input "true"
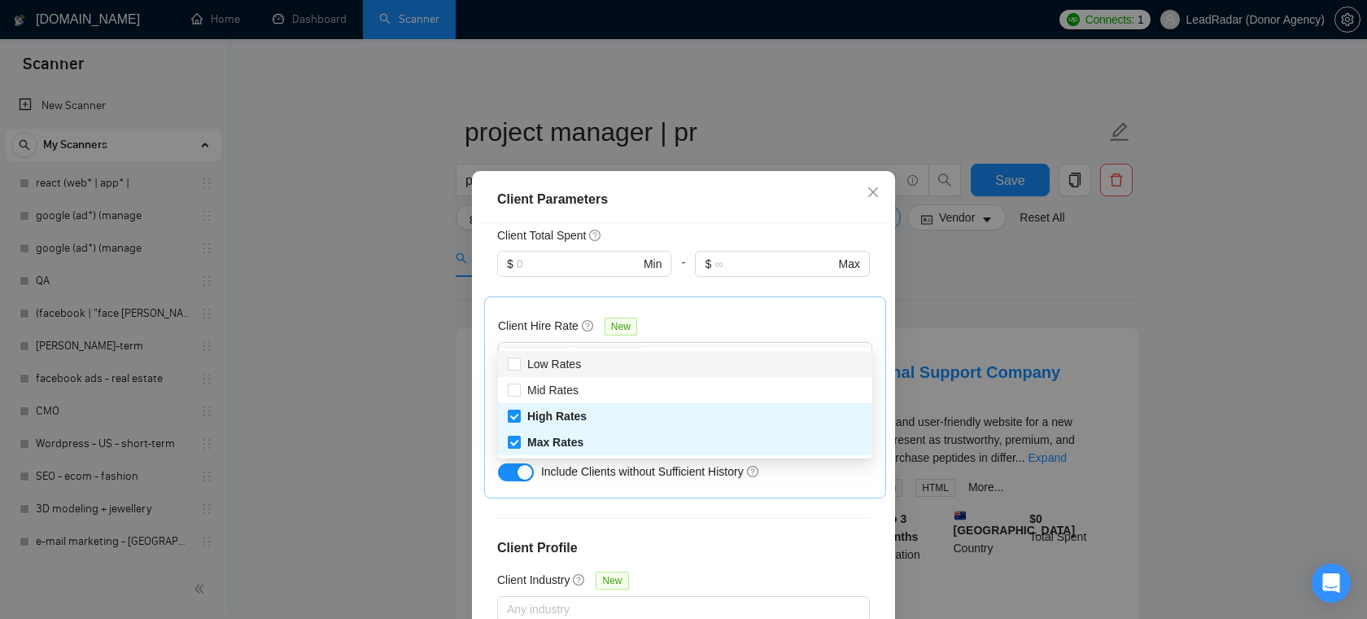
click at [750, 296] on div "Client Hire Rate New High Rates Max Rates Avg Hourly Rate Paid New $ Min - $ Ma…" at bounding box center [685, 397] width 402 height 202
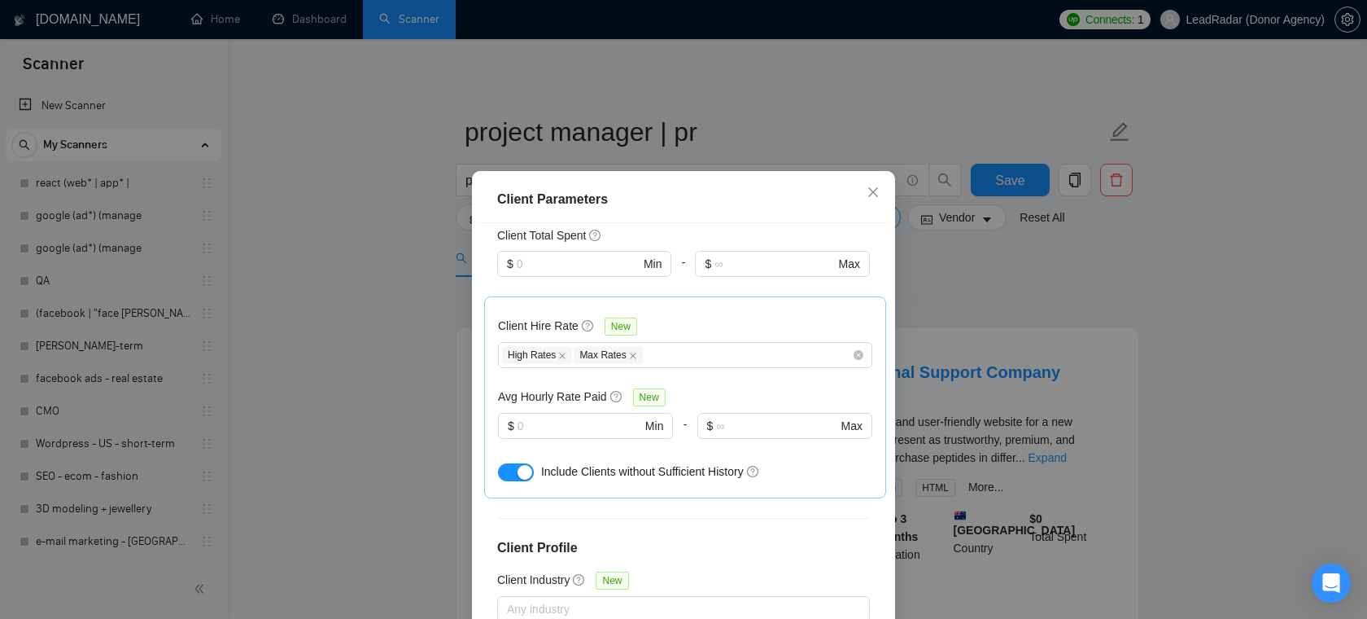
scroll to position [581, 0]
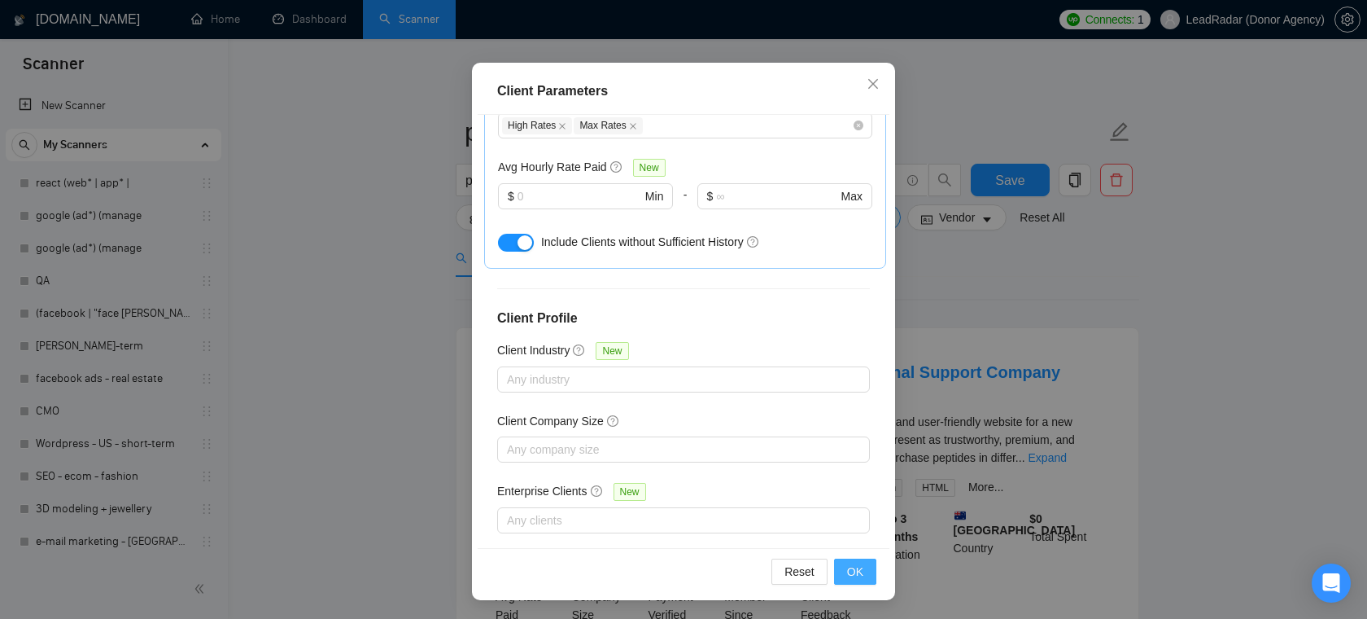
click at [854, 575] on span "OK" at bounding box center [855, 571] width 16 height 18
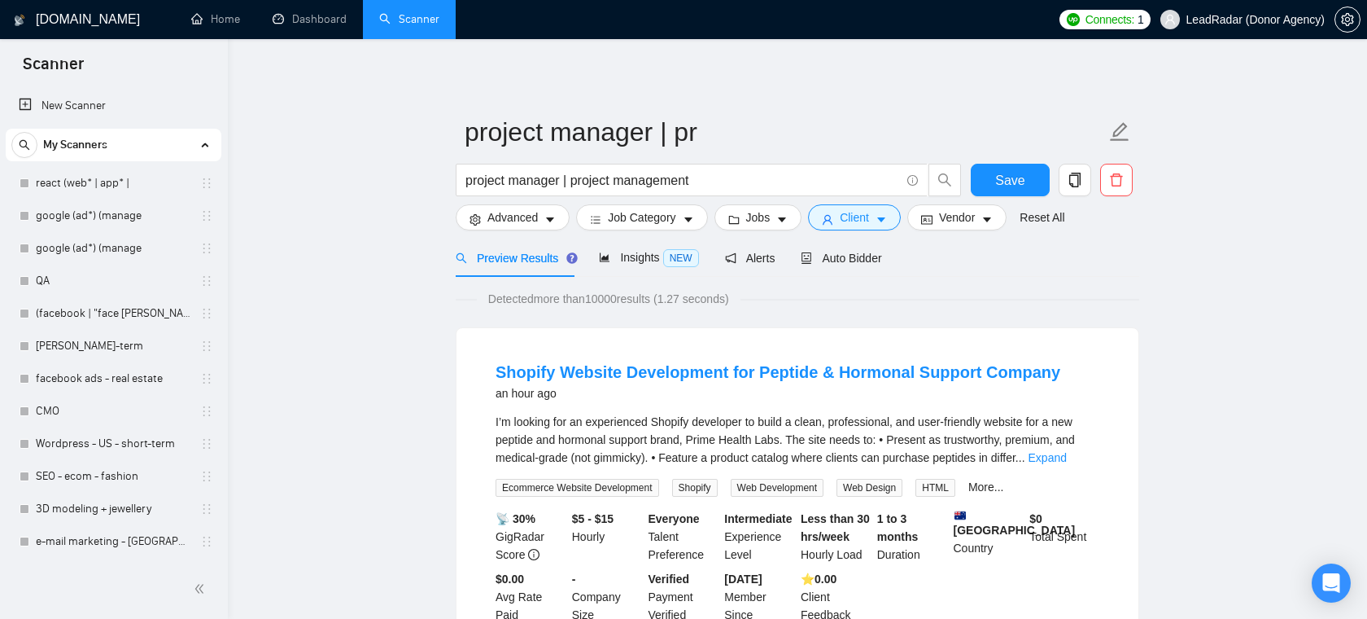
scroll to position [36, 0]
click at [656, 262] on span "Insights NEW" at bounding box center [648, 257] width 99 height 13
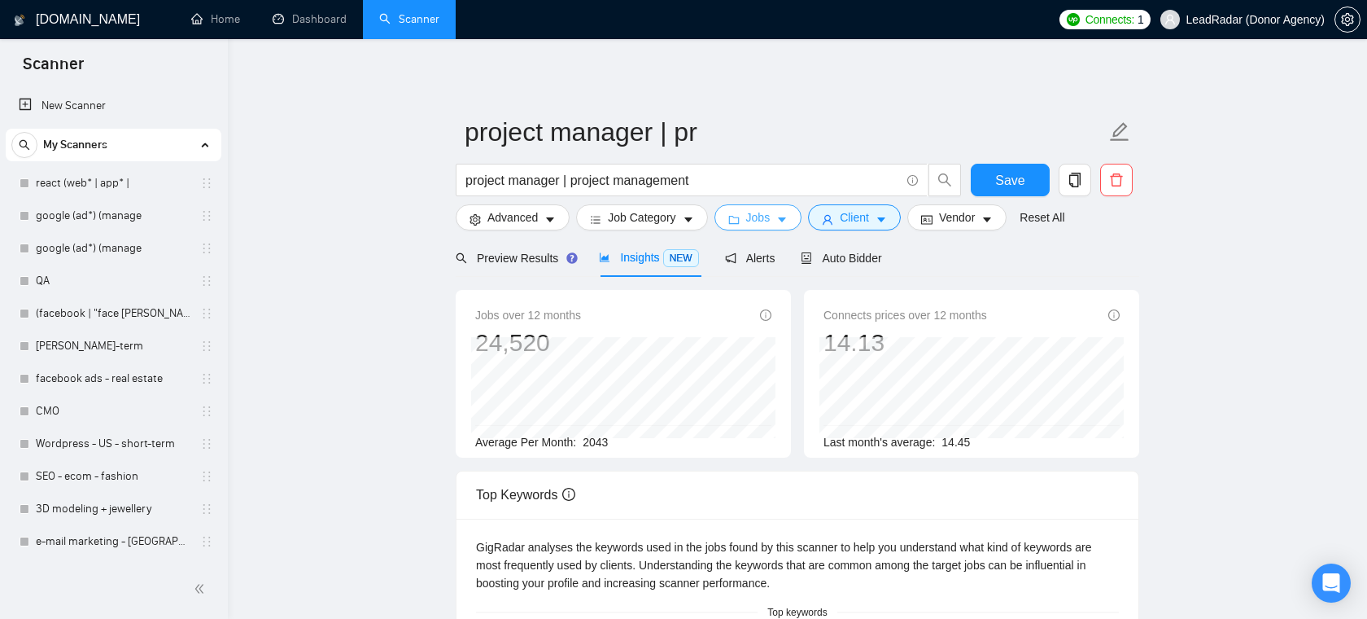
click at [746, 221] on button "Jobs" at bounding box center [759, 217] width 88 height 26
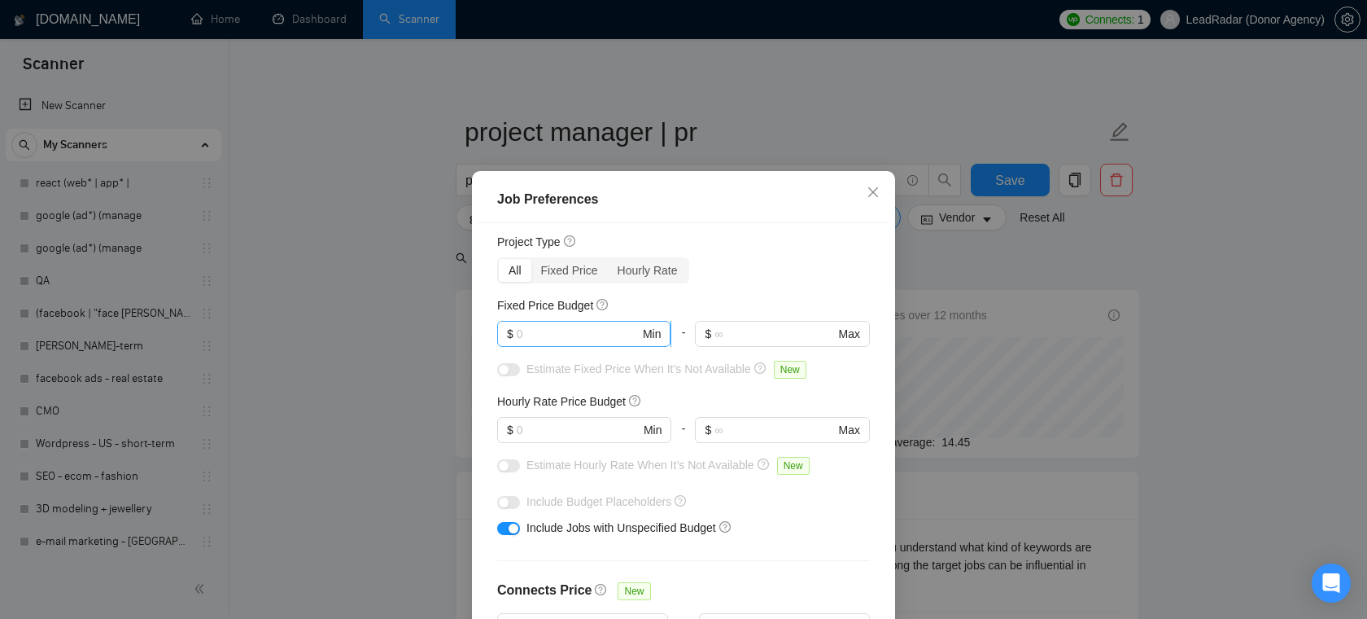
click at [568, 342] on span "$ Min" at bounding box center [583, 334] width 173 height 26
type input "3000"
click at [536, 429] on input "text" at bounding box center [578, 430] width 123 height 18
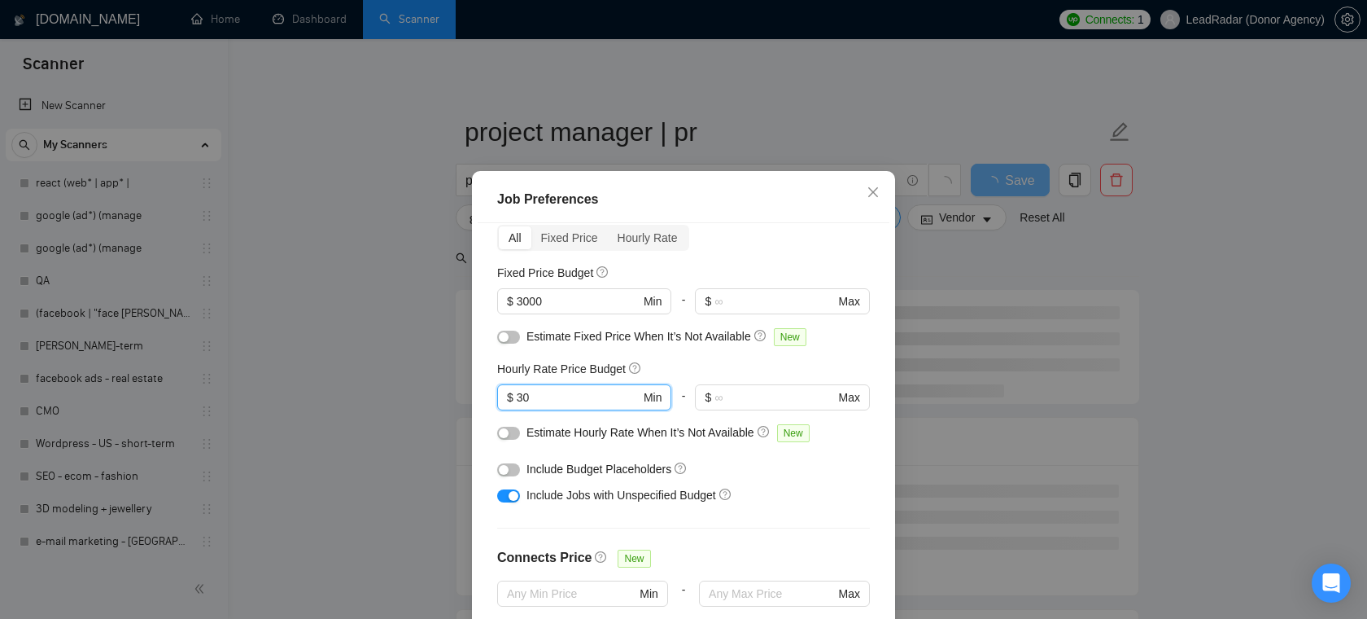
scroll to position [83, 0]
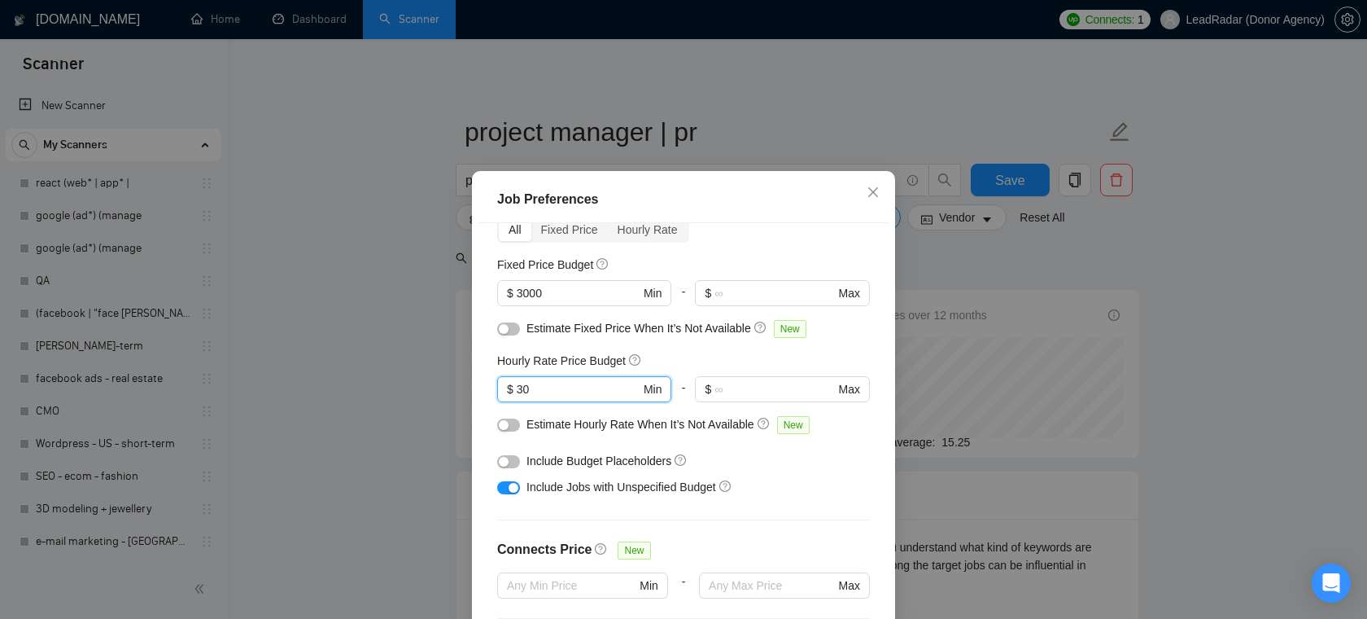
type input "30"
click at [510, 489] on div "button" at bounding box center [514, 488] width 10 height 10
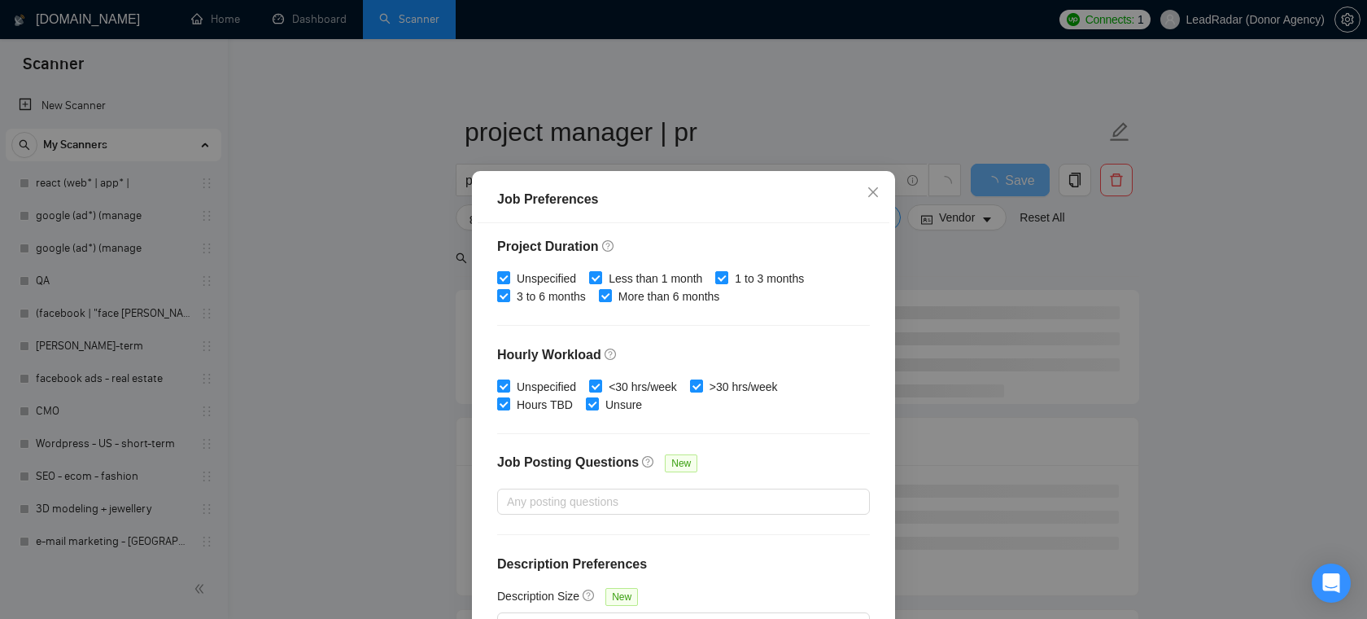
scroll to position [108, 0]
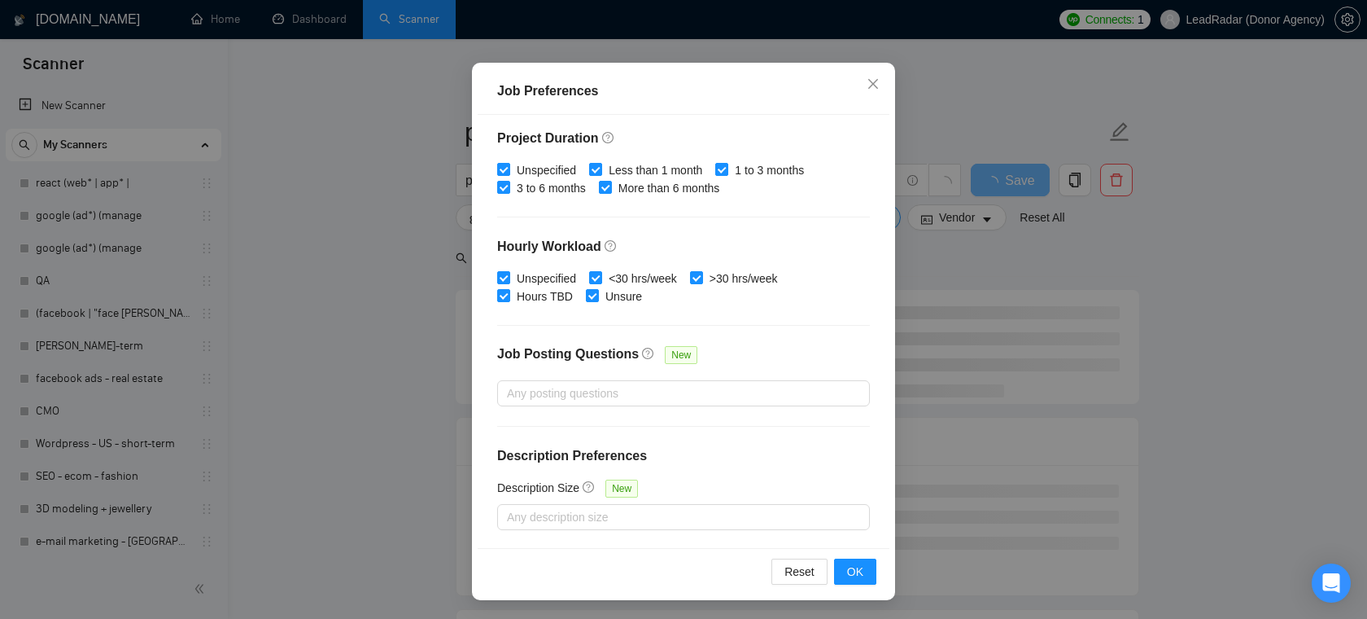
click at [855, 587] on div "Reset OK" at bounding box center [684, 571] width 412 height 46
click at [864, 567] on button "OK" at bounding box center [855, 571] width 42 height 26
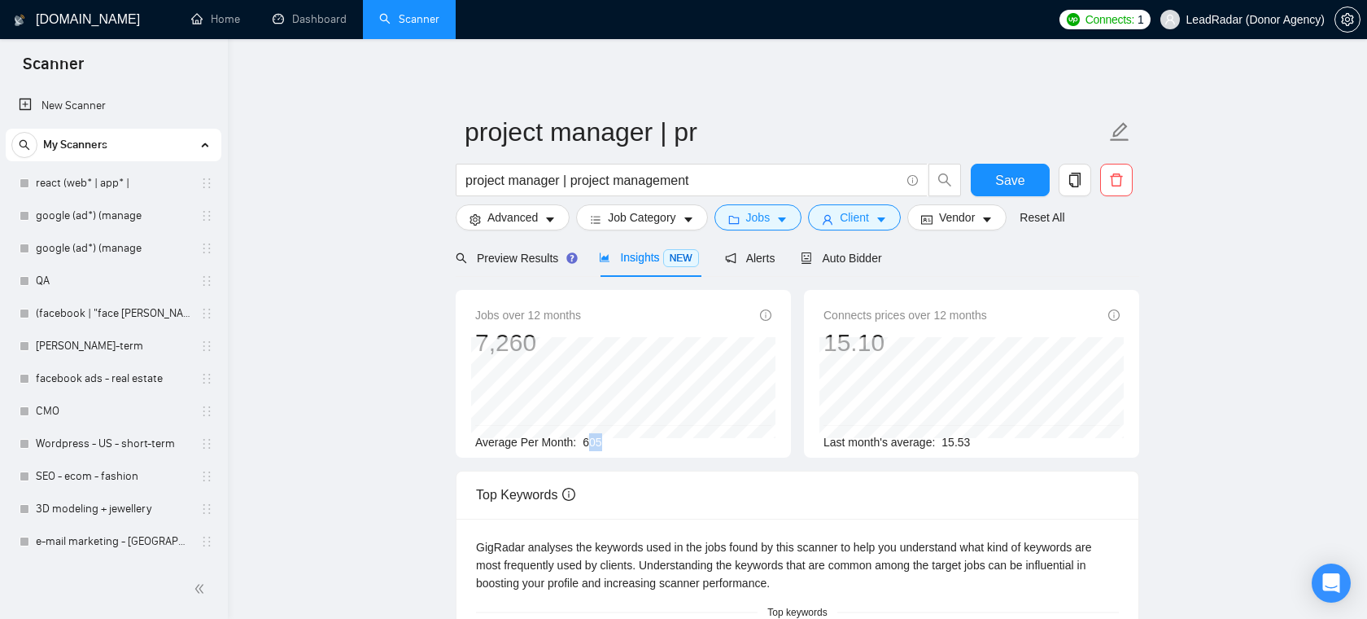
drag, startPoint x: 622, startPoint y: 444, endPoint x: 588, endPoint y: 444, distance: 33.4
click at [589, 444] on div "Average Per Month: 605" at bounding box center [623, 442] width 296 height 18
click at [618, 445] on div "Average Per Month: 605" at bounding box center [623, 442] width 296 height 18
click at [515, 260] on span "Preview Results" at bounding box center [514, 258] width 117 height 13
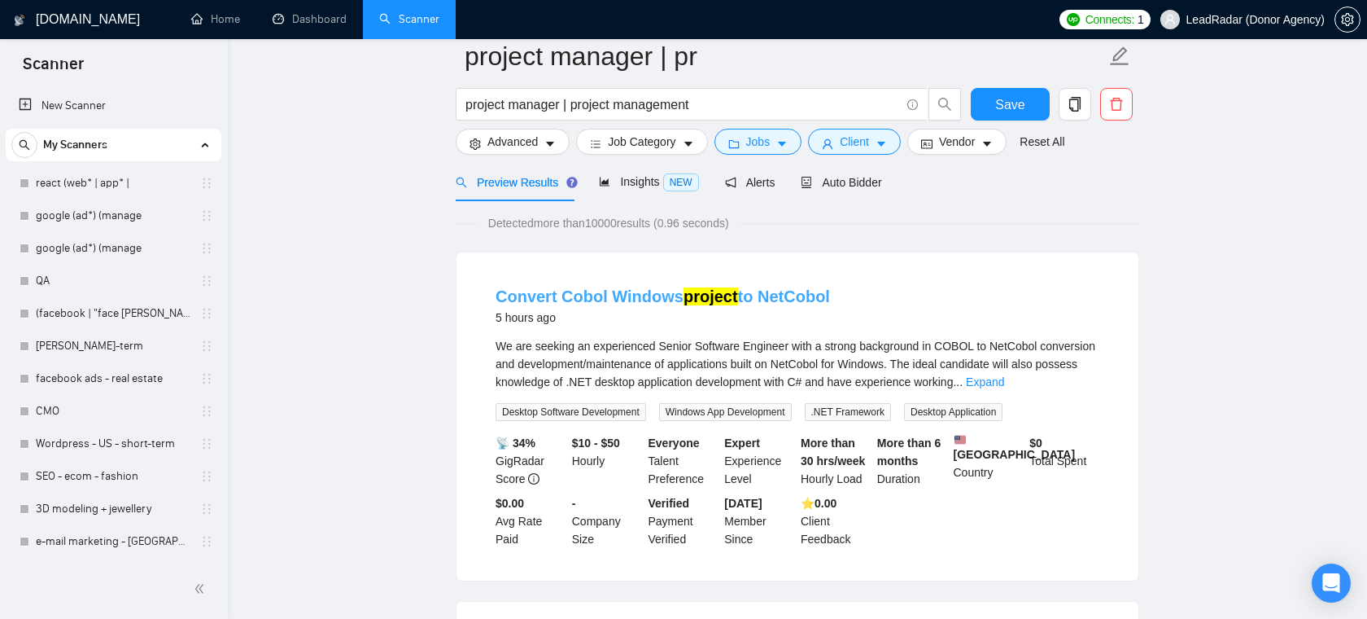
scroll to position [94, 0]
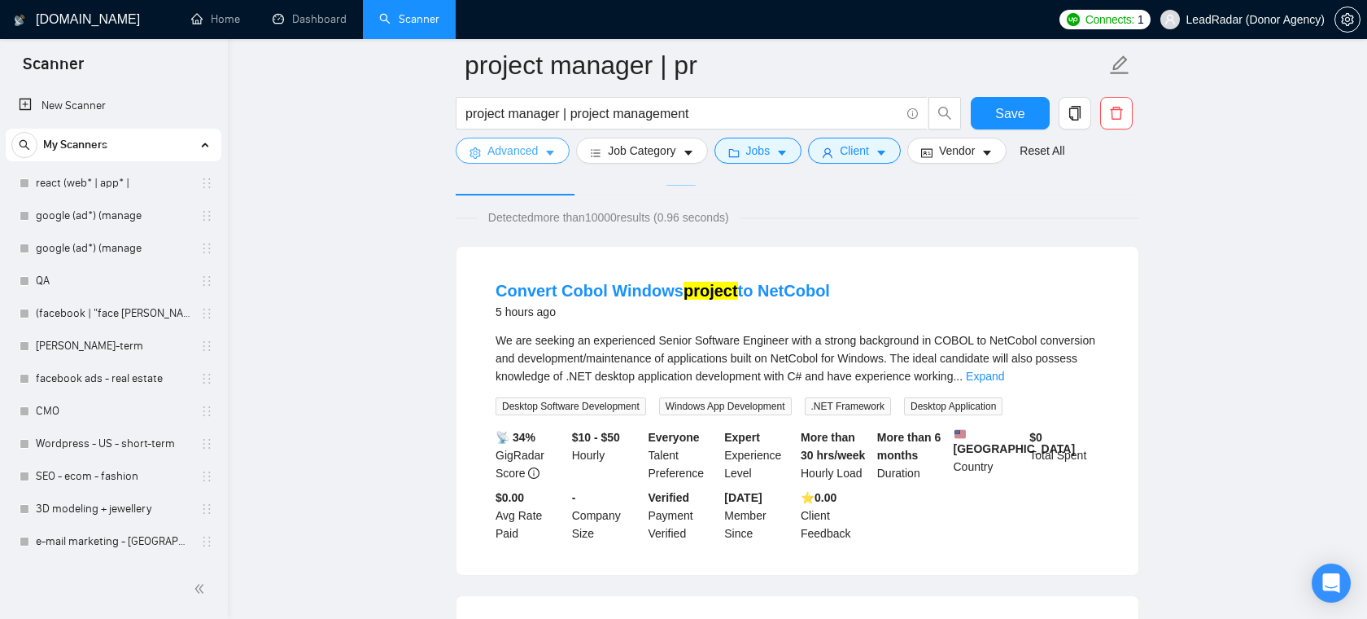
click at [538, 153] on span "Advanced" at bounding box center [513, 151] width 50 height 18
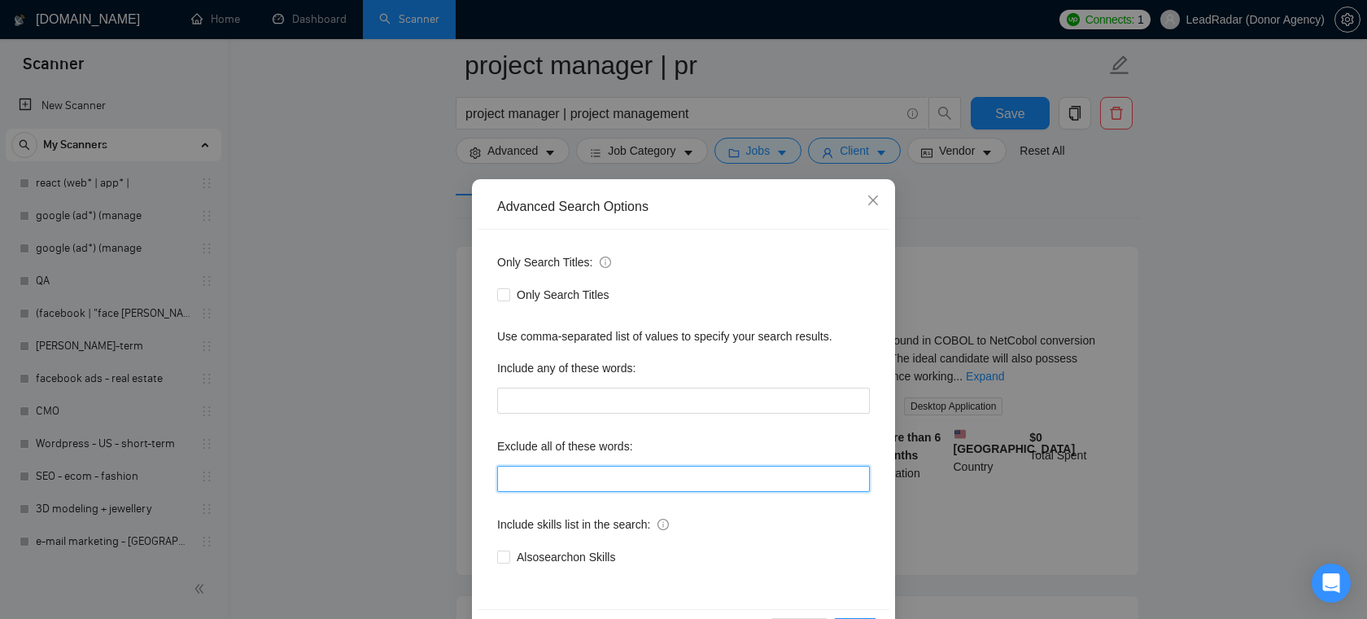
click at [593, 475] on input "text" at bounding box center [683, 479] width 373 height 26
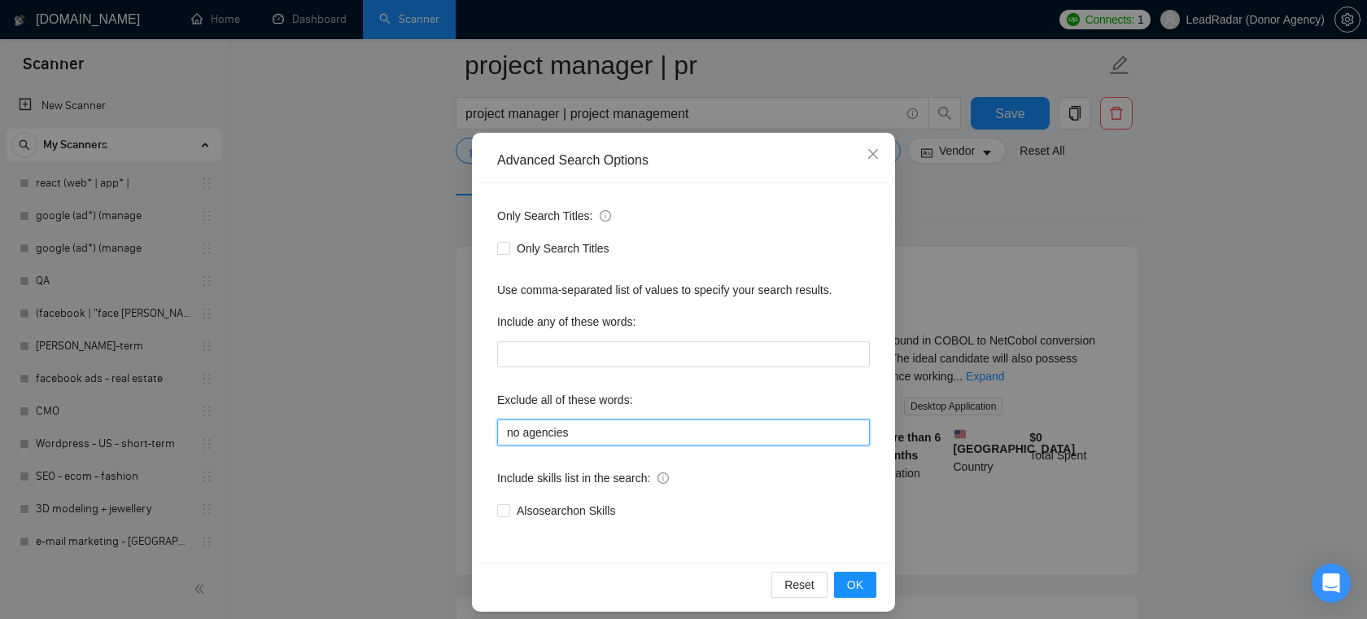
scroll to position [59, 0]
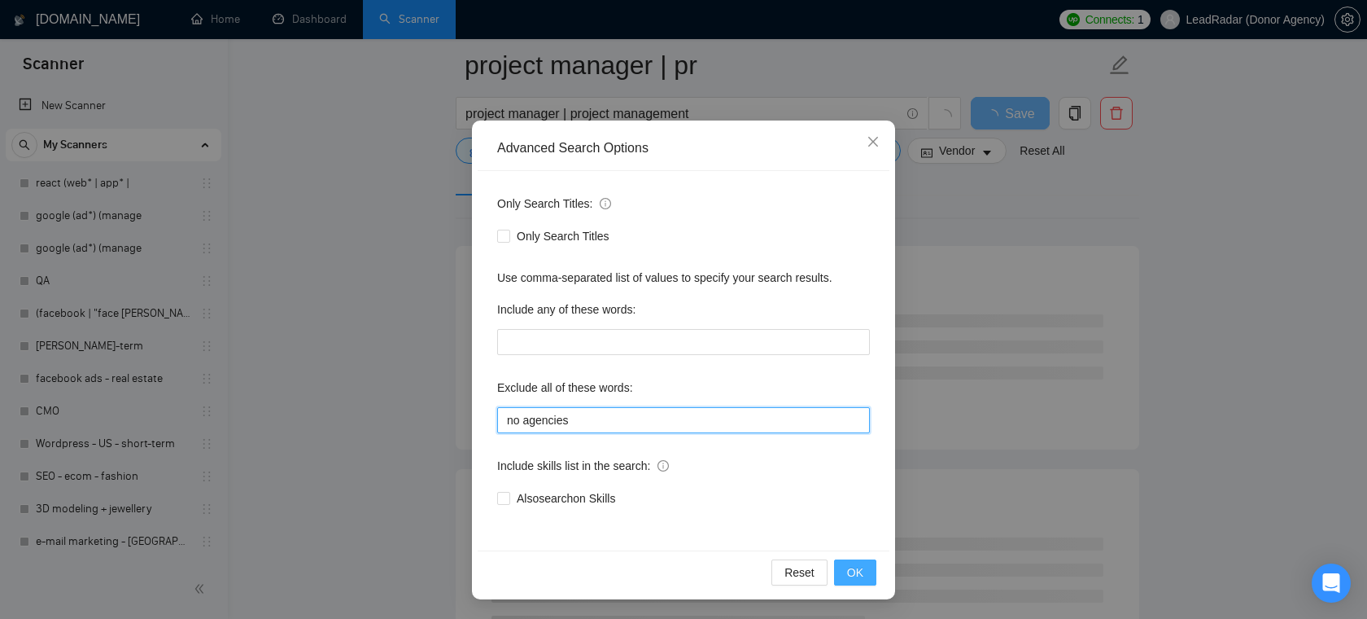
type input "no agencies"
click at [851, 570] on span "OK" at bounding box center [855, 572] width 16 height 18
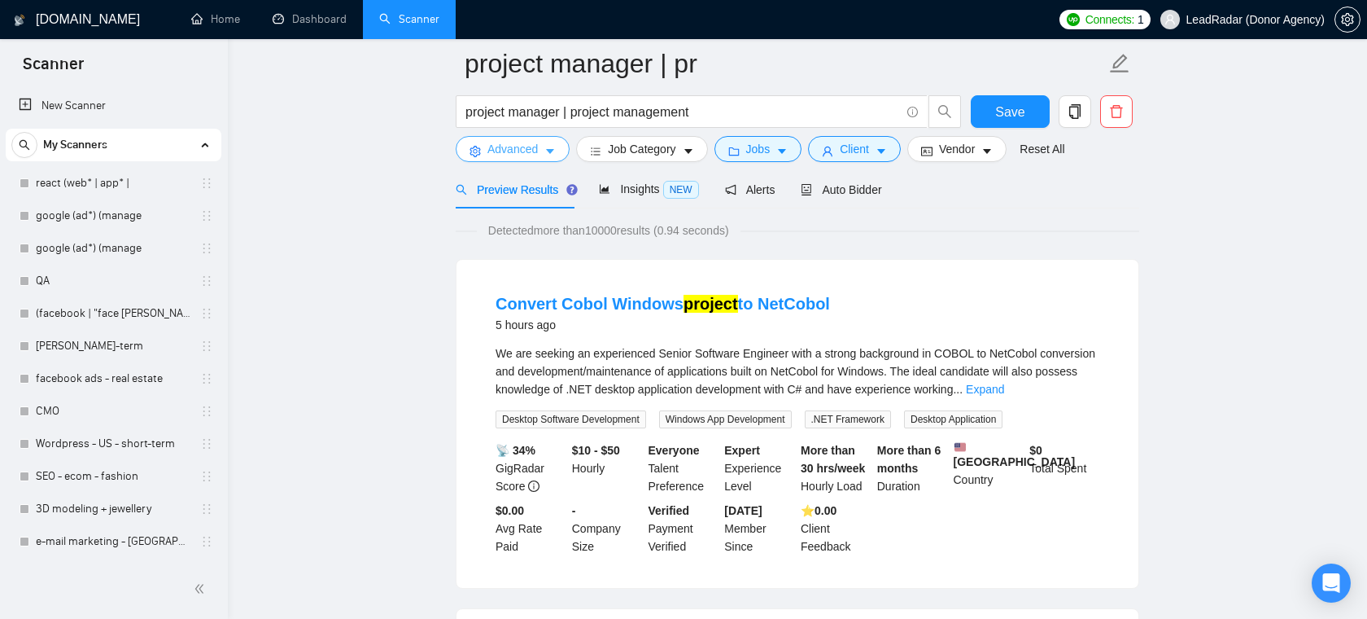
scroll to position [0, 0]
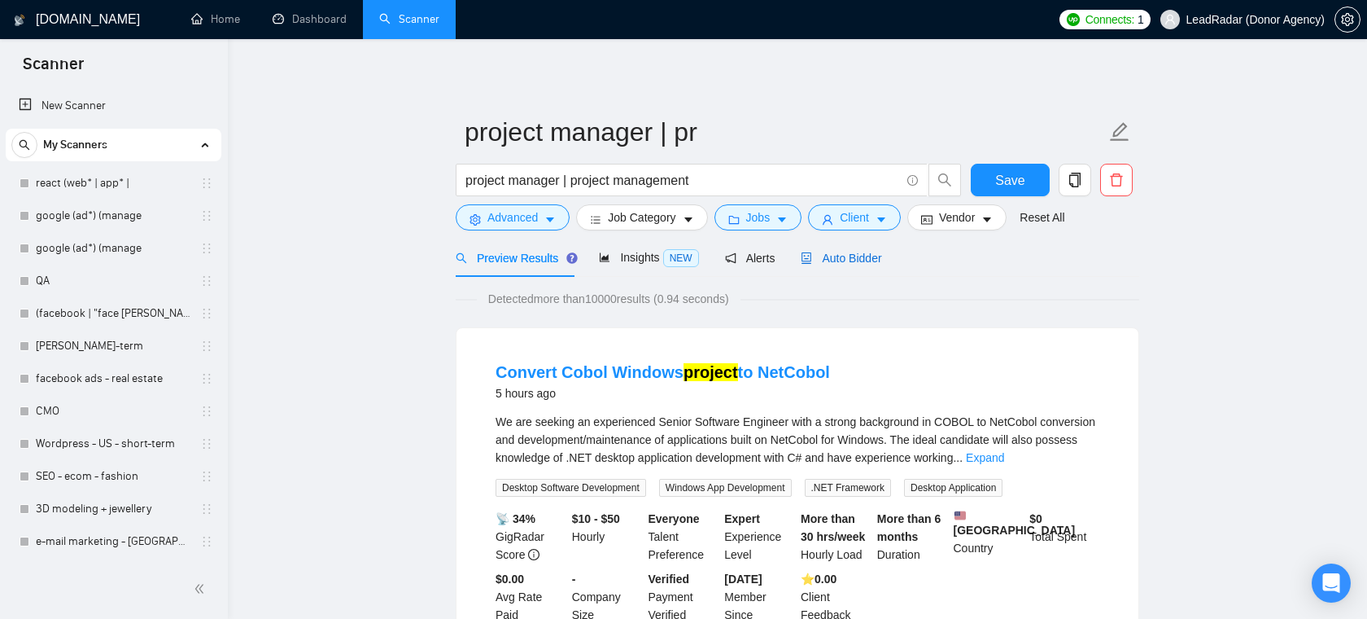
click at [851, 260] on span "Auto Bidder" at bounding box center [841, 258] width 81 height 13
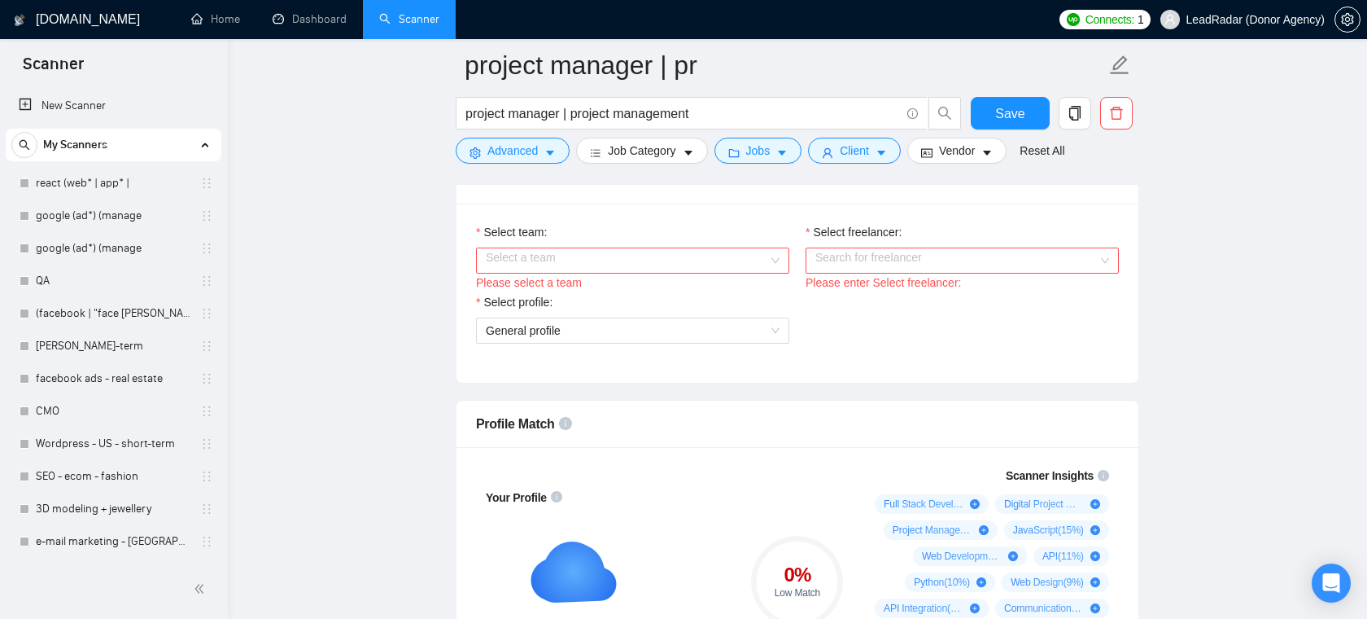
scroll to position [929, 0]
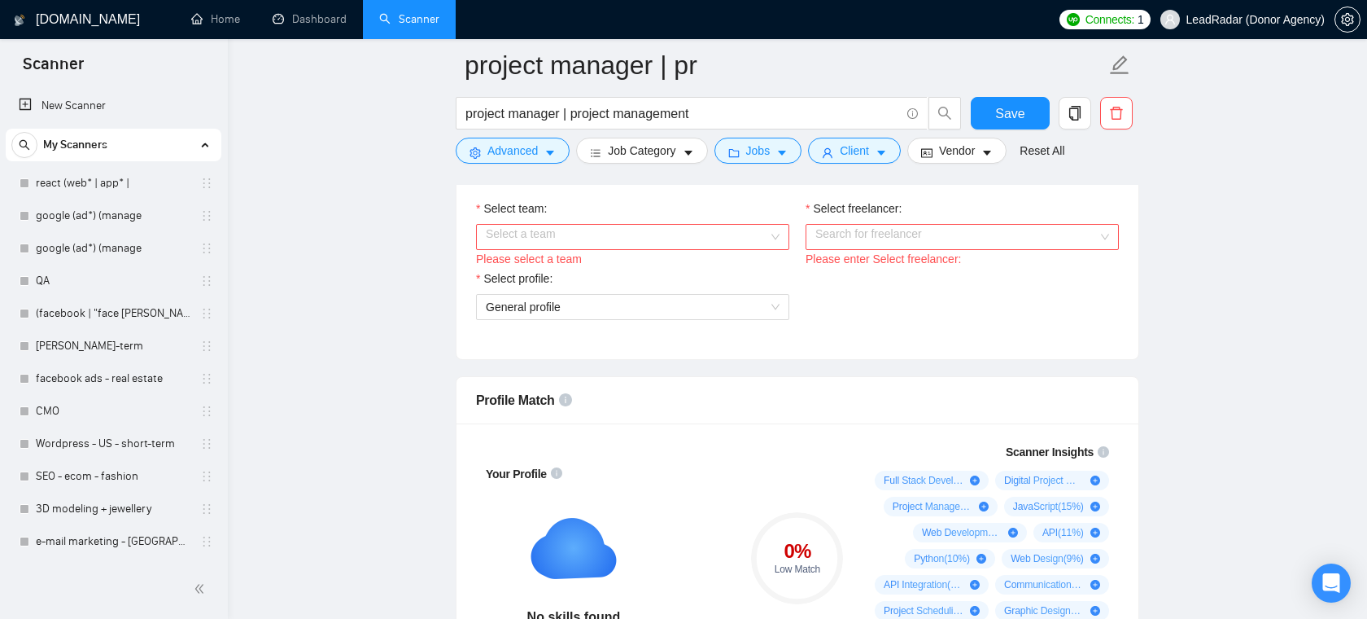
click at [711, 249] on input "Select team:" at bounding box center [627, 237] width 282 height 24
click at [658, 278] on div "Heart Agency 💔" at bounding box center [633, 287] width 294 height 18
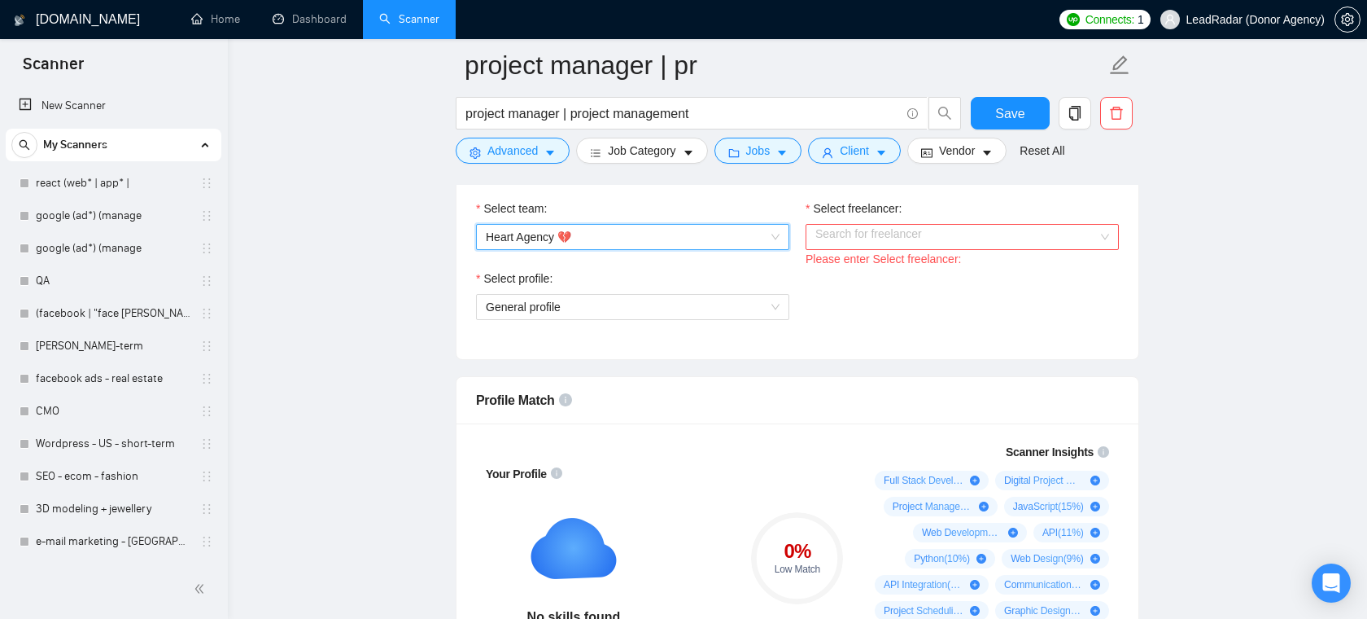
click at [852, 249] on input "Select freelancer:" at bounding box center [957, 237] width 282 height 24
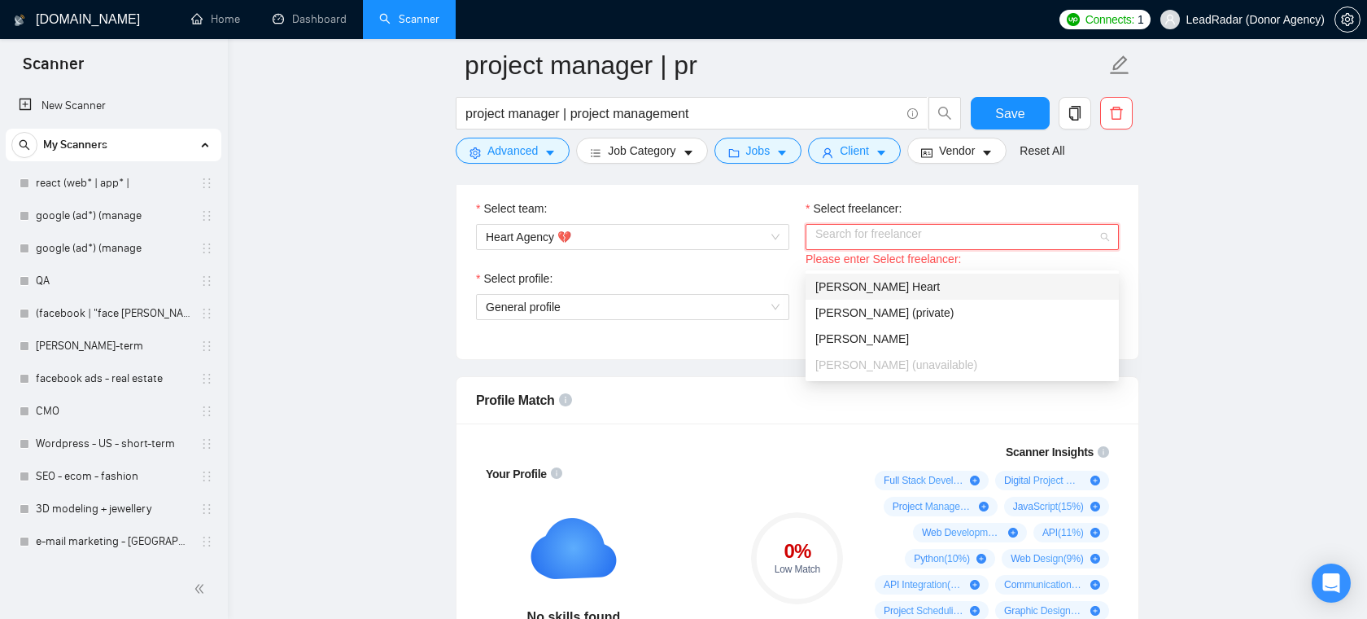
click at [739, 215] on div "Select team: Heart Agency 💔 Select freelancer: Search for freelancer Please ent…" at bounding box center [798, 269] width 682 height 179
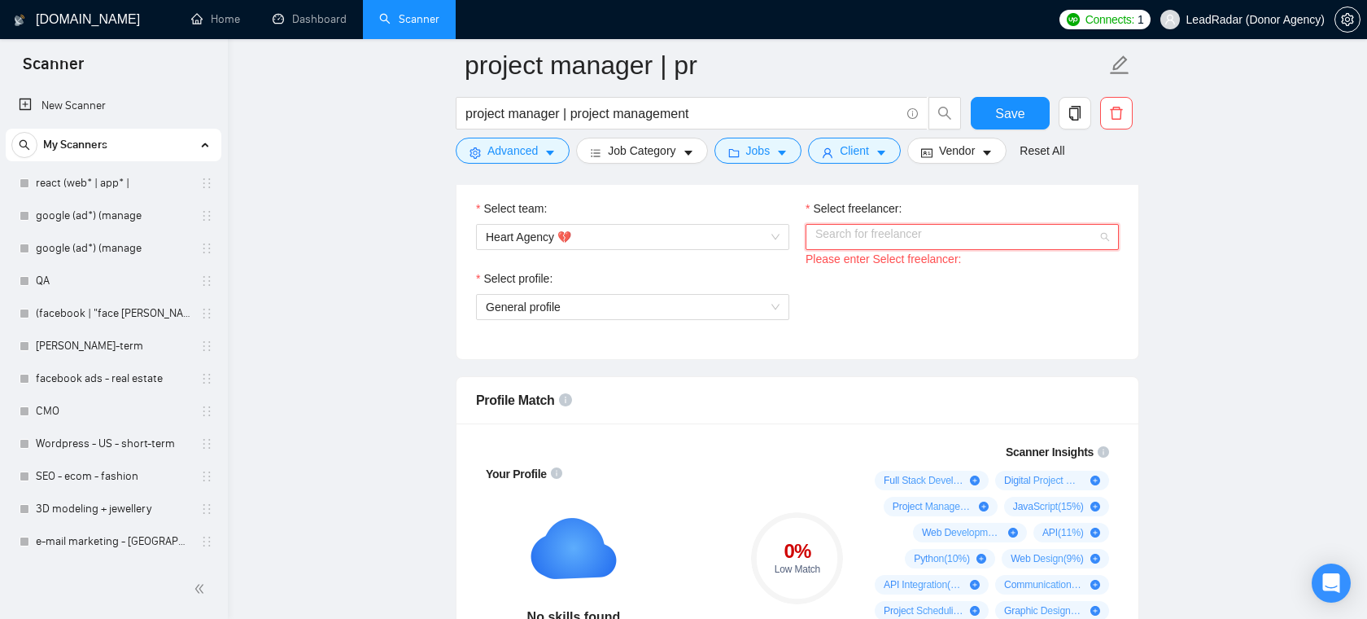
click at [918, 249] on input "Select freelancer:" at bounding box center [957, 237] width 282 height 24
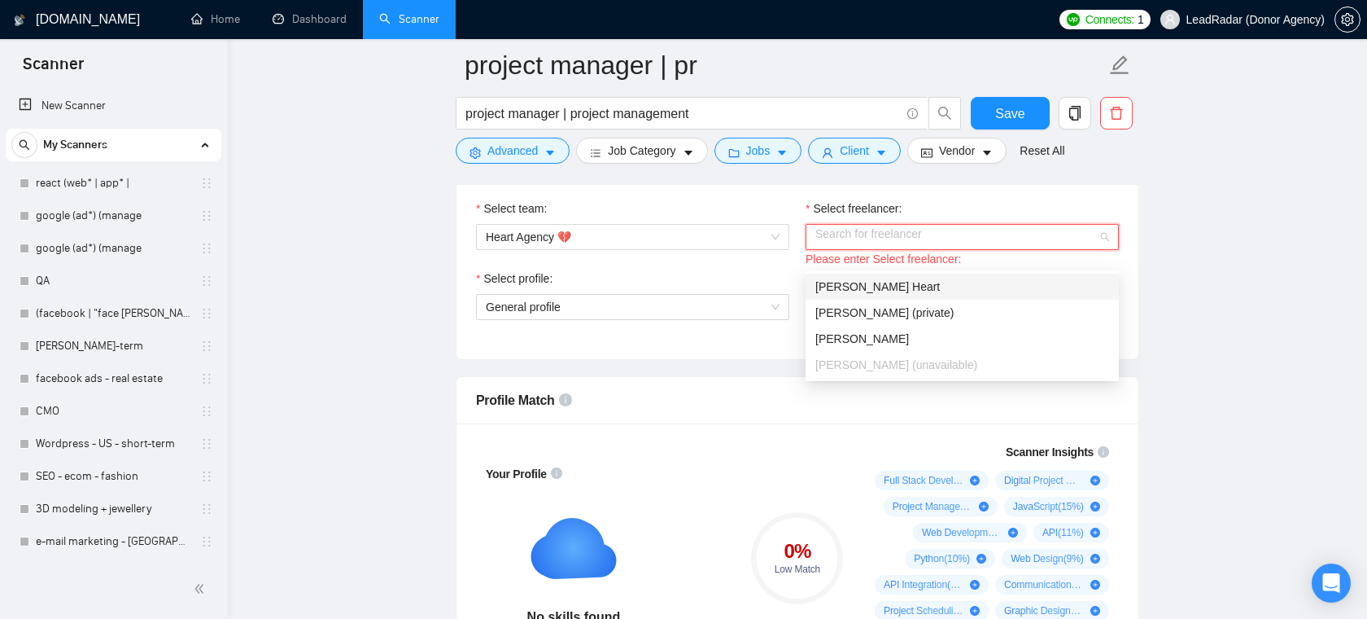
click at [886, 287] on div "[PERSON_NAME] Heart" at bounding box center [963, 287] width 294 height 18
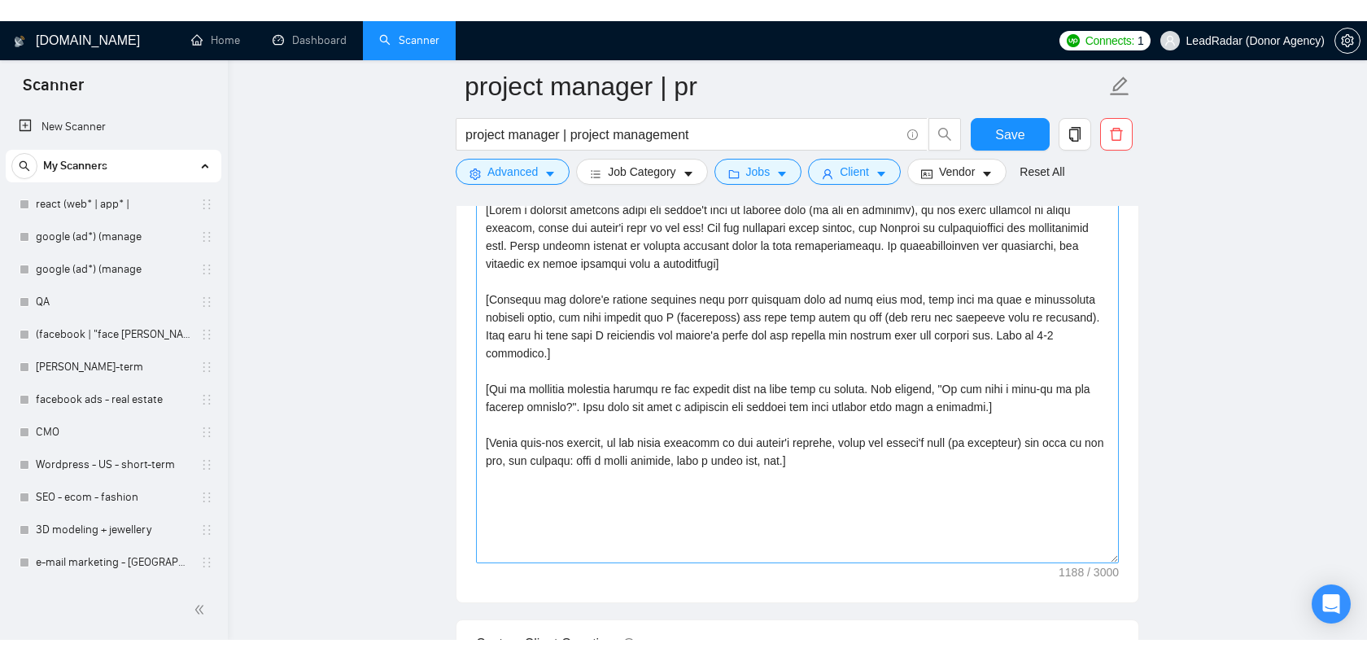
scroll to position [1779, 0]
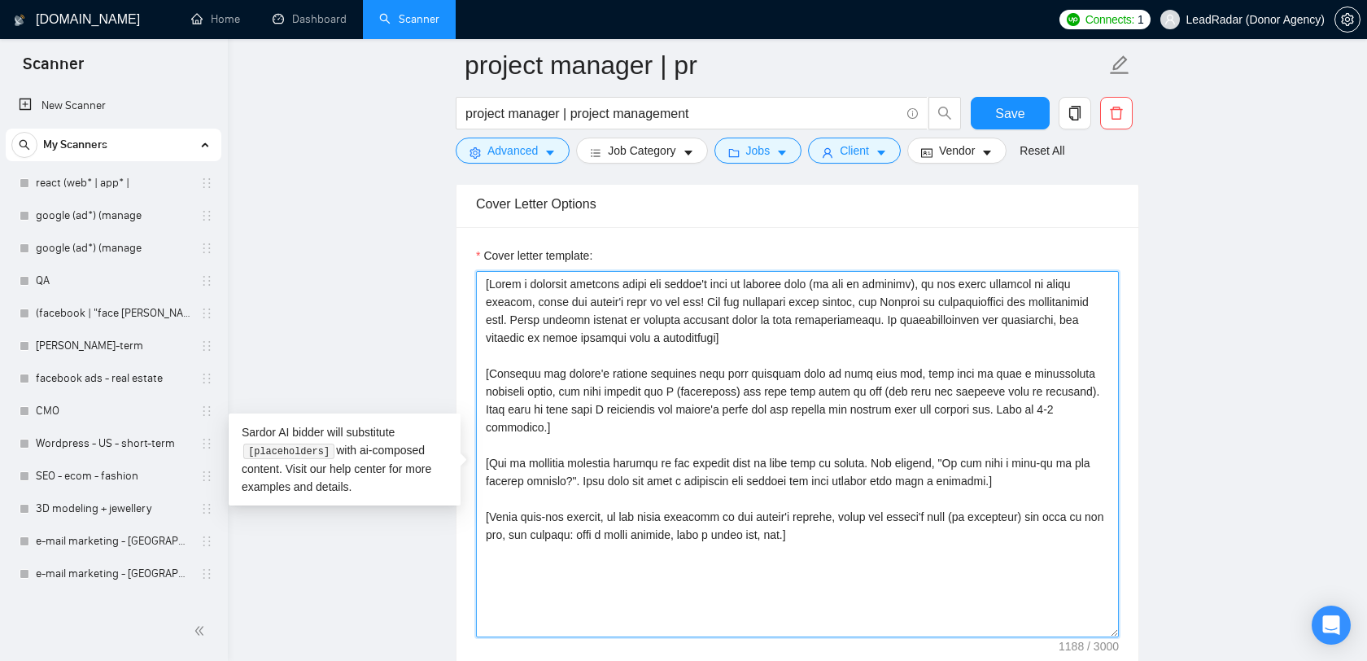
click at [661, 375] on textarea "Cover letter template:" at bounding box center [797, 454] width 643 height 366
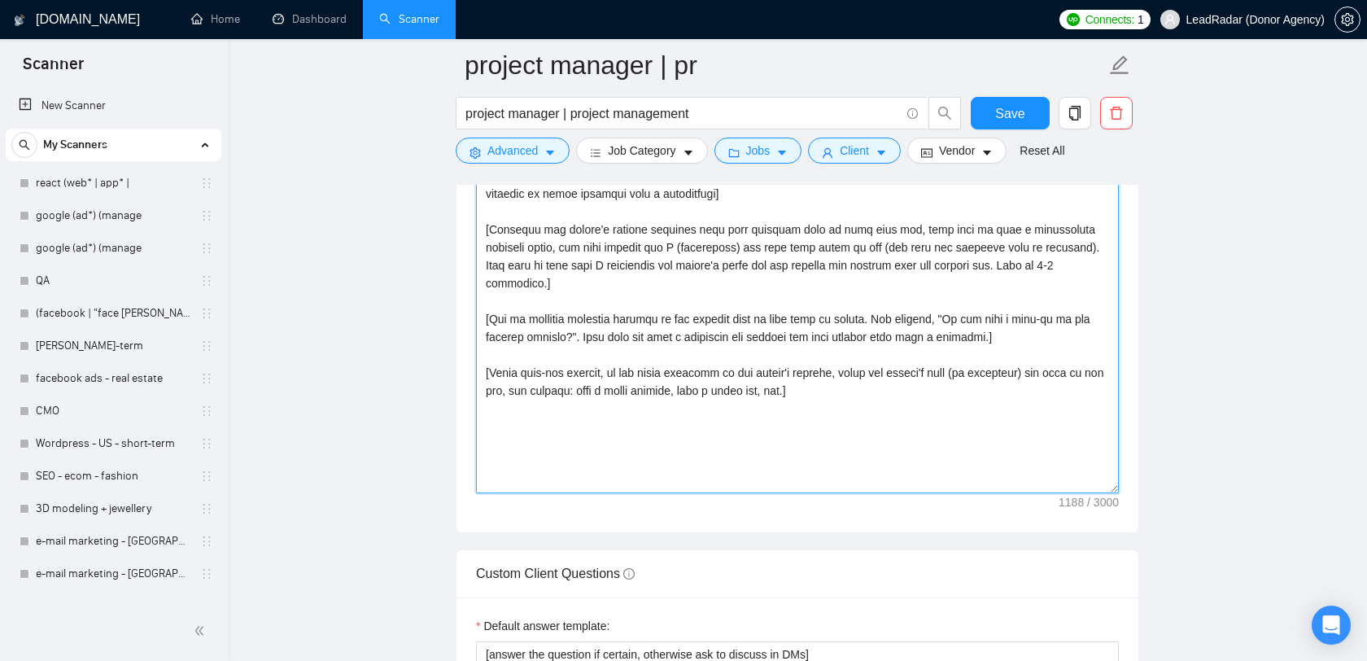
scroll to position [1749, 0]
